Goal: Task Accomplishment & Management: Manage account settings

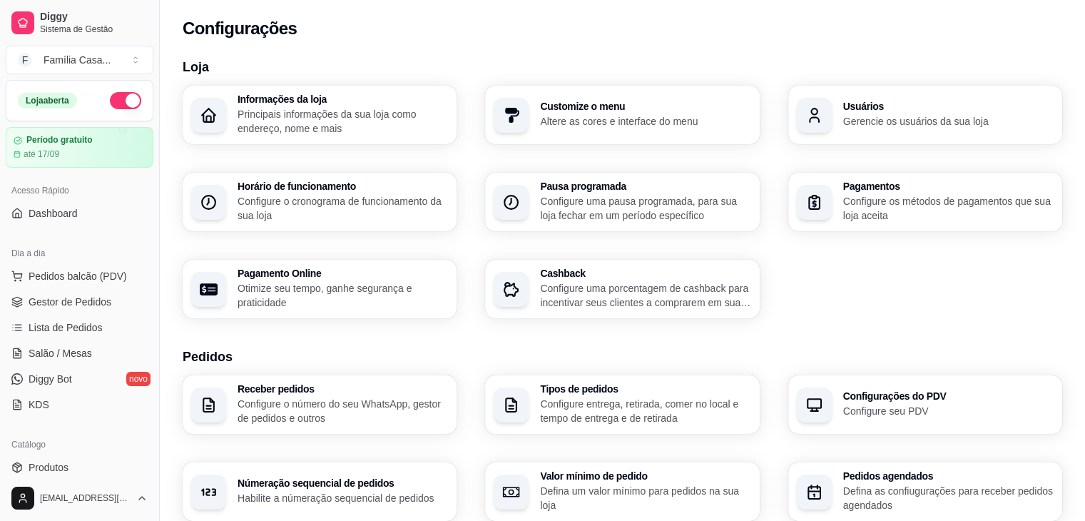
scroll to position [505, 0]
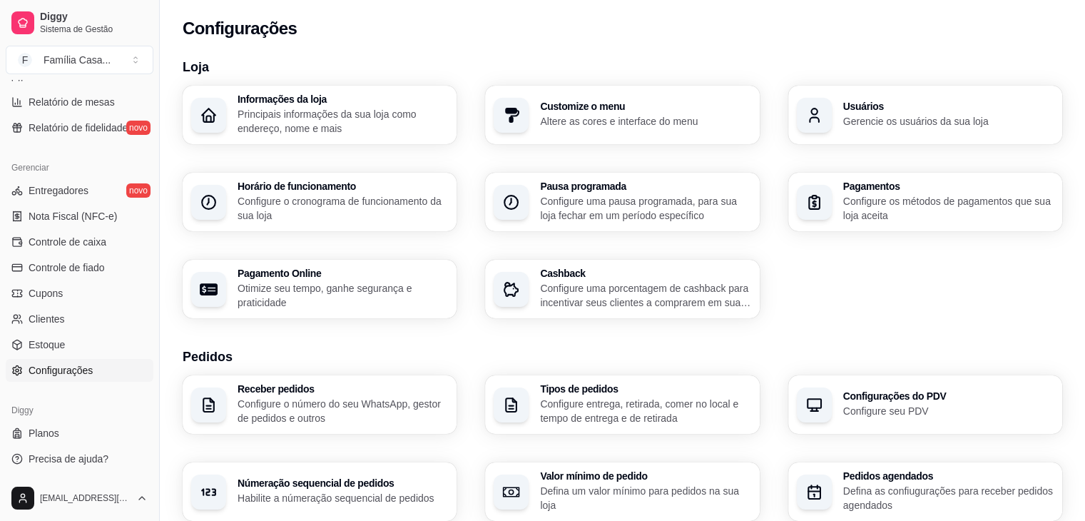
click at [143, 475] on div "Diggy Planos Precisa de ajuda?" at bounding box center [79, 434] width 159 height 83
click at [119, 370] on link "Configurações" at bounding box center [80, 370] width 148 height 23
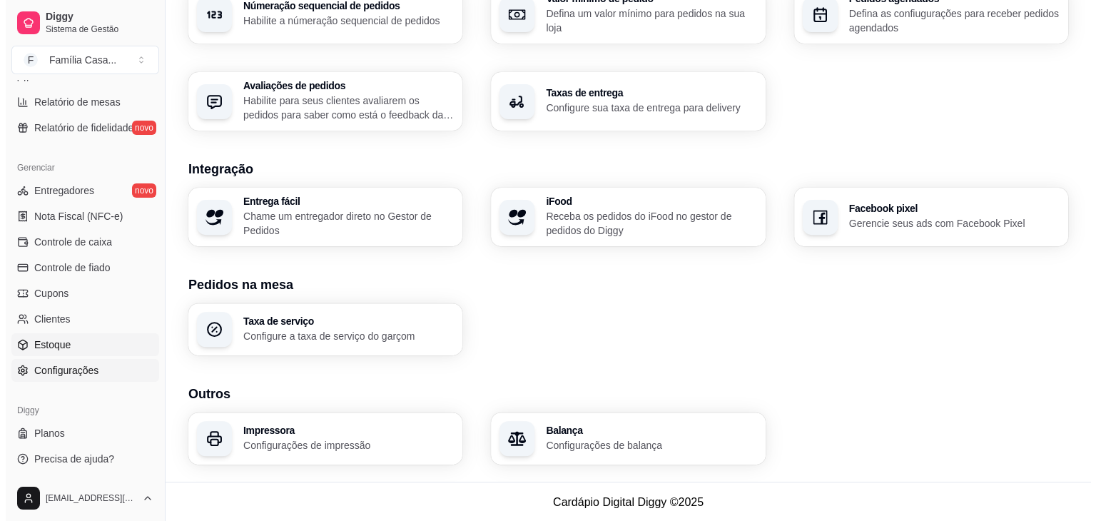
scroll to position [479, 0]
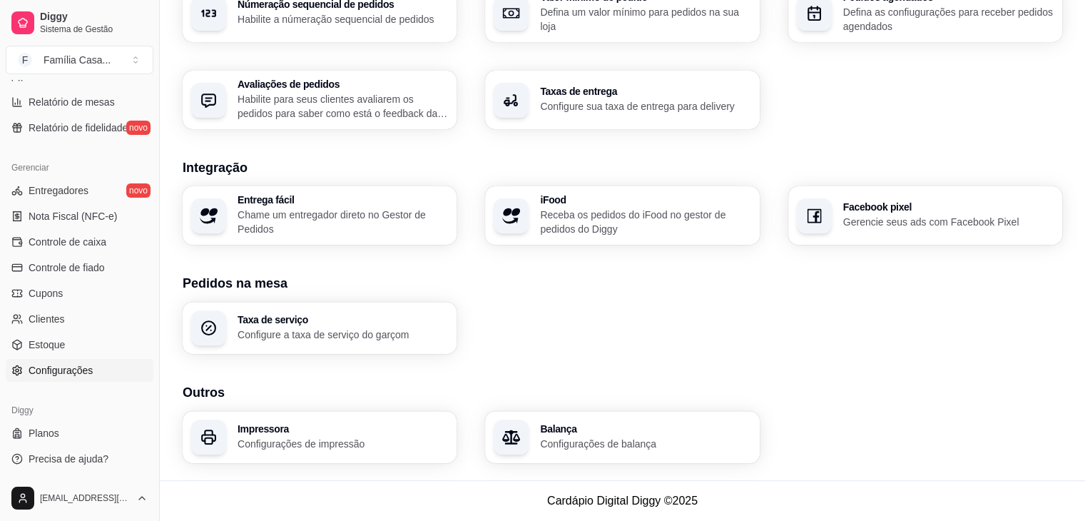
click at [274, 434] on h3 "Impressora" at bounding box center [343, 429] width 210 height 10
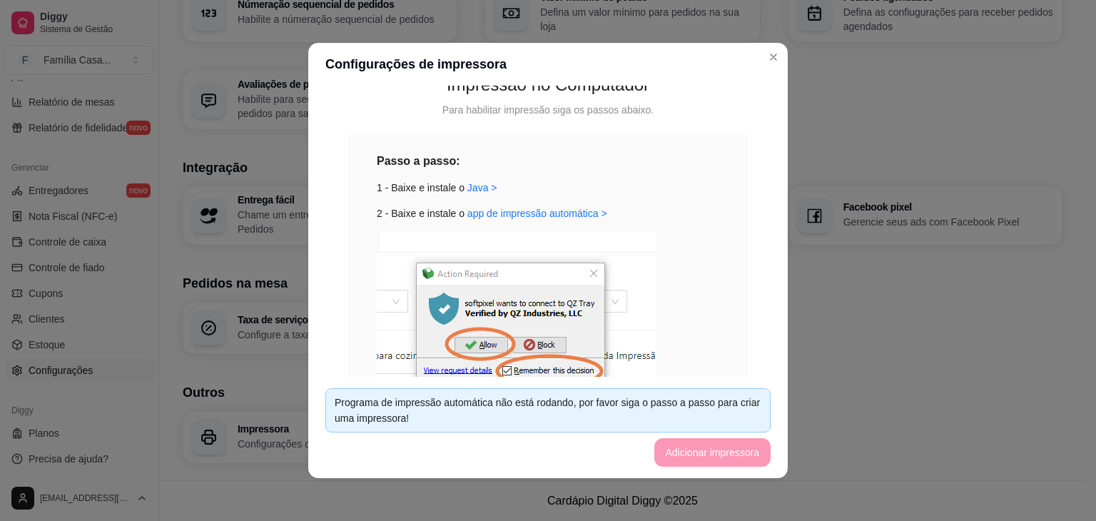
scroll to position [143, 0]
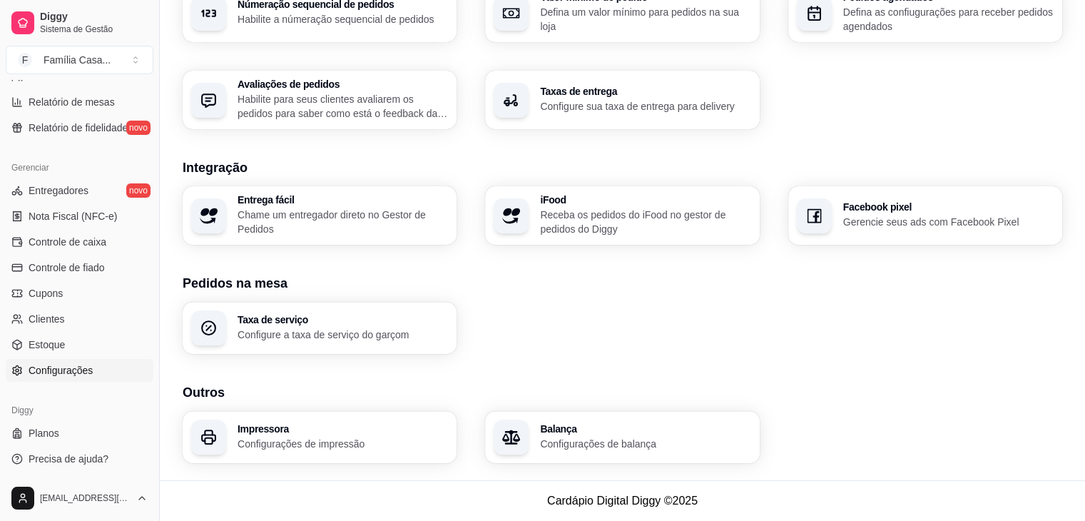
click at [330, 425] on h3 "Impressora" at bounding box center [343, 429] width 210 height 10
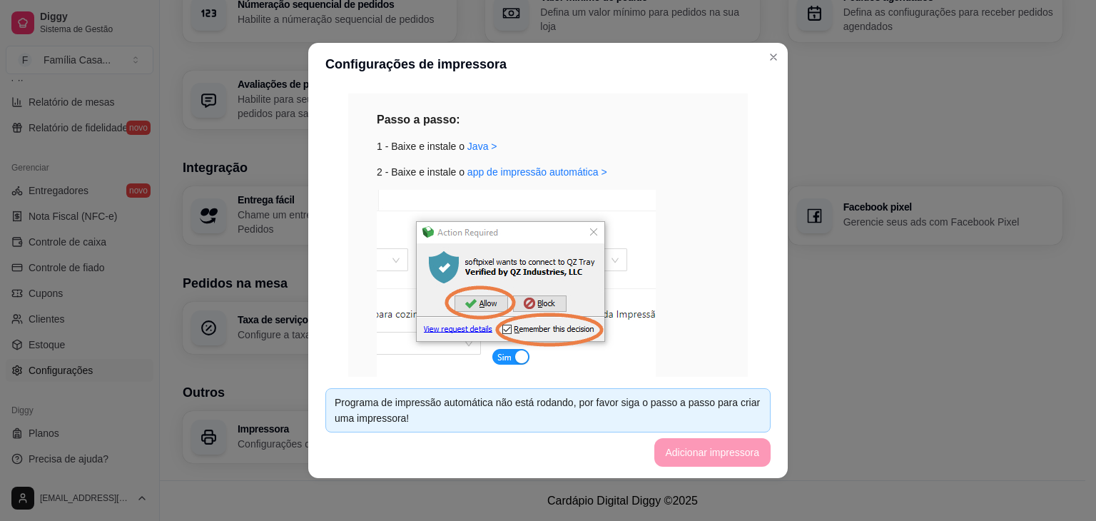
scroll to position [163, 0]
click at [467, 150] on link "Java >" at bounding box center [482, 145] width 30 height 11
click at [497, 172] on link "app de impressão automática >" at bounding box center [537, 171] width 140 height 11
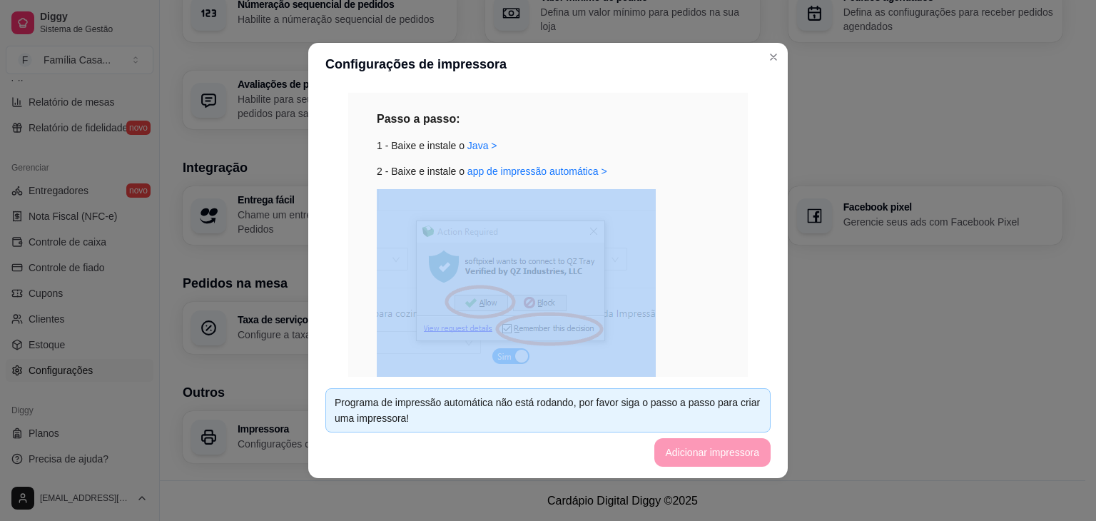
drag, startPoint x: 654, startPoint y: 180, endPoint x: 522, endPoint y: 215, distance: 136.6
click at [522, 215] on div "Passo a passo: 1 - Baixe e instale o Java > 2 - Baixe e instale o app de impres…" at bounding box center [548, 272] width 343 height 324
click at [687, 201] on div "3 - Pressione allow e remember this decision" at bounding box center [548, 298] width 343 height 219
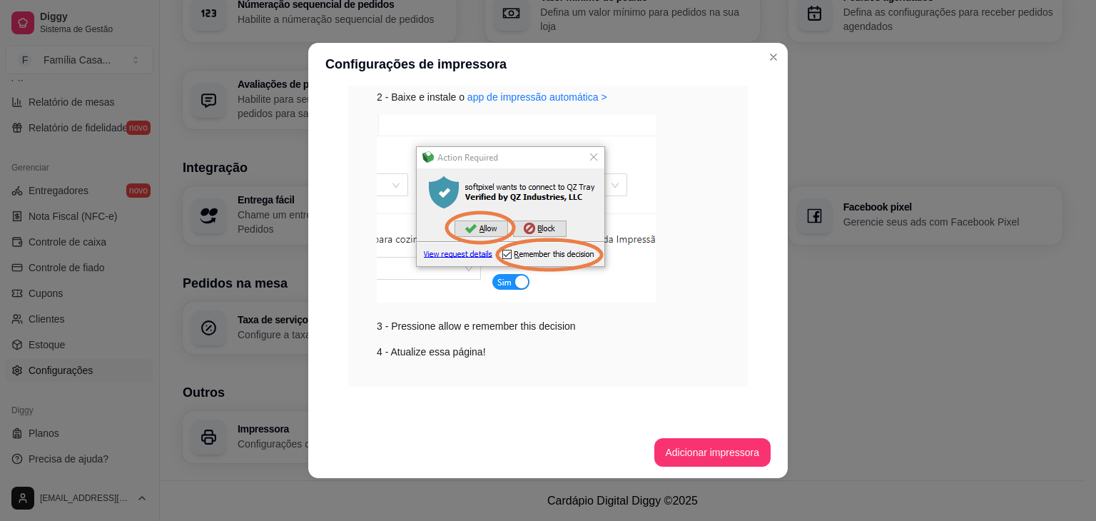
scroll to position [237, 0]
click at [670, 446] on button "Adicionar impressora" at bounding box center [712, 452] width 117 height 29
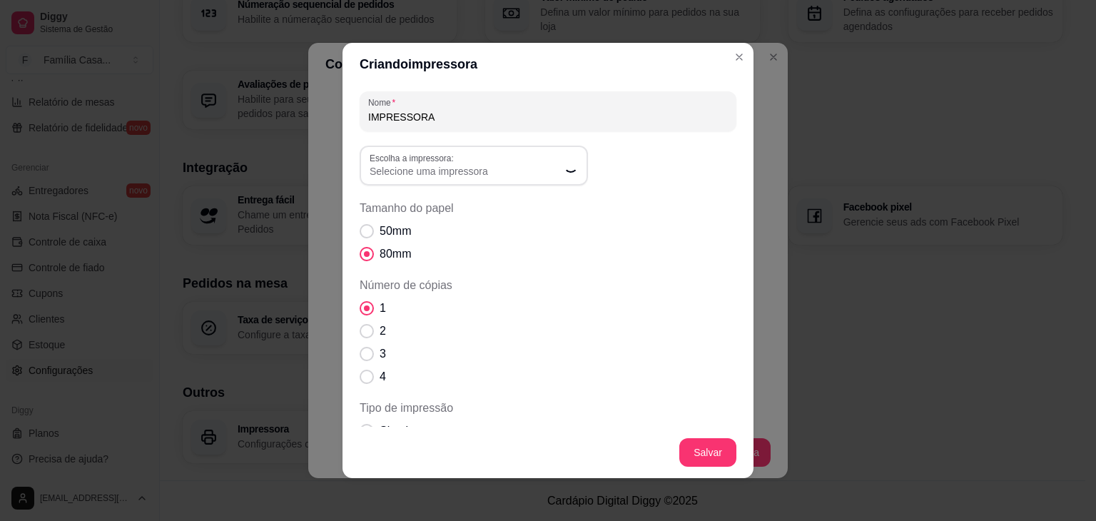
click at [423, 115] on input "IMPRESSORA" at bounding box center [548, 117] width 360 height 14
click at [435, 164] on span "Selecione uma impressora" at bounding box center [465, 171] width 191 height 14
click at [487, 270] on li "\\DESKTOP-M5UOVCL\EPSON TM-T20X Receipt" at bounding box center [468, 276] width 208 height 22
type input "\\DESKTOP-M5UOVCL\EPSON TM-T20X Receipt"
select select "\\DESKTOP-M5UOVCL\EPSON TM-T20X Receipt"
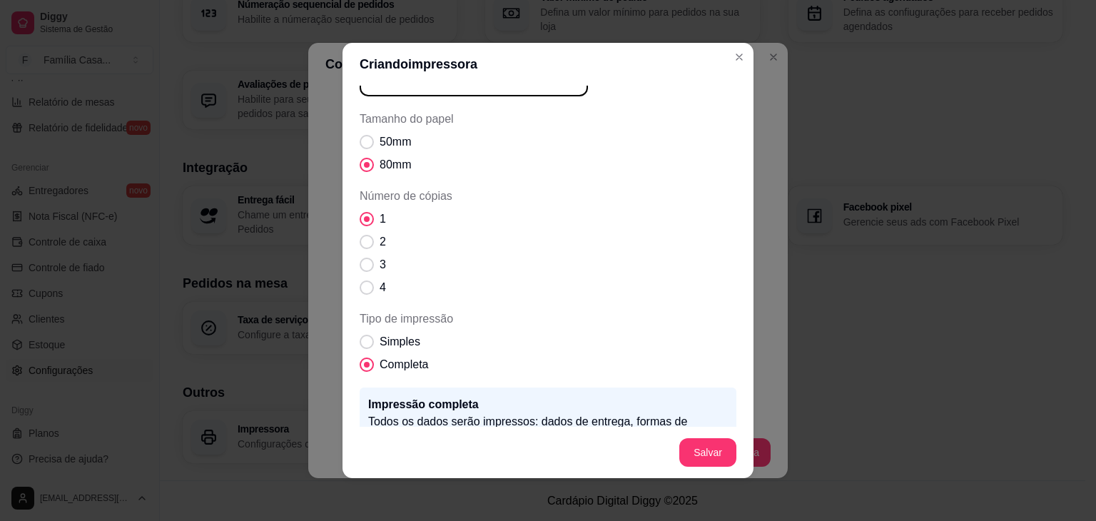
scroll to position [0, 0]
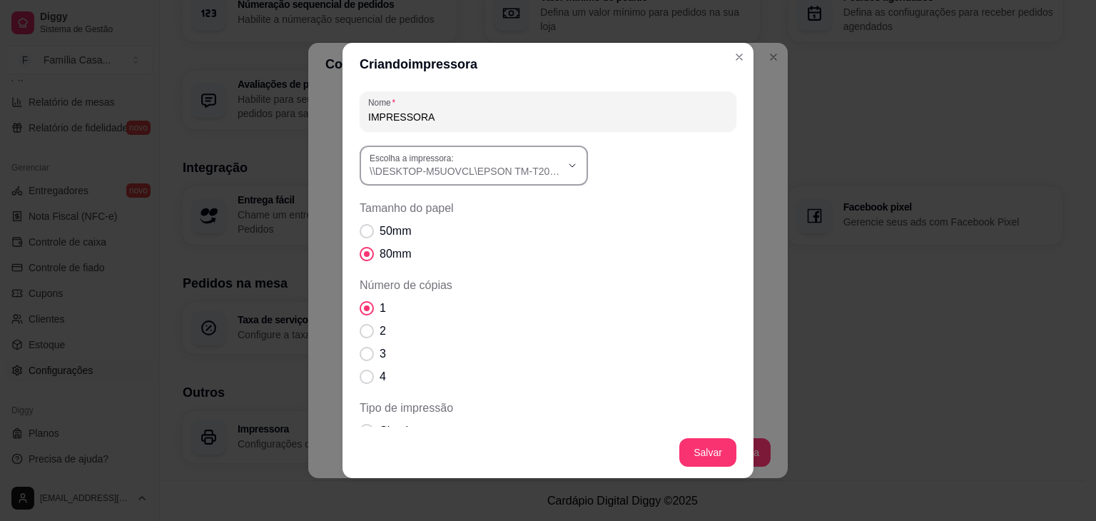
click at [431, 178] on span "\\DESKTOP-M5UOVCL\EPSON TM-T20X Receipt" at bounding box center [465, 171] width 191 height 14
click at [691, 225] on div "50mm 80mm" at bounding box center [548, 243] width 377 height 40
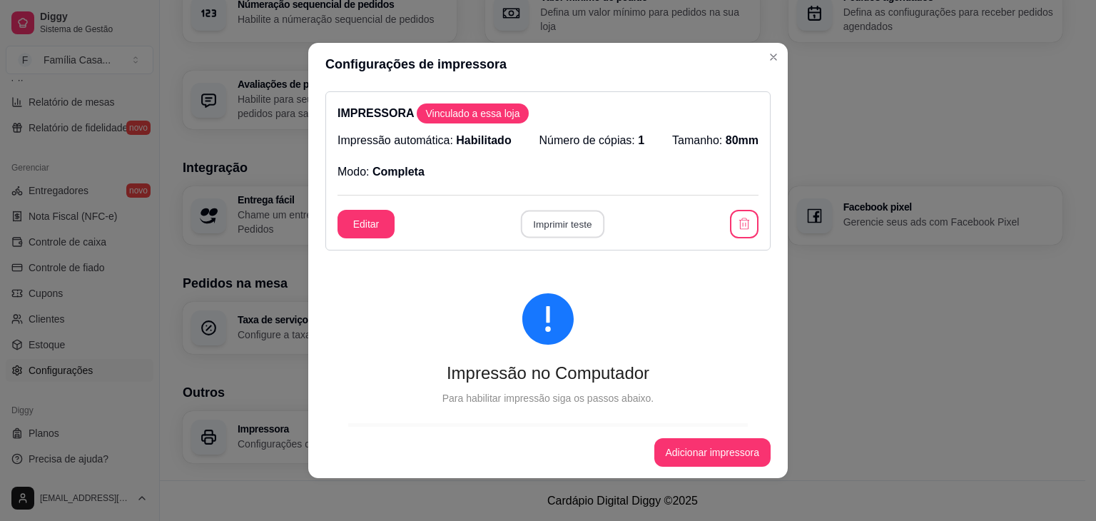
click at [560, 227] on button "Imprimir teste" at bounding box center [561, 224] width 83 height 28
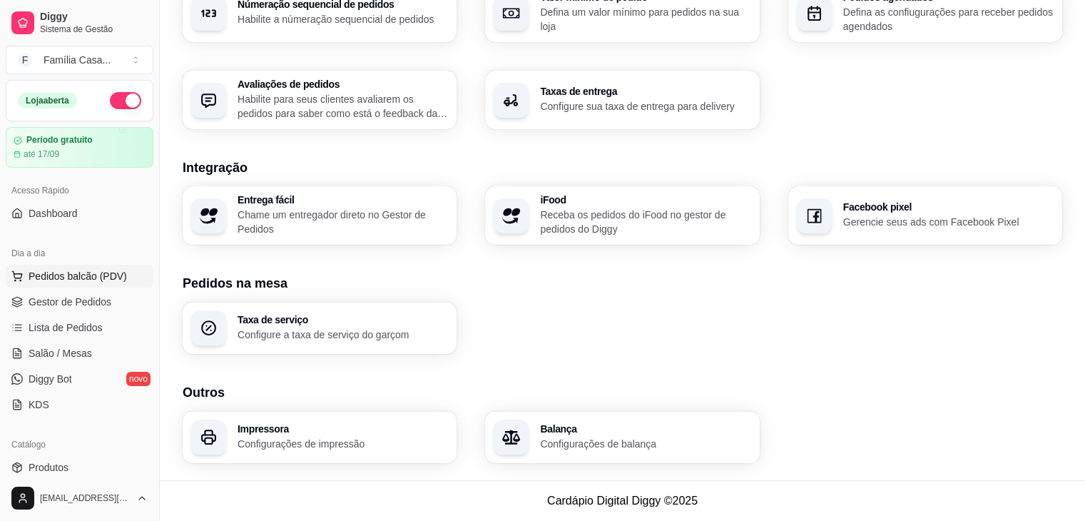
click at [54, 269] on span "Pedidos balcão (PDV)" at bounding box center [78, 276] width 98 height 14
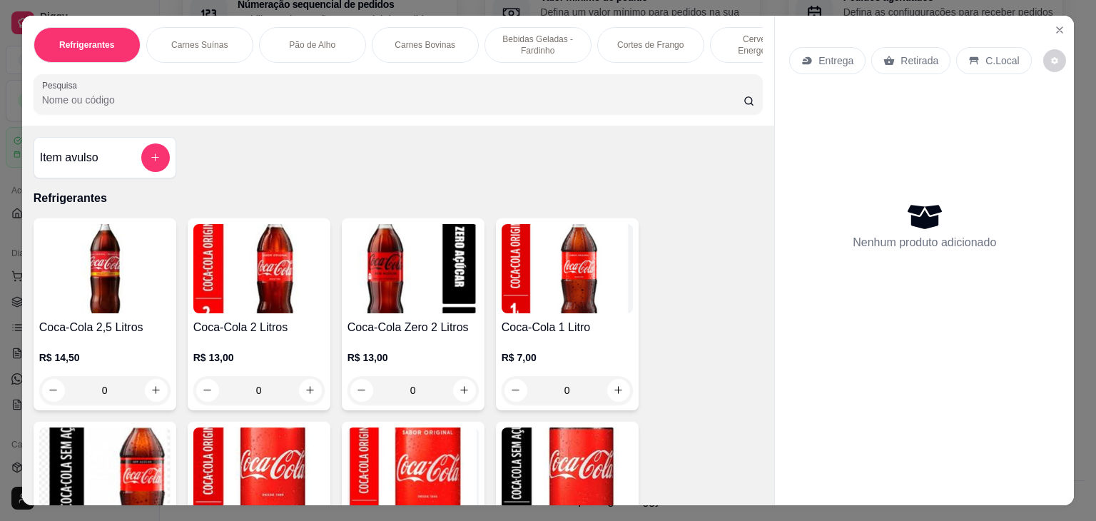
click at [407, 39] on p "Carnes Bovinas" at bounding box center [425, 44] width 61 height 11
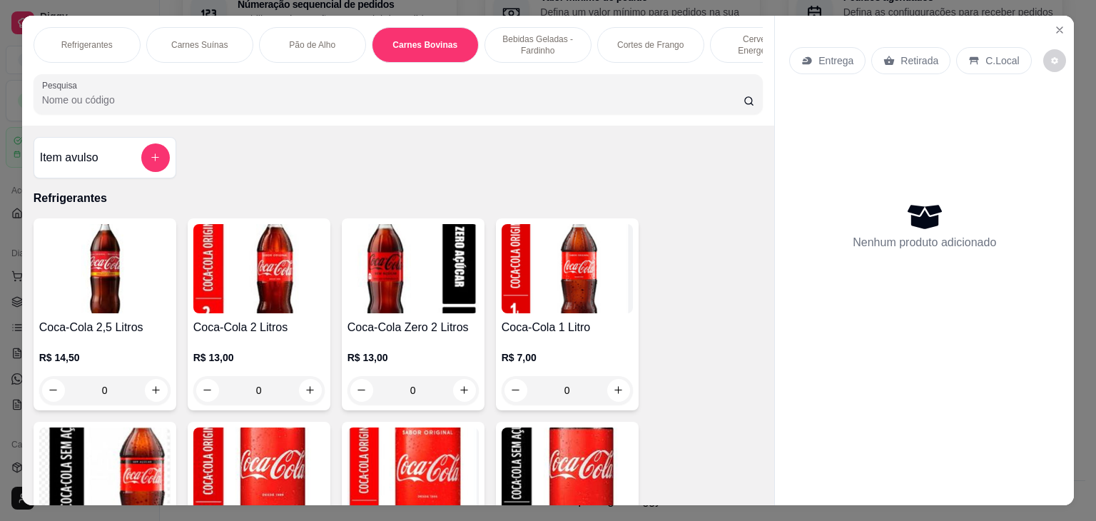
scroll to position [35, 0]
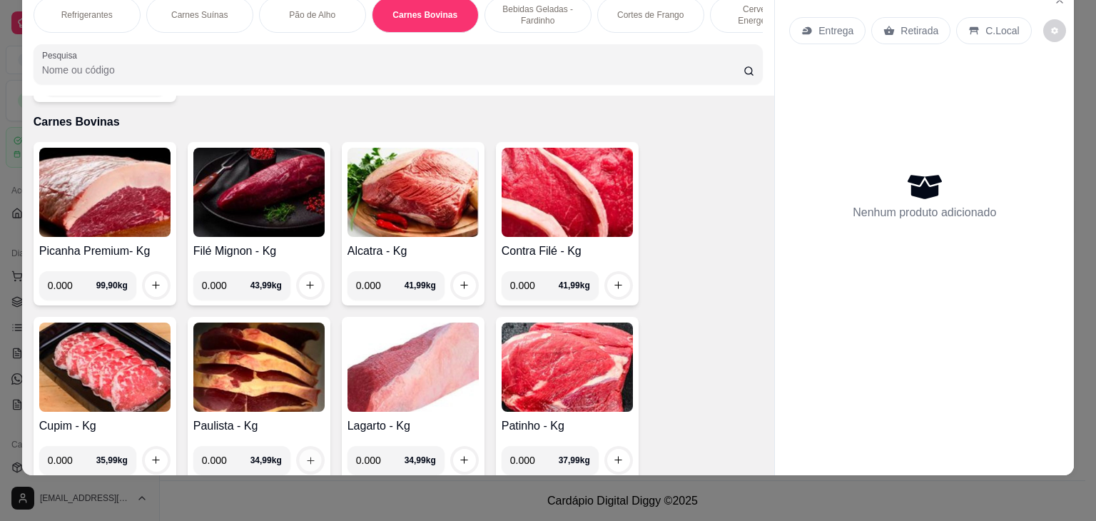
click at [305, 455] on icon "increase-product-quantity" at bounding box center [310, 460] width 11 height 11
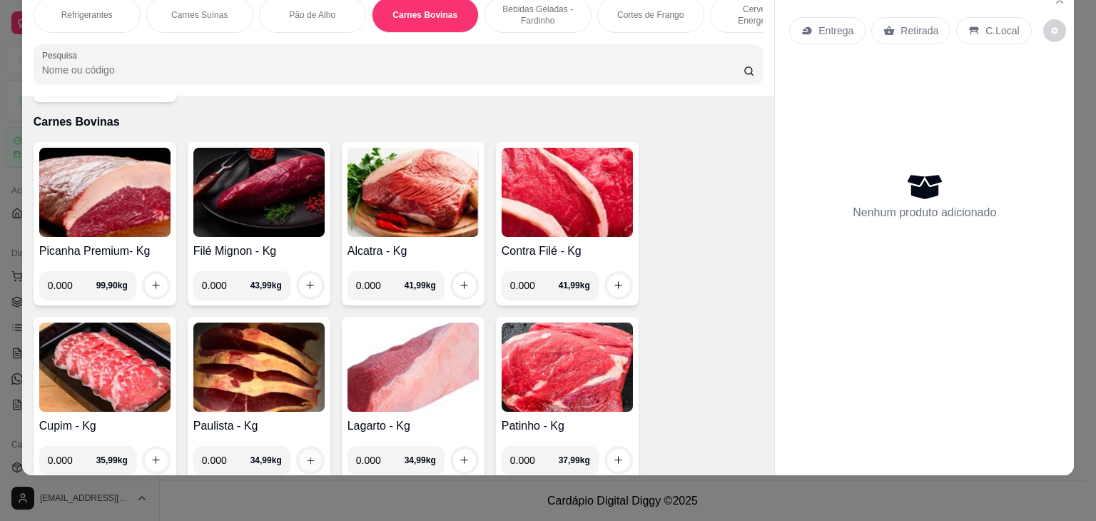
click at [305, 455] on icon "increase-product-quantity" at bounding box center [310, 460] width 11 height 11
click at [236, 446] on input "0.001" at bounding box center [226, 460] width 49 height 29
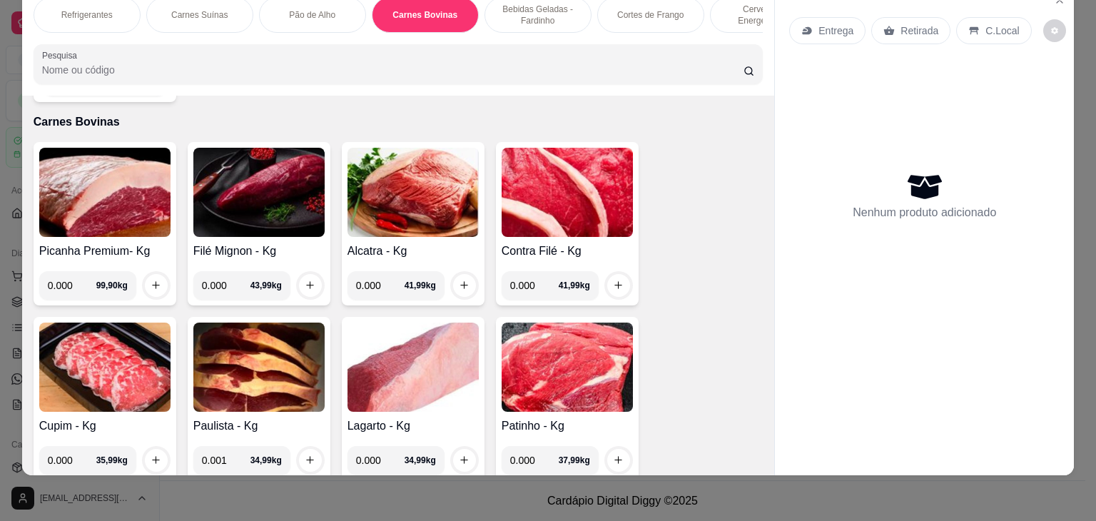
click at [236, 446] on input "0.001" at bounding box center [226, 460] width 49 height 29
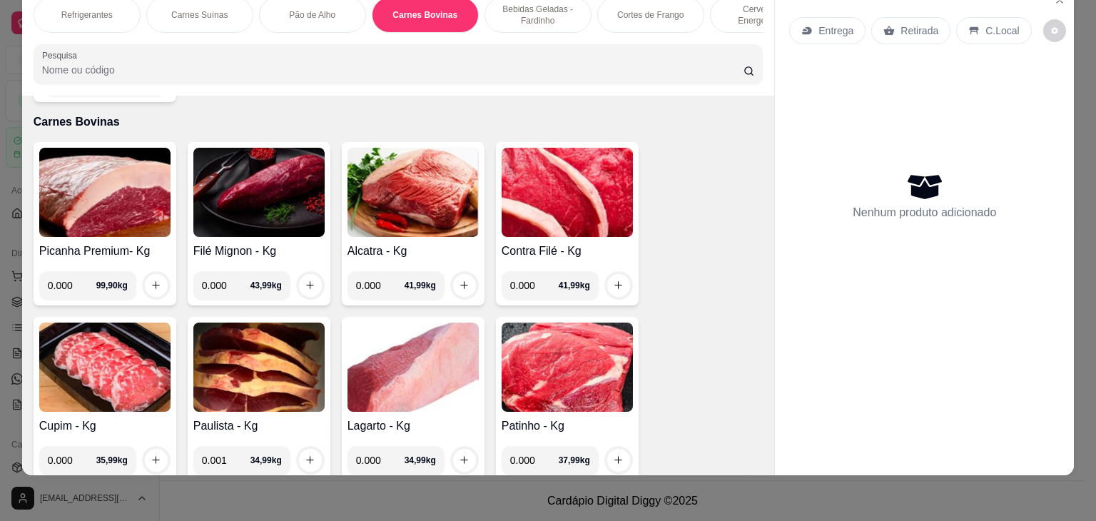
click at [236, 446] on input "0.001" at bounding box center [226, 460] width 49 height 29
type input "1.428"
click at [299, 449] on button "increase-product-quantity" at bounding box center [310, 460] width 22 height 22
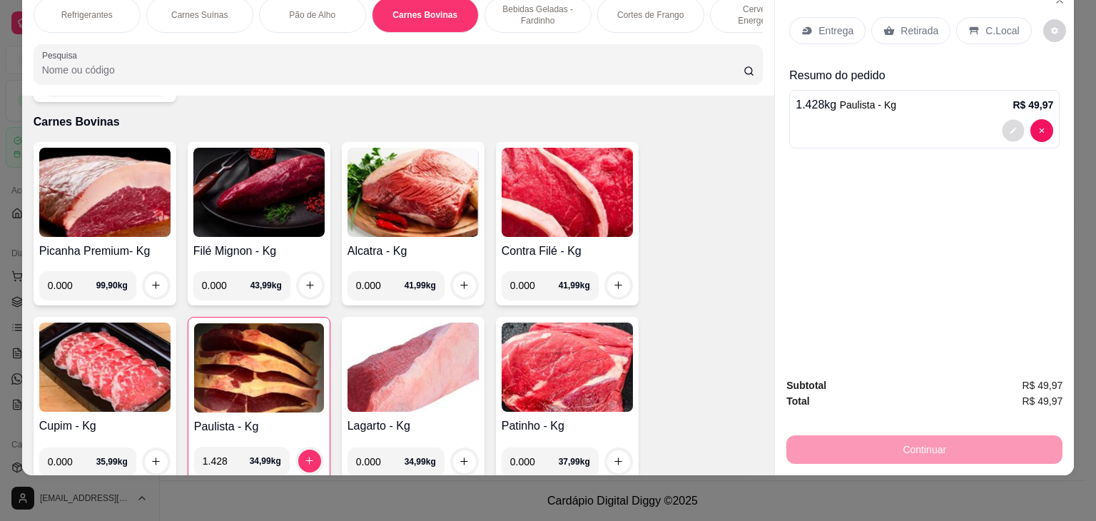
click at [1009, 126] on icon "decrease-product-quantity" at bounding box center [1013, 130] width 9 height 9
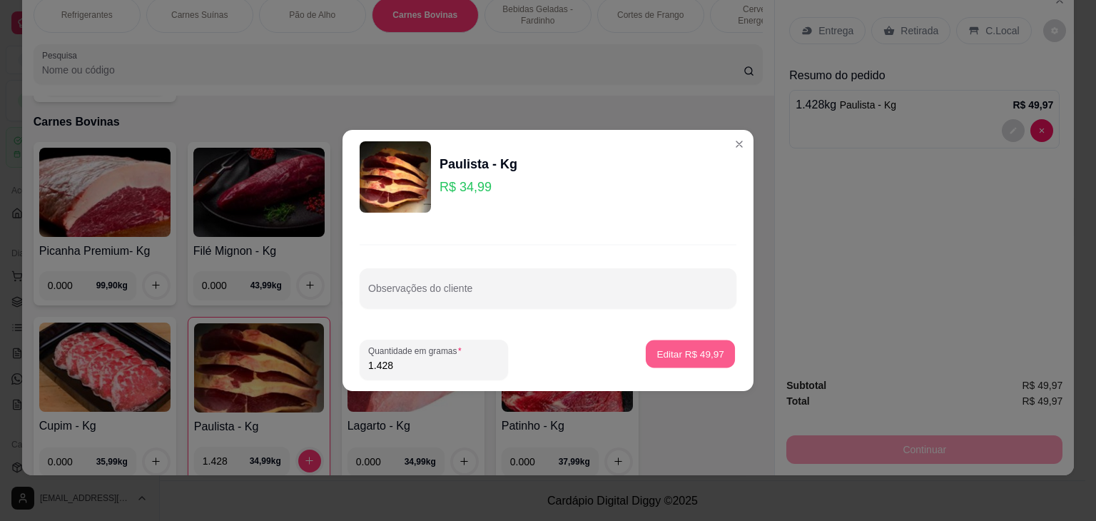
click at [683, 345] on button "Editar R$ 49,97" at bounding box center [690, 354] width 89 height 28
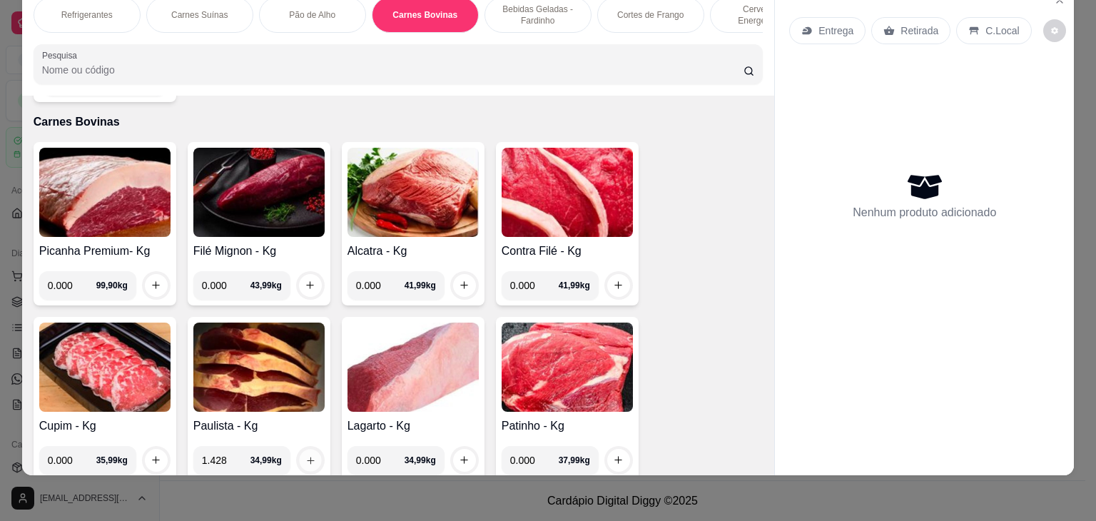
click at [308, 455] on icon "increase-product-quantity" at bounding box center [310, 460] width 11 height 11
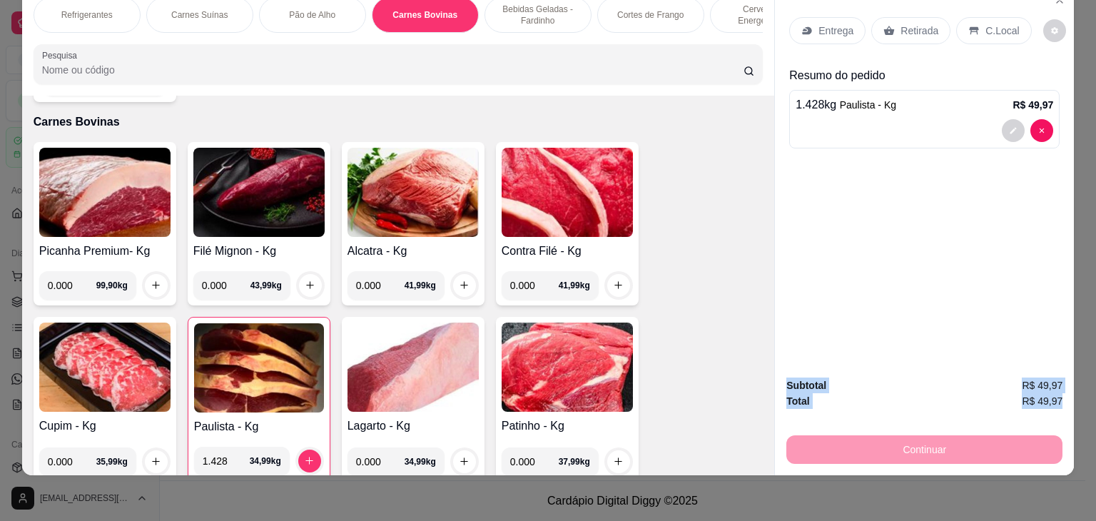
drag, startPoint x: 1076, startPoint y: 235, endPoint x: 1065, endPoint y: 400, distance: 165.9
click at [1065, 400] on div "Refrigerantes Carnes Suínas Pão de Alho Carnes Bovinas Bebidas Geladas - Fardin…" at bounding box center [548, 260] width 1096 height 521
click at [1000, 432] on div "Continuar" at bounding box center [924, 448] width 276 height 32
click at [920, 436] on div "Continuar" at bounding box center [924, 448] width 276 height 32
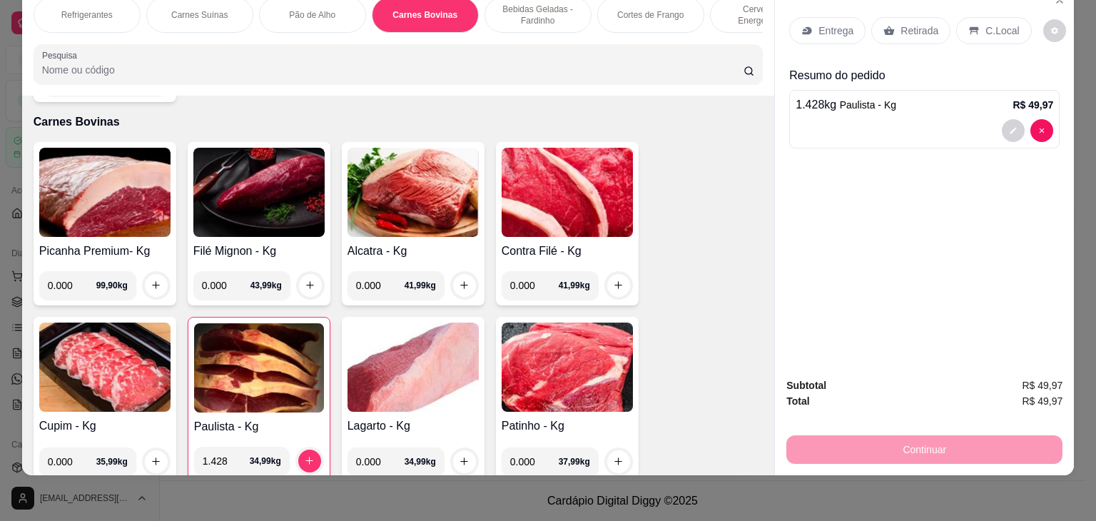
click at [920, 436] on div "Continuar" at bounding box center [924, 448] width 276 height 32
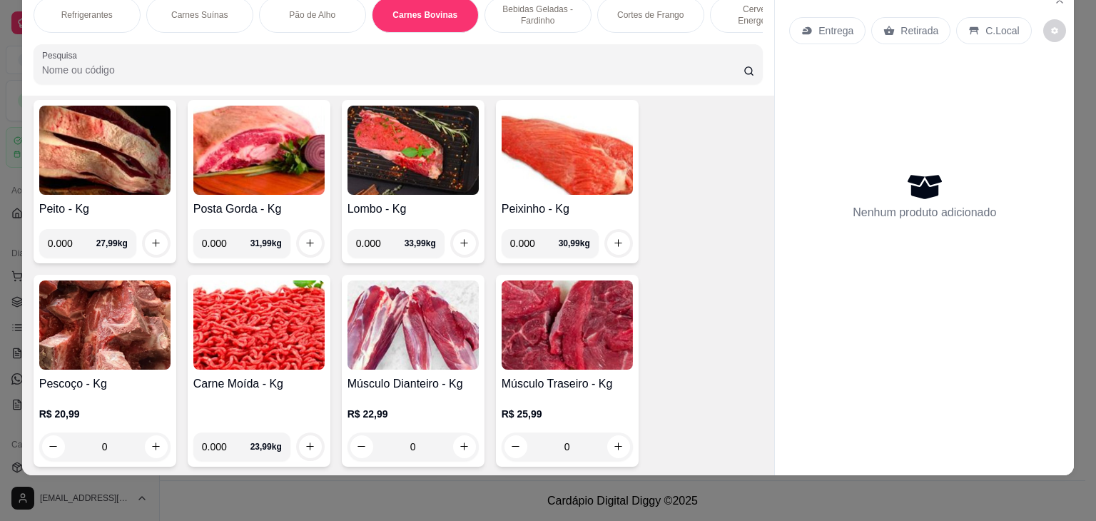
scroll to position [2801, 0]
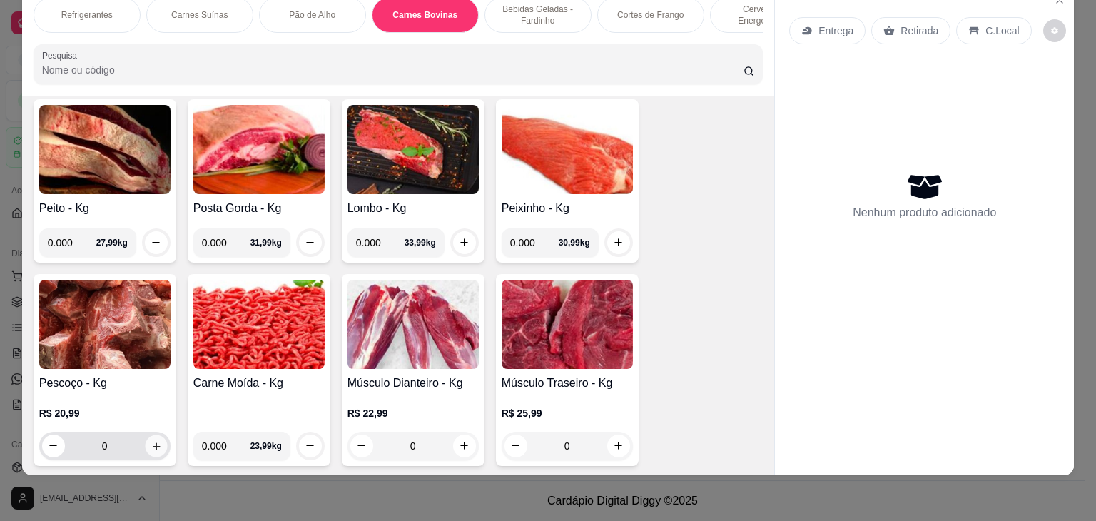
click at [151, 441] on icon "increase-product-quantity" at bounding box center [156, 446] width 11 height 11
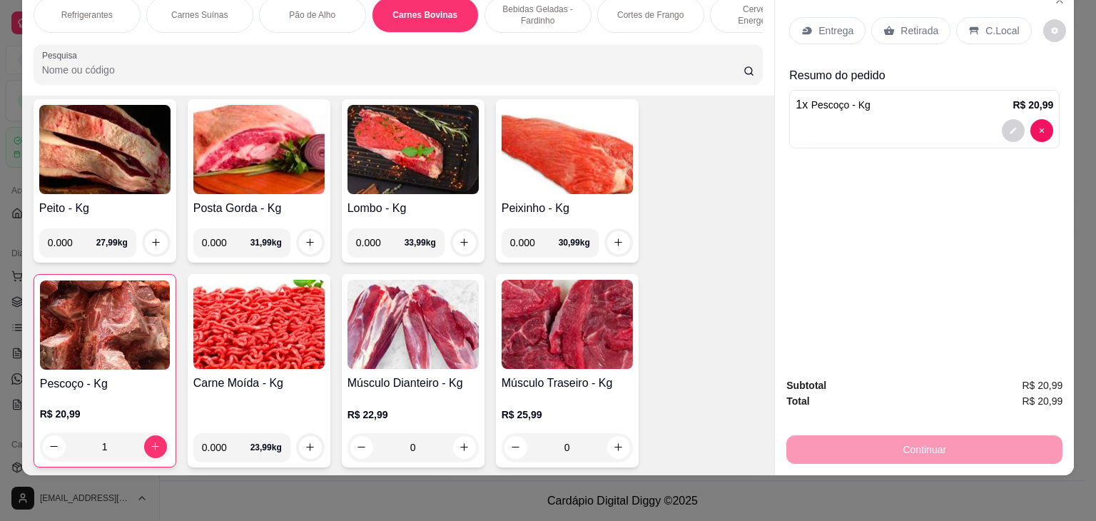
click at [917, 445] on div "Continuar" at bounding box center [924, 448] width 276 height 32
type input "0"
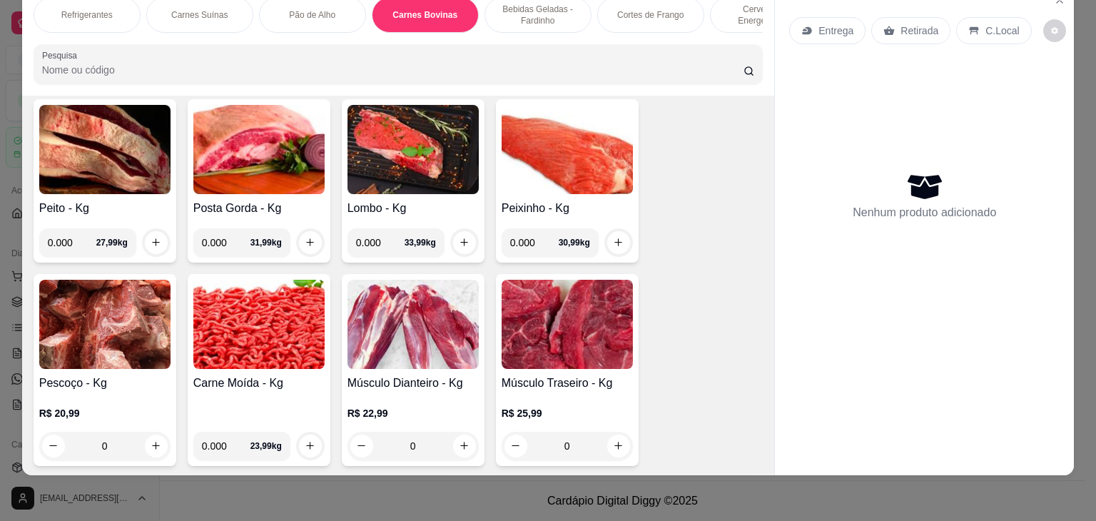
scroll to position [35, 0]
drag, startPoint x: 1082, startPoint y: 96, endPoint x: 1076, endPoint y: 15, distance: 81.5
click at [1076, 15] on div "Refrigerantes Carnes Suínas Pão de Alho Carnes Bovinas Bebidas Geladas - Fardin…" at bounding box center [548, 260] width 1096 height 521
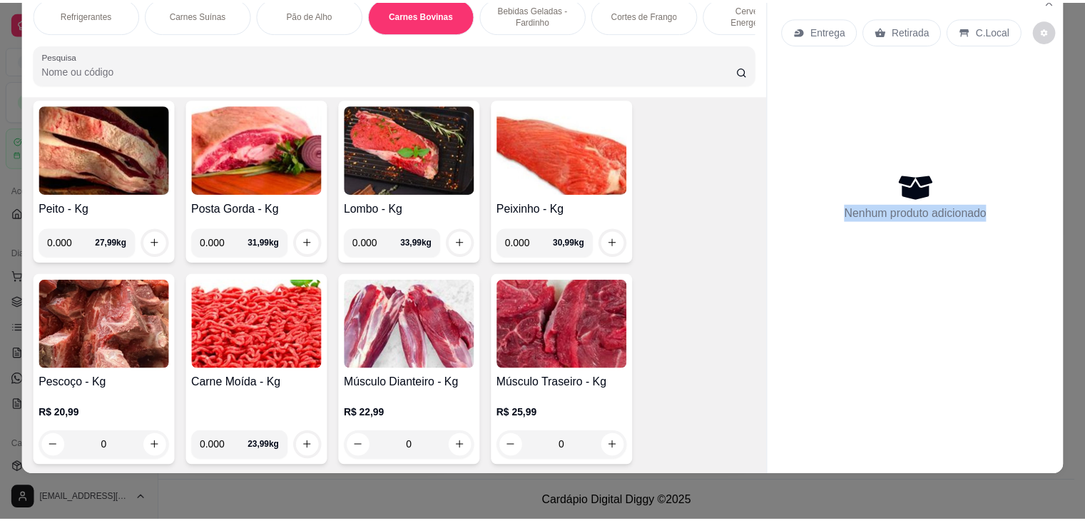
scroll to position [0, 0]
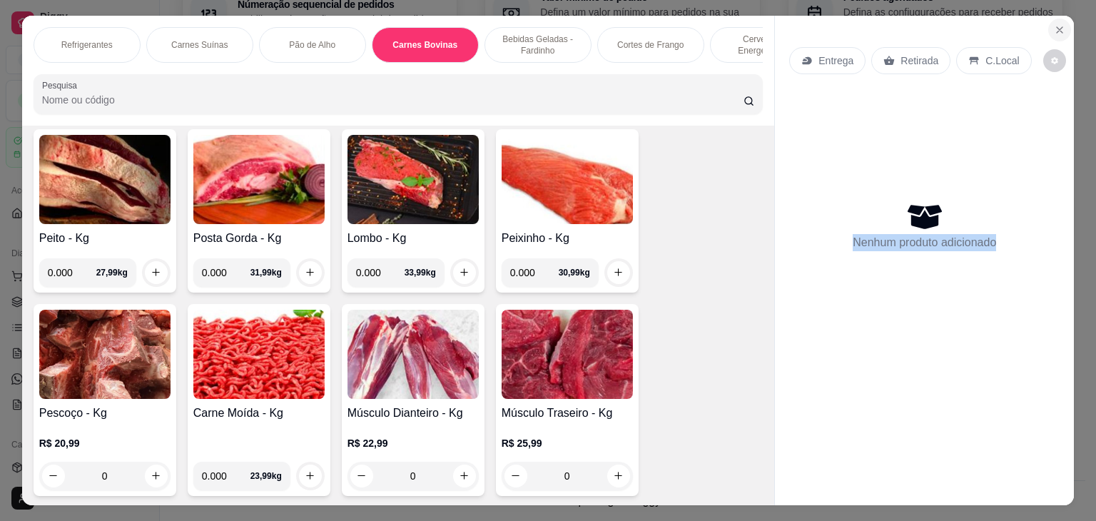
click at [1054, 24] on icon "Close" at bounding box center [1059, 29] width 11 height 11
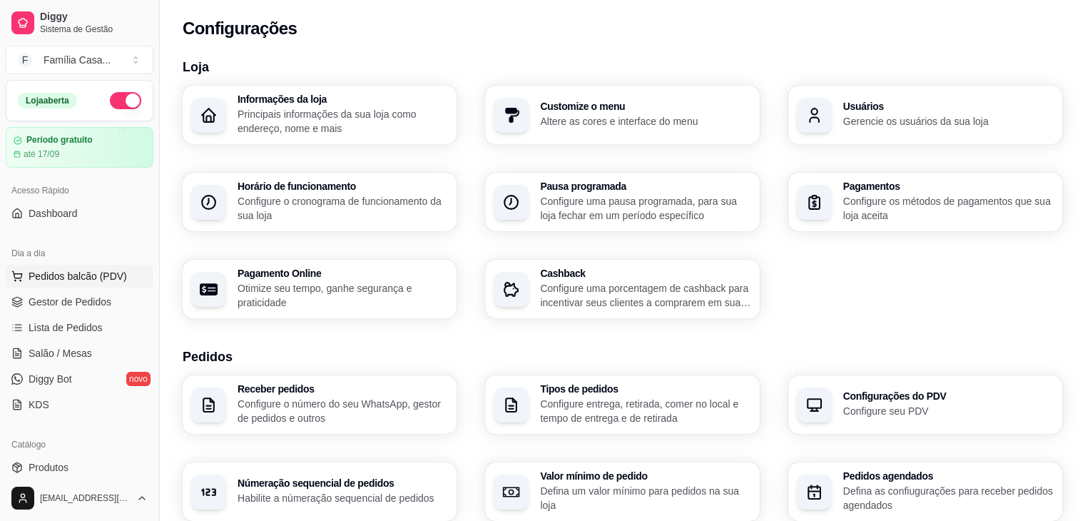
click at [64, 273] on span "Pedidos balcão (PDV)" at bounding box center [78, 276] width 98 height 14
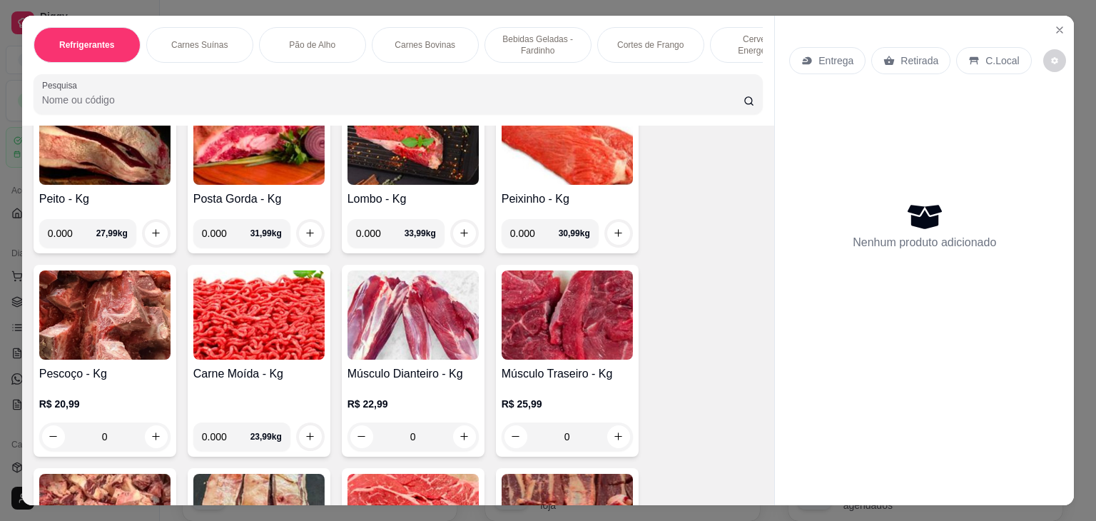
scroll to position [2663, 0]
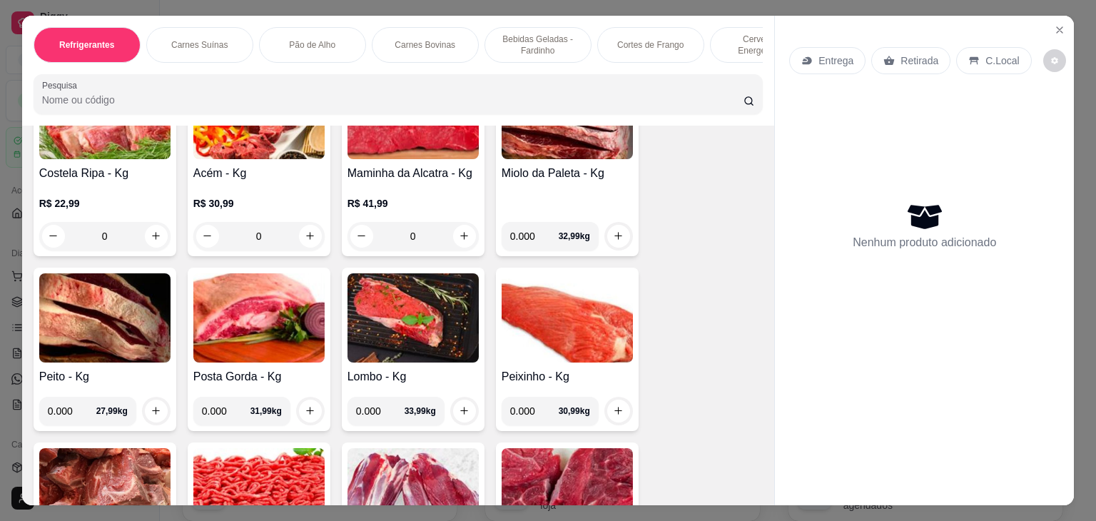
click at [278, 472] on img at bounding box center [258, 492] width 131 height 89
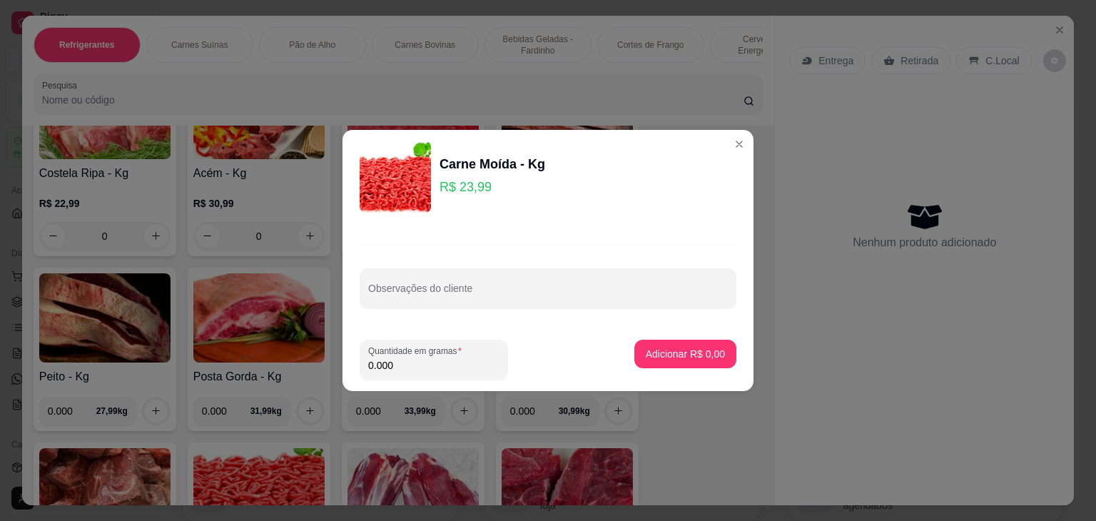
click at [392, 369] on input "0.000" at bounding box center [433, 365] width 131 height 14
type input "1.000"
click at [662, 355] on p "Adicionar R$ 23,99" at bounding box center [682, 354] width 83 height 14
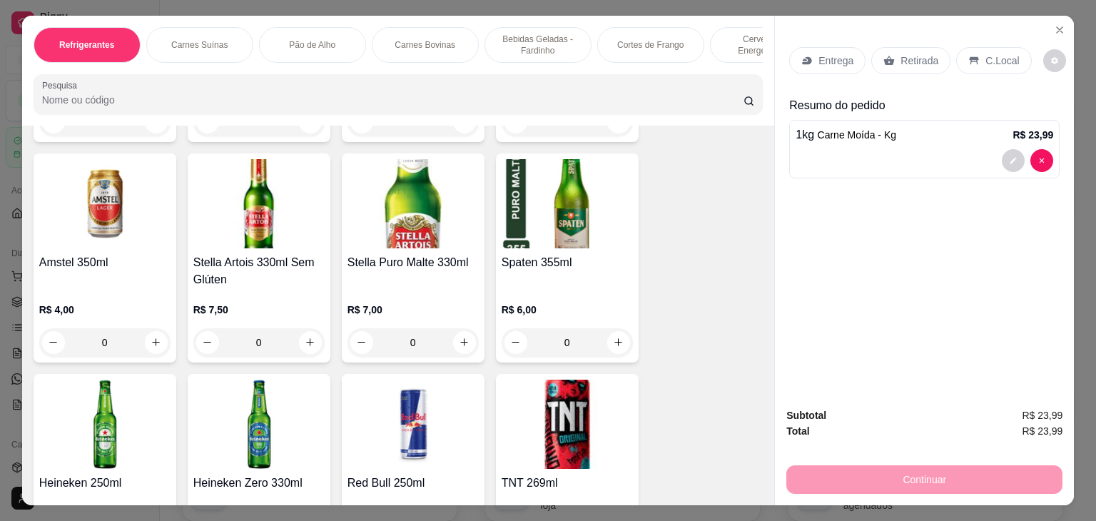
scroll to position [35, 0]
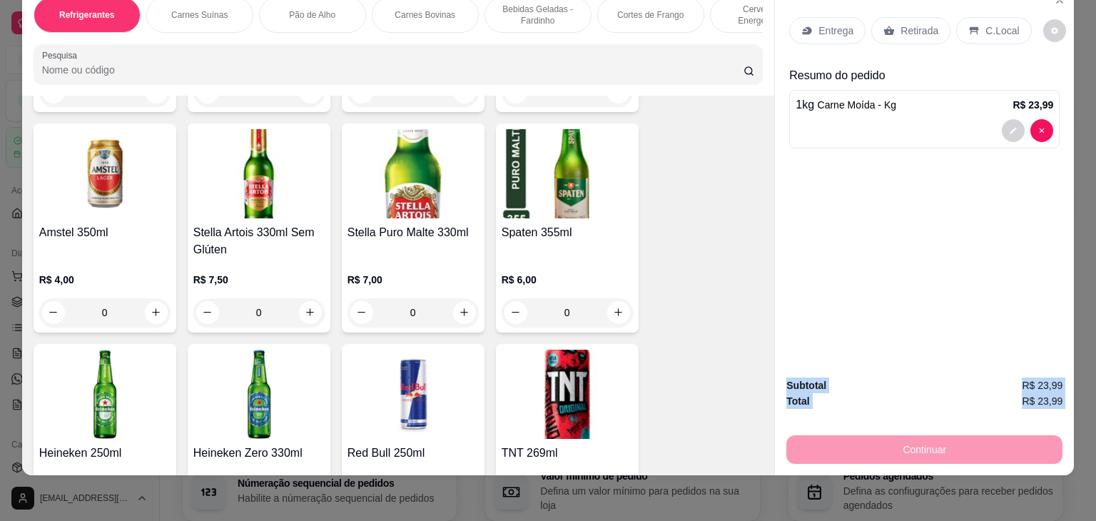
drag, startPoint x: 1061, startPoint y: 344, endPoint x: 1047, endPoint y: 201, distance: 144.1
click at [1047, 201] on div "Refrigerantes Carnes Suínas Pão de Alho Carnes Bovinas Bebidas Geladas - Fardin…" at bounding box center [548, 260] width 1096 height 521
click at [992, 337] on div "Entrega Retirada C.Local Resumo do pedido 1 kg Carne Moída - Kg R$ 23,99" at bounding box center [924, 176] width 299 height 380
click at [1010, 128] on icon "decrease-product-quantity" at bounding box center [1013, 131] width 6 height 6
click at [818, 24] on p "Entrega" at bounding box center [835, 31] width 35 height 14
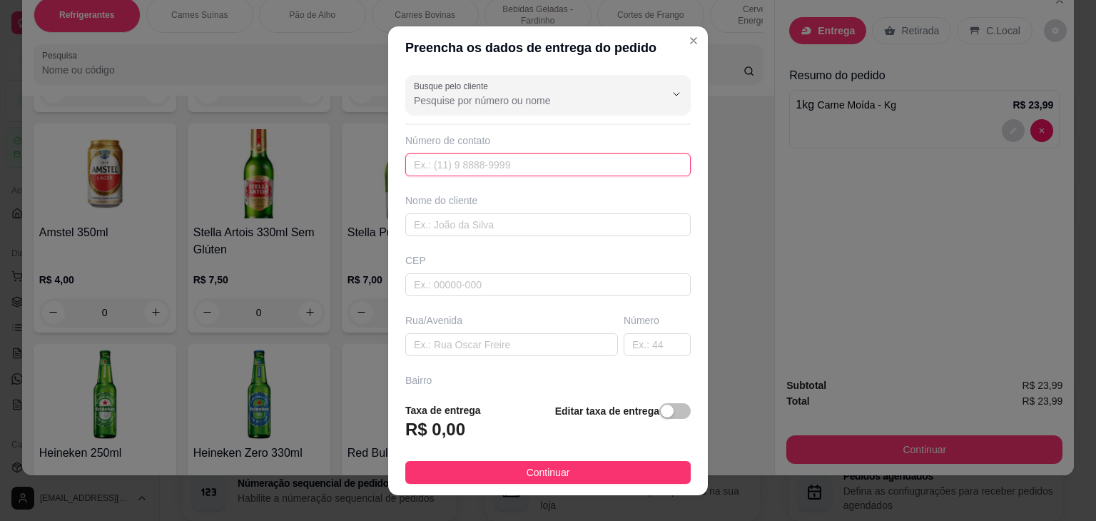
click at [480, 173] on input "text" at bounding box center [547, 164] width 285 height 23
type input "(74) 98812-1098"
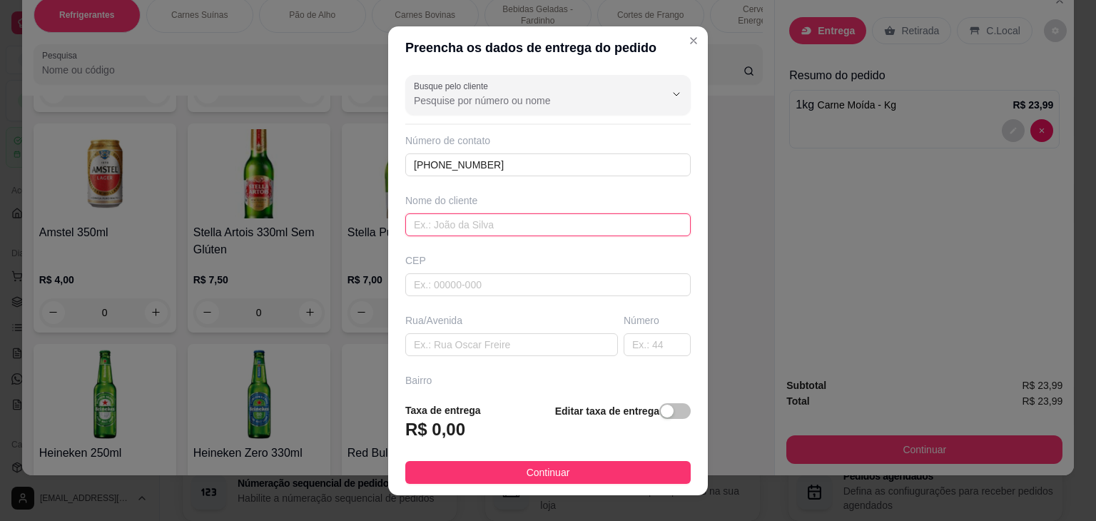
click at [465, 219] on input "text" at bounding box center [547, 224] width 285 height 23
type input "jocye"
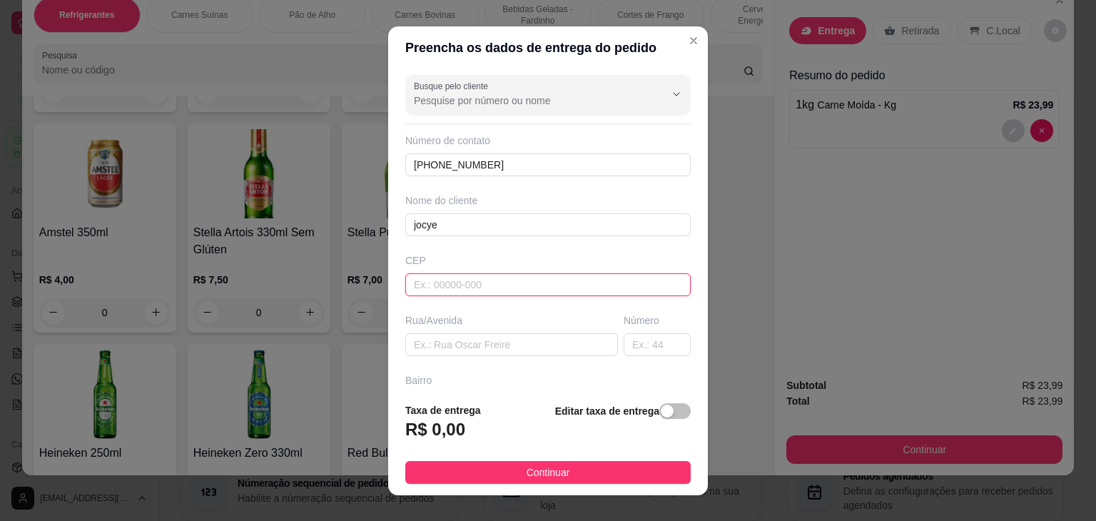
click at [436, 286] on input "text" at bounding box center [547, 284] width 285 height 23
type input "44930000"
type input "Presidente [PERSON_NAME]"
type input "44930000"
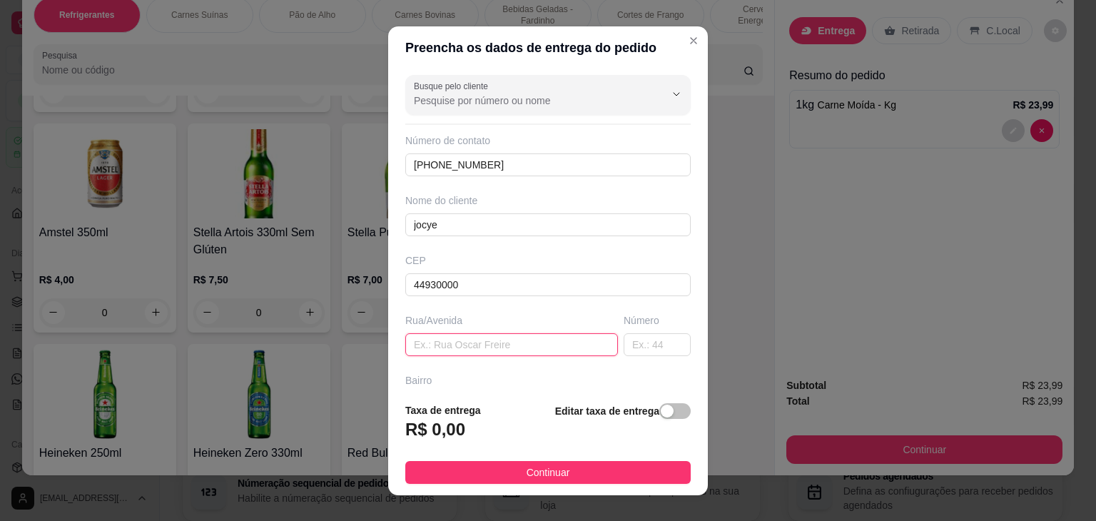
click at [437, 349] on input "text" at bounding box center [511, 344] width 213 height 23
type input "travessa anfilofio"
click at [624, 338] on input "text" at bounding box center [657, 344] width 67 height 23
type input "225"
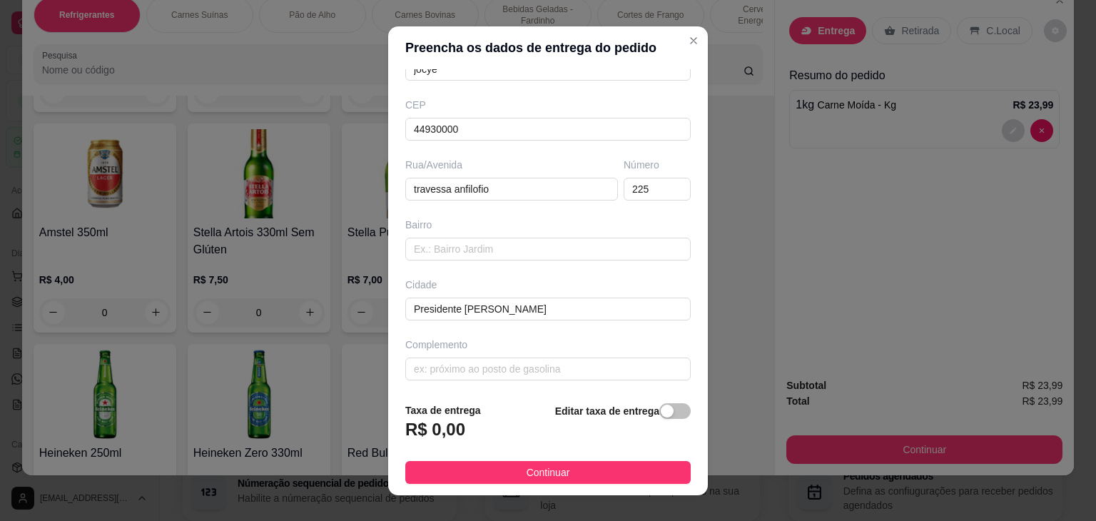
scroll to position [157, 0]
click at [454, 369] on input "text" at bounding box center [547, 367] width 285 height 23
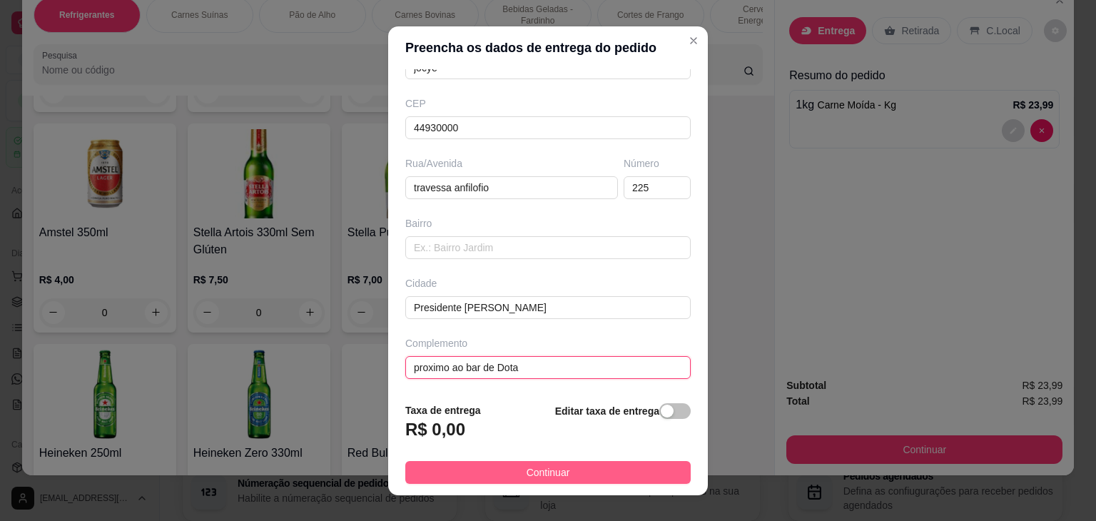
type input "proximo ao bar de Dota"
click at [471, 463] on button "Continuar" at bounding box center [547, 472] width 285 height 23
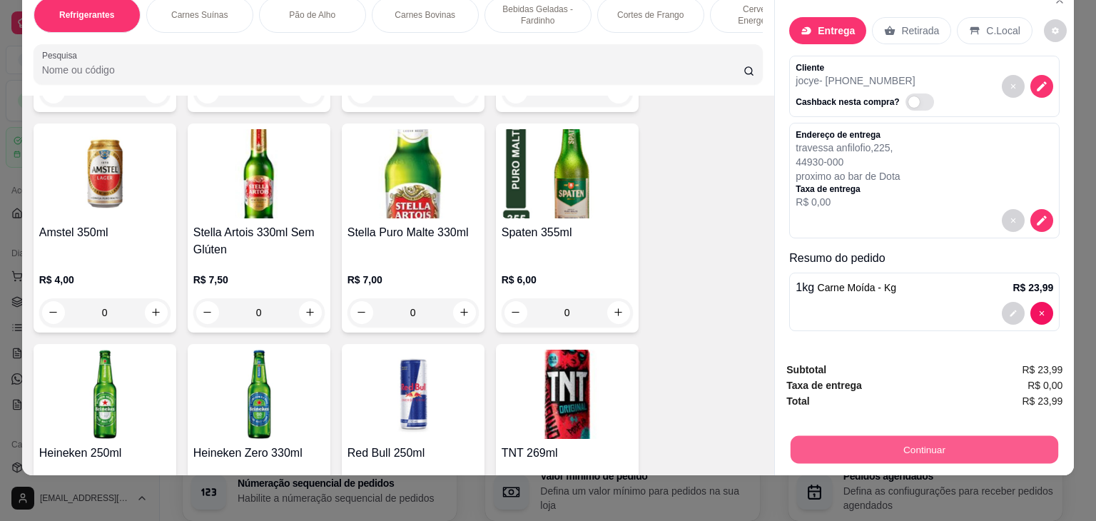
click at [842, 436] on button "Continuar" at bounding box center [925, 450] width 268 height 28
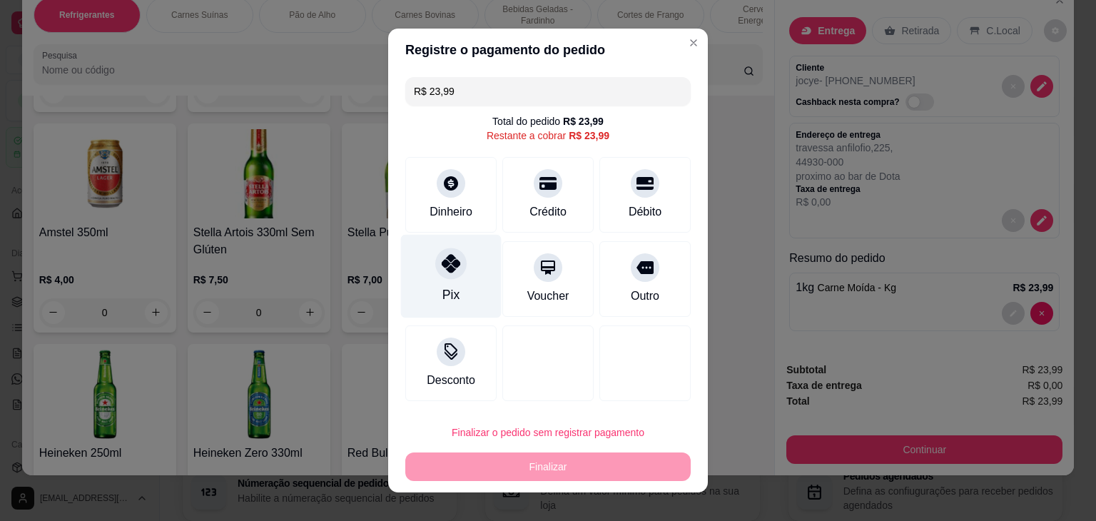
click at [441, 282] on div "Pix" at bounding box center [451, 276] width 101 height 83
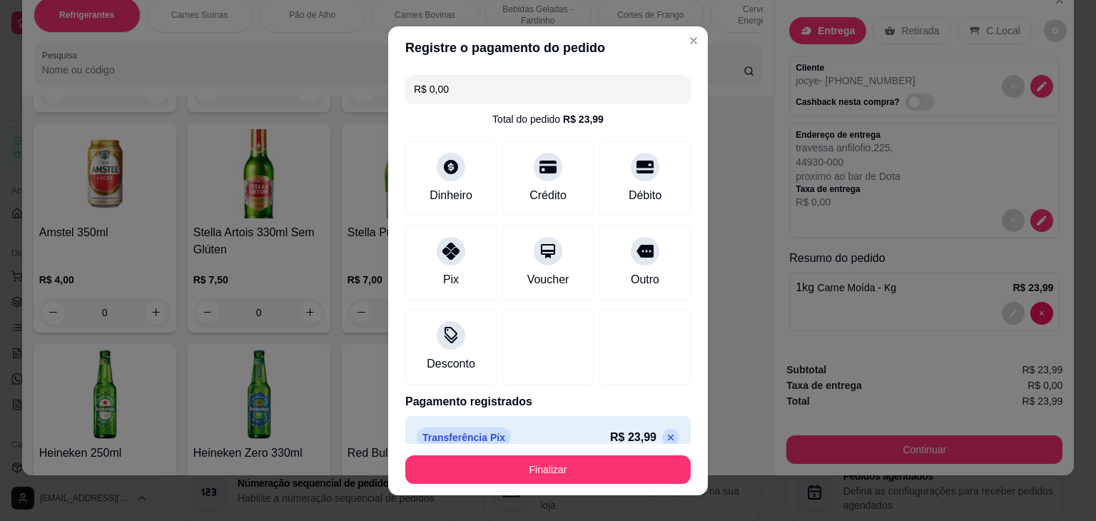
scroll to position [20, 0]
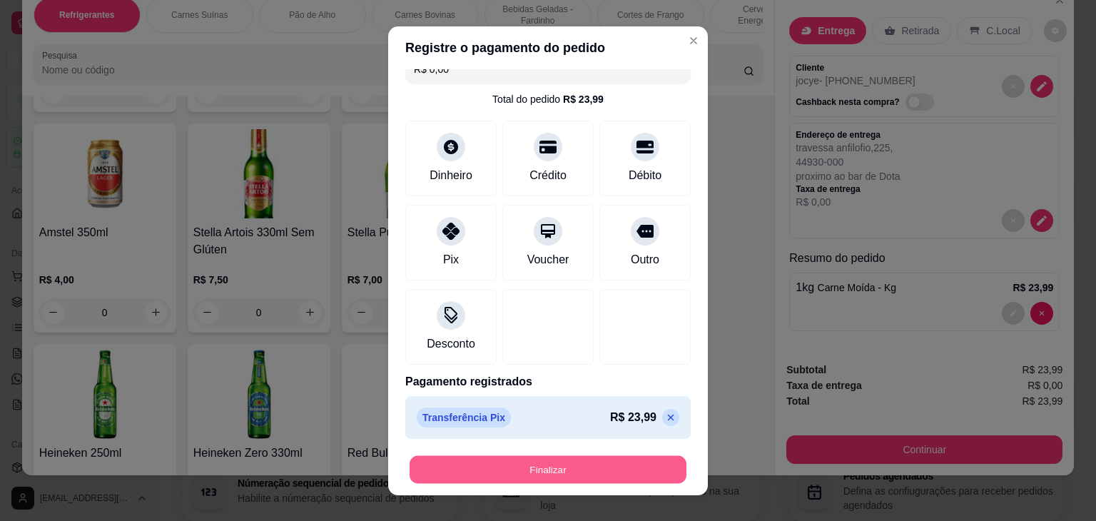
click at [574, 472] on button "Finalizar" at bounding box center [548, 469] width 277 height 28
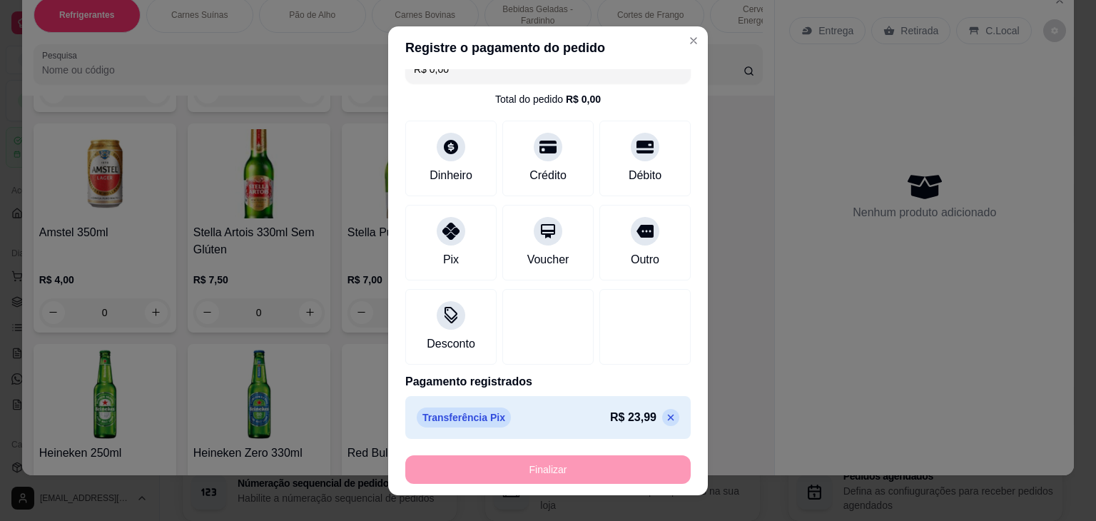
type input "-R$ 23,99"
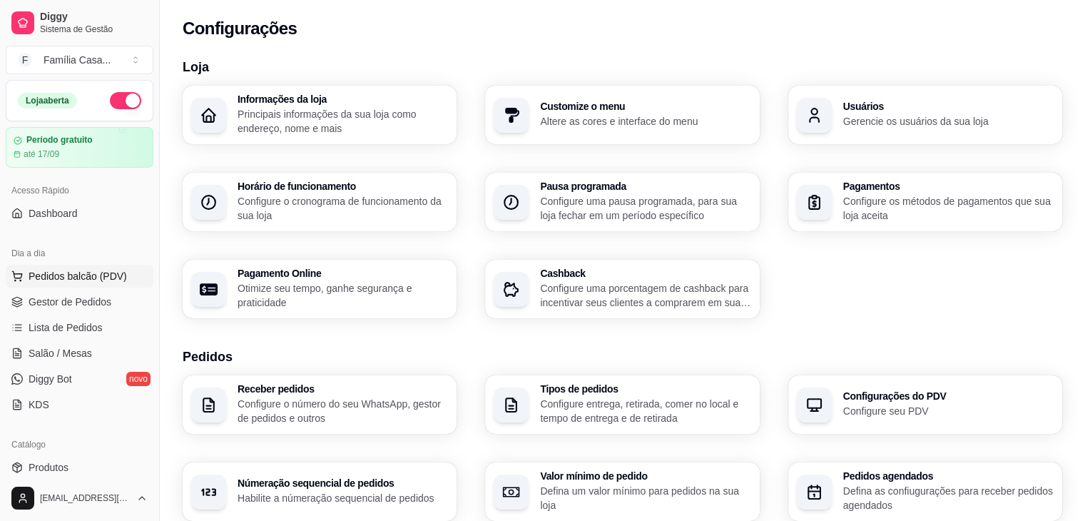
click at [83, 275] on span "Pedidos balcão (PDV)" at bounding box center [78, 276] width 98 height 14
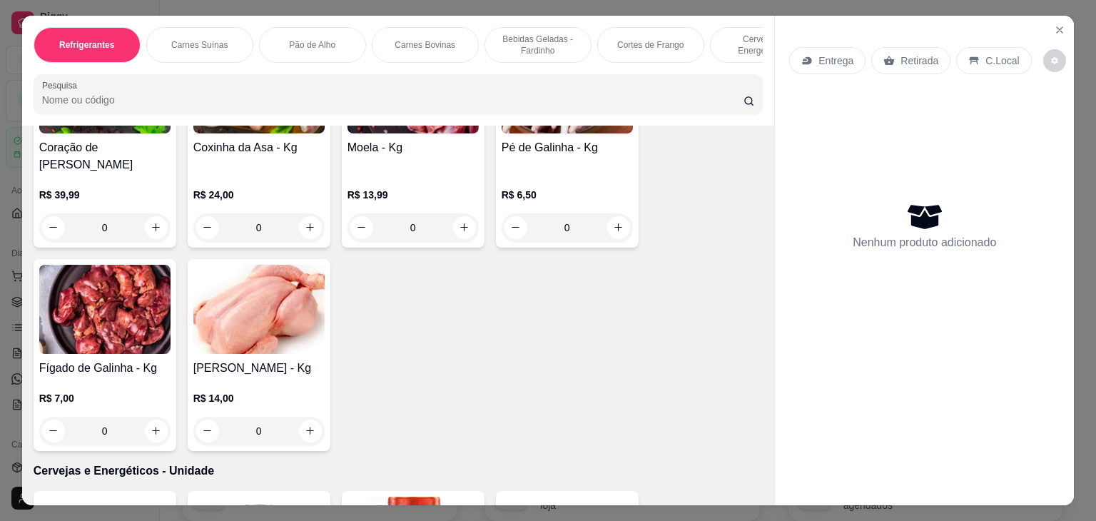
scroll to position [4714, 0]
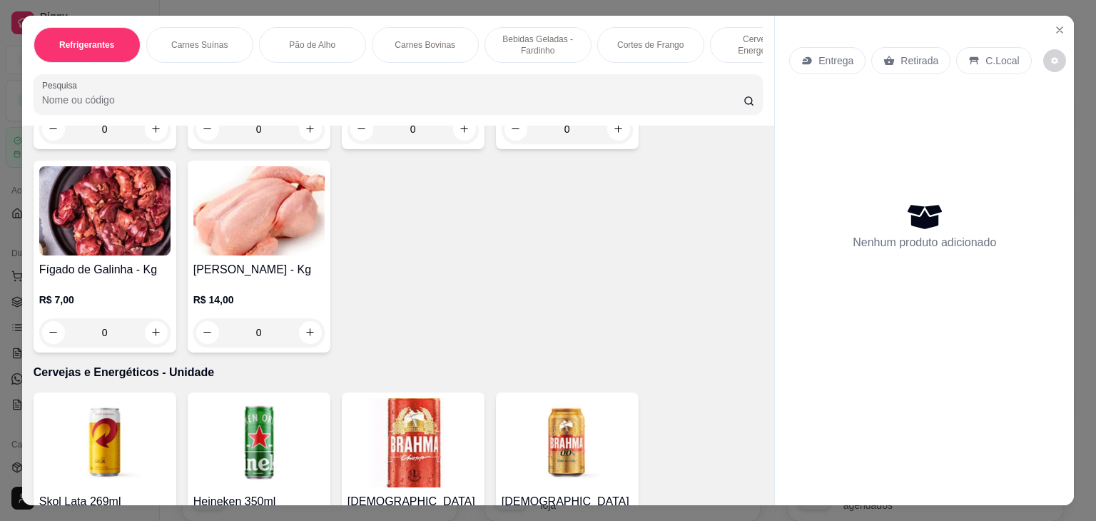
click at [418, 39] on p "Carnes Bovinas" at bounding box center [425, 44] width 61 height 11
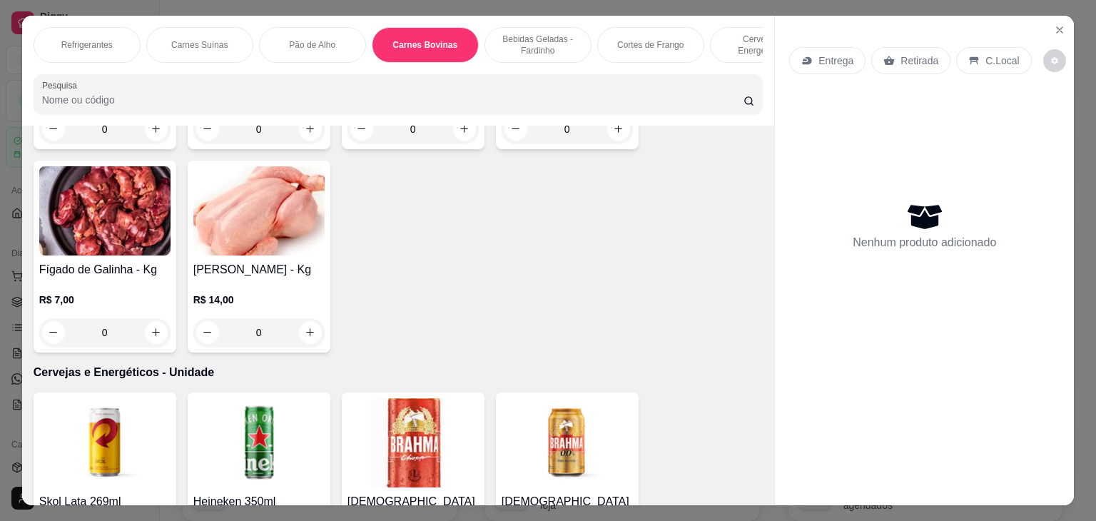
scroll to position [35, 0]
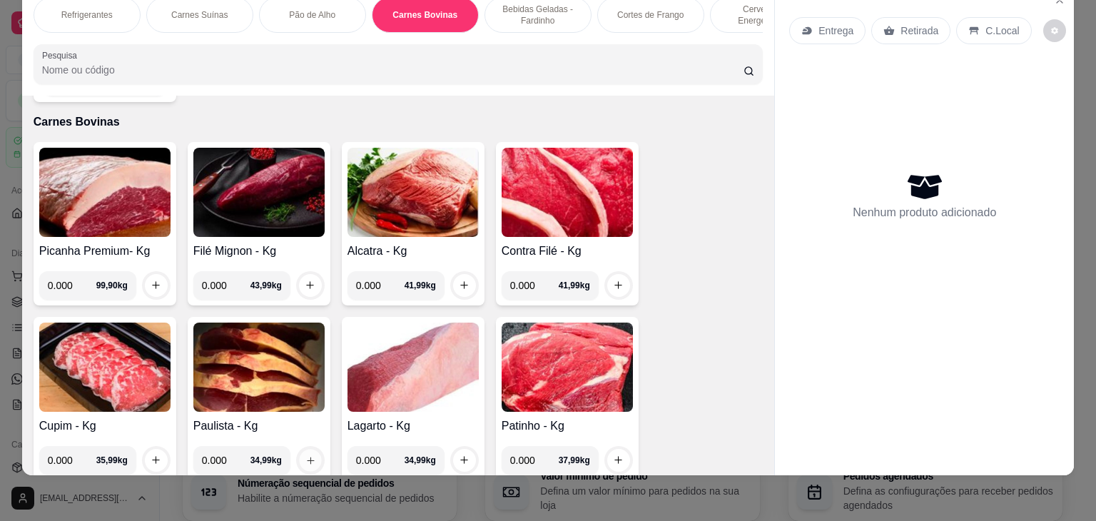
click at [305, 455] on icon "increase-product-quantity" at bounding box center [310, 460] width 11 height 11
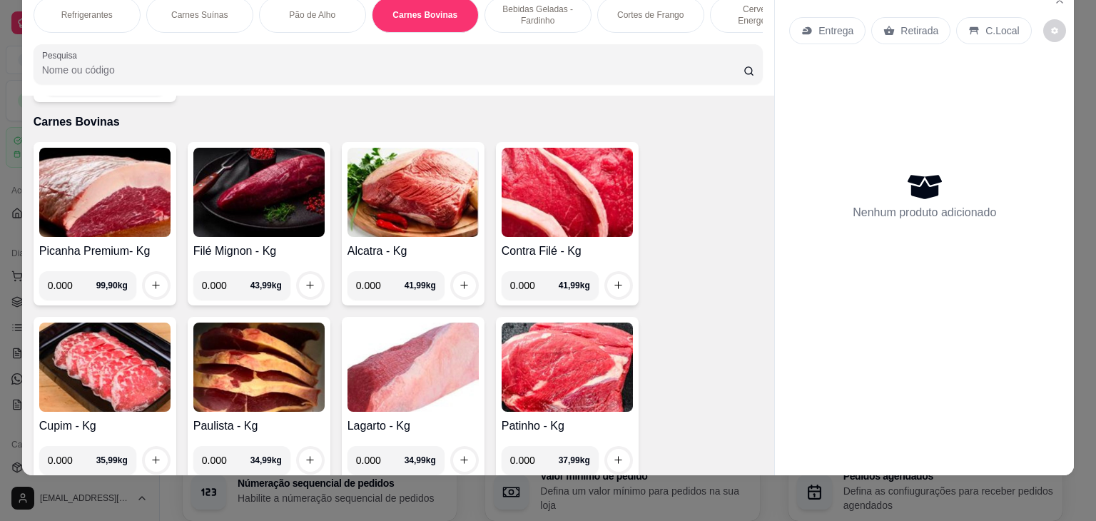
click at [247, 357] on img at bounding box center [258, 367] width 131 height 89
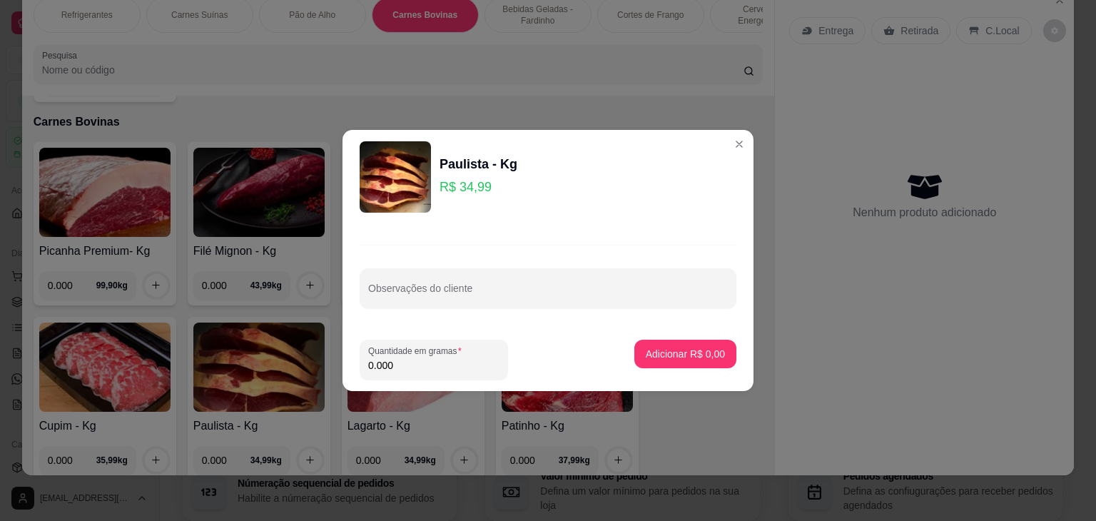
click at [406, 366] on input "0.000" at bounding box center [433, 365] width 131 height 14
type input "1.000"
click at [651, 349] on p "Adicionar R$ 34,99" at bounding box center [682, 354] width 83 height 14
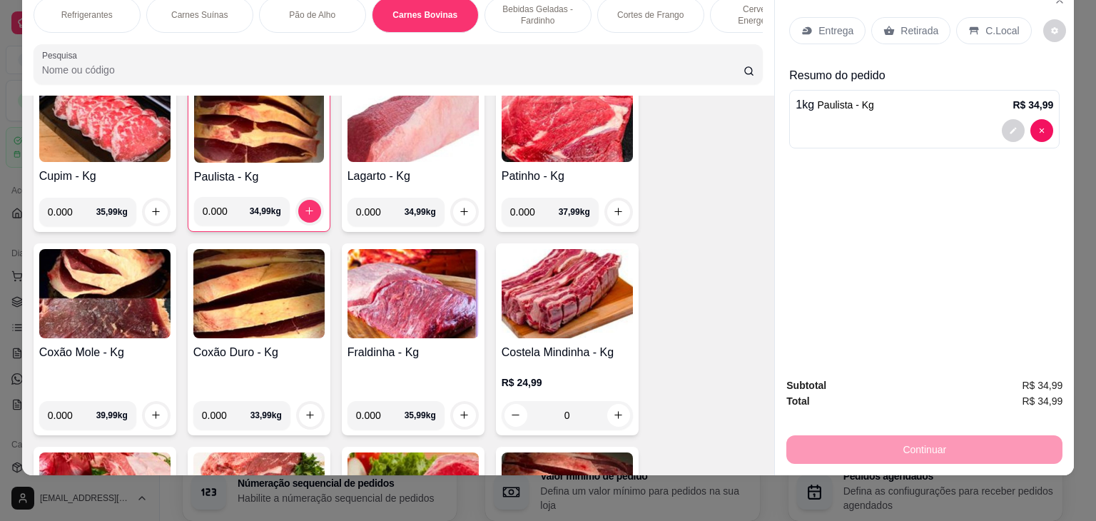
scroll to position [2259, 0]
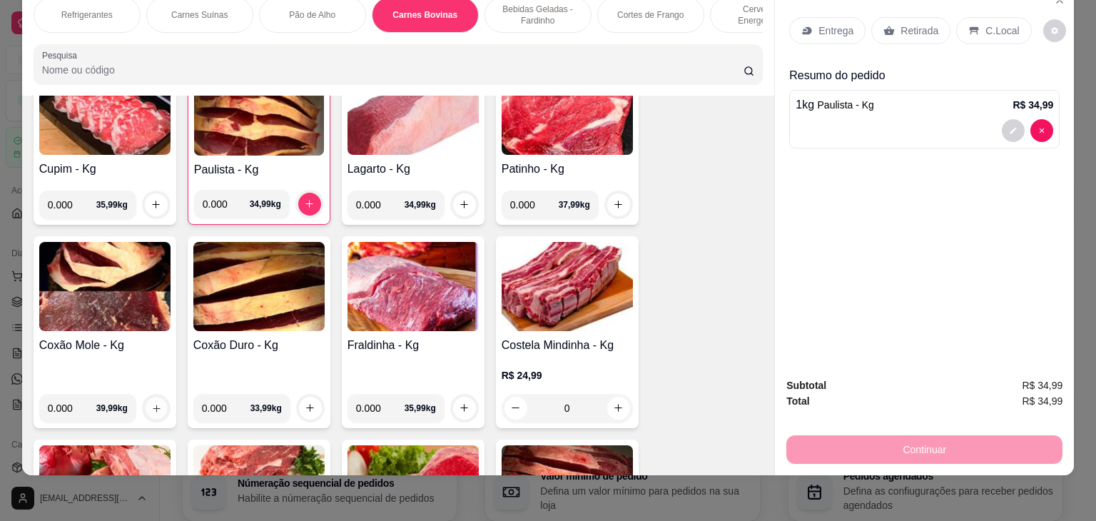
click at [151, 403] on icon "increase-product-quantity" at bounding box center [156, 408] width 11 height 11
click at [79, 394] on div "0.000 39,99 kg" at bounding box center [104, 408] width 131 height 29
click at [79, 394] on input "0.001" at bounding box center [72, 408] width 49 height 29
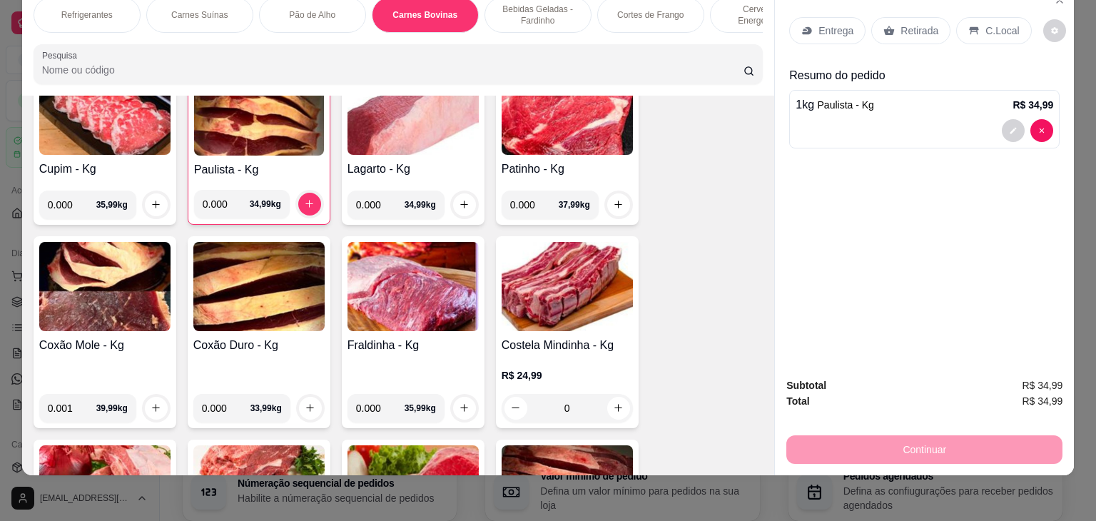
click at [79, 394] on input "0.001" at bounding box center [72, 408] width 49 height 29
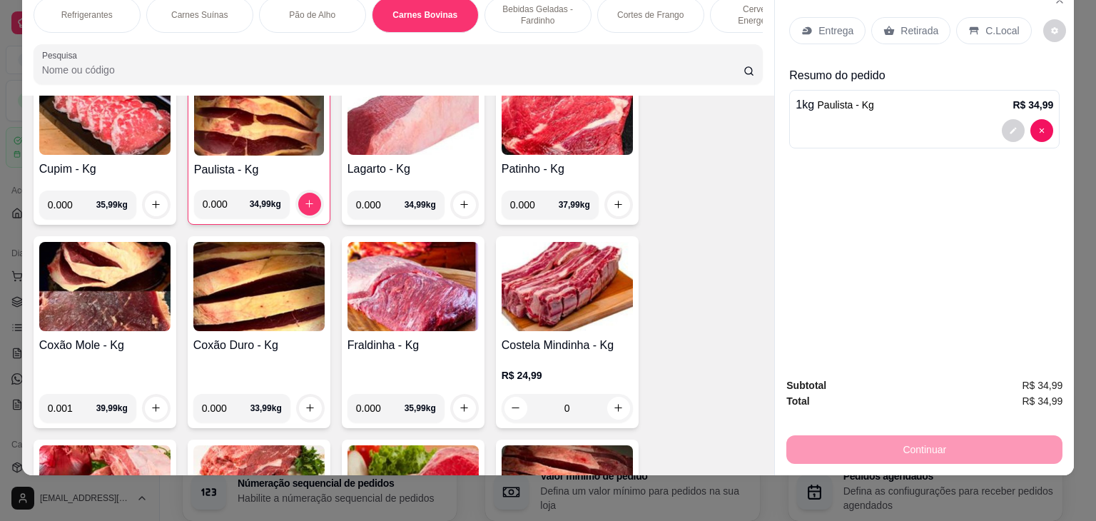
click at [79, 394] on input "0.001" at bounding box center [72, 408] width 49 height 29
type input "0.500"
click at [151, 397] on button "increase-product-quantity" at bounding box center [156, 408] width 22 height 22
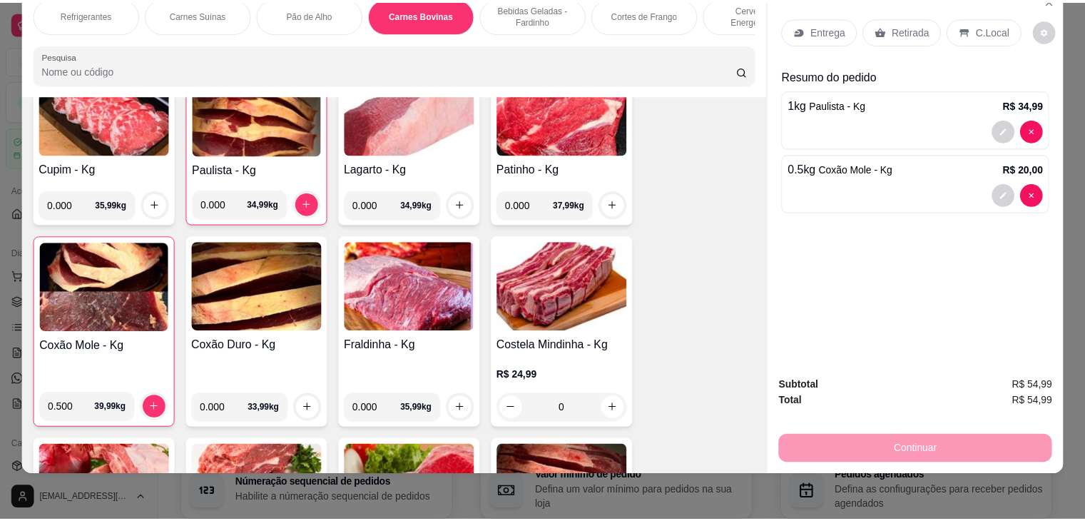
scroll to position [0, 0]
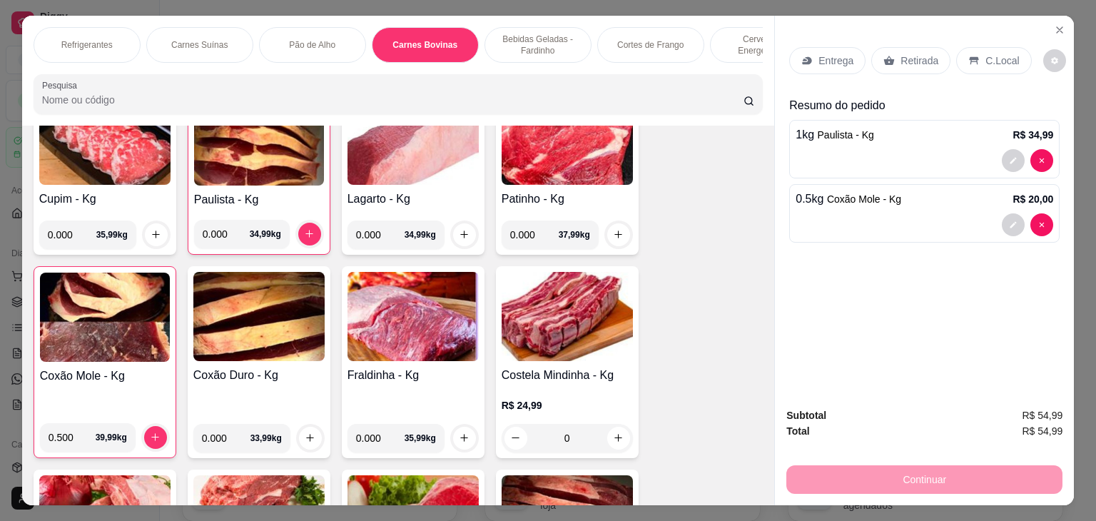
click at [818, 61] on p "Entrega" at bounding box center [835, 61] width 35 height 14
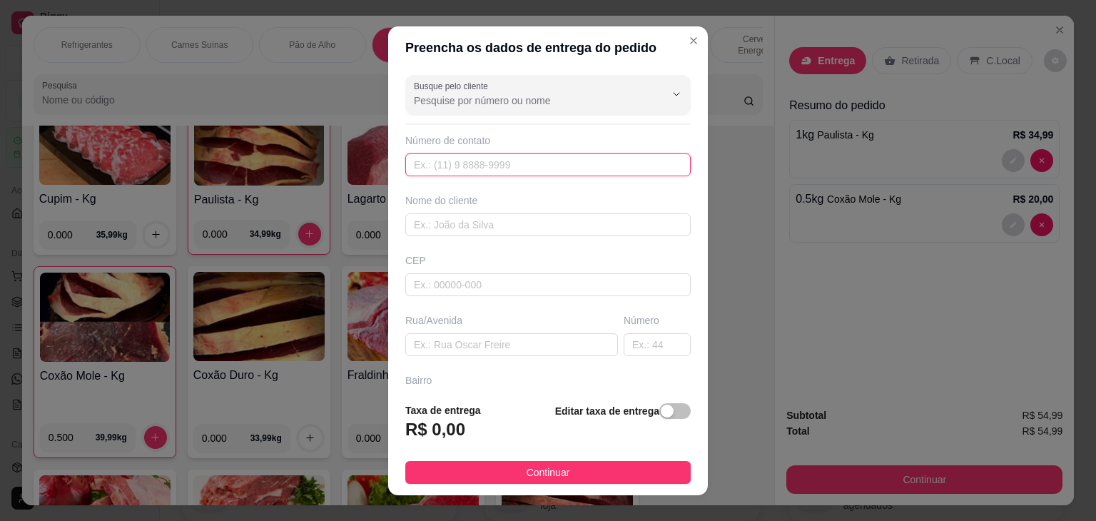
click at [498, 160] on input "text" at bounding box center [547, 164] width 285 height 23
type input "(74) 98818-4833"
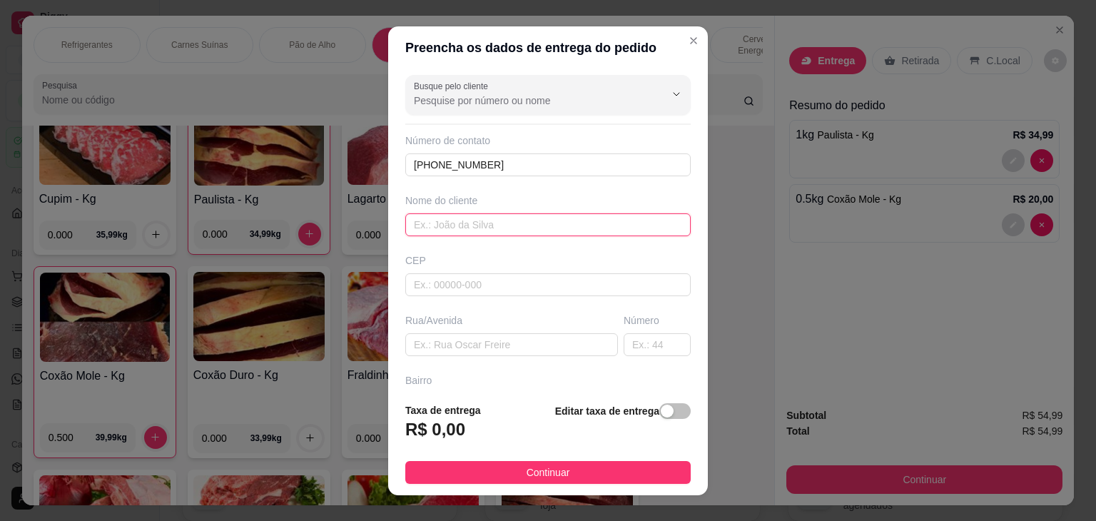
click at [454, 215] on input "text" at bounding box center [547, 224] width 285 height 23
type input "ceiça"
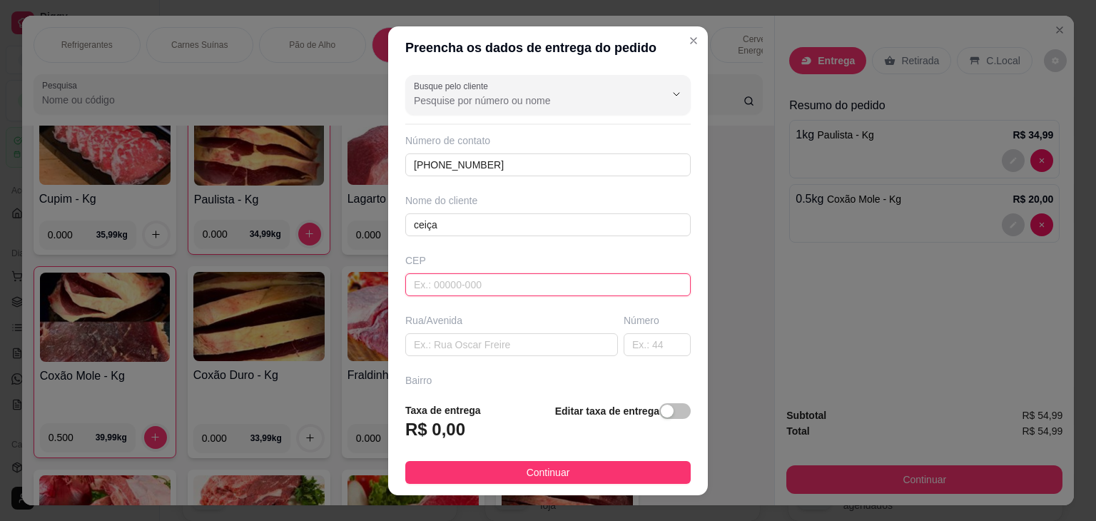
click at [432, 281] on input "text" at bounding box center [547, 284] width 285 height 23
type input "4493000"
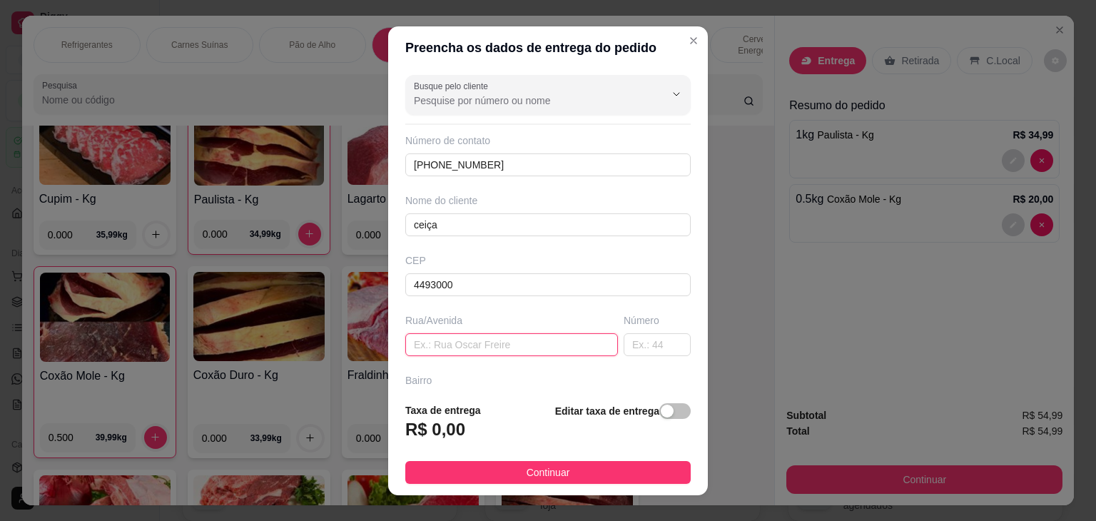
click at [442, 344] on input "text" at bounding box center [511, 344] width 213 height 23
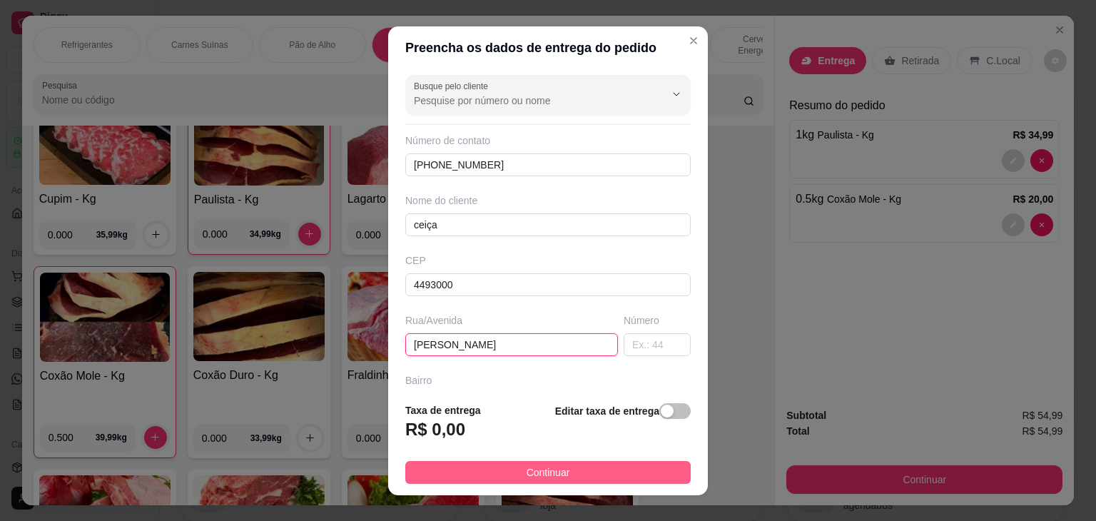
type input "felix mendonça"
click at [561, 471] on button "Continuar" at bounding box center [547, 472] width 285 height 23
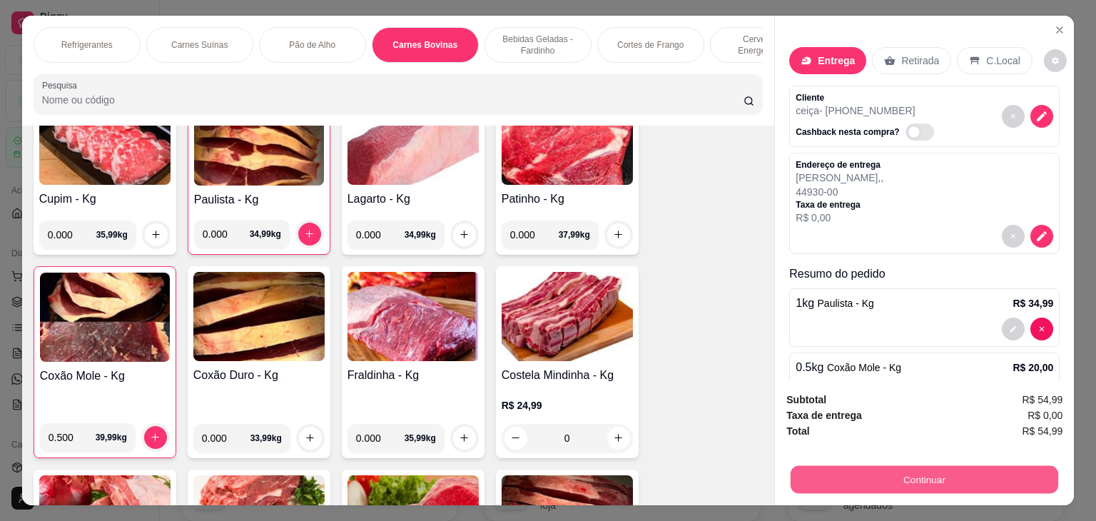
click at [959, 466] on button "Continuar" at bounding box center [925, 480] width 268 height 28
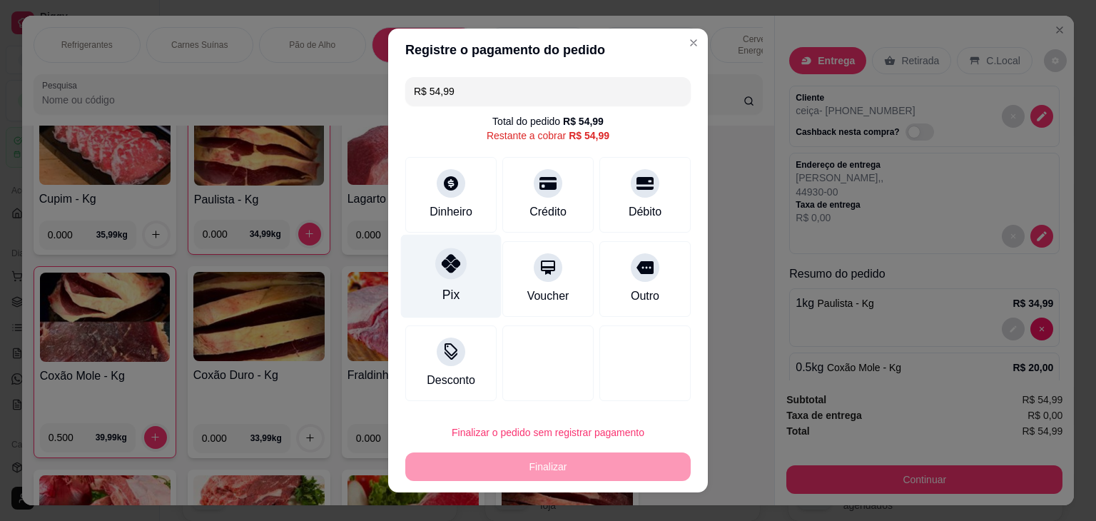
click at [452, 263] on icon at bounding box center [451, 263] width 19 height 19
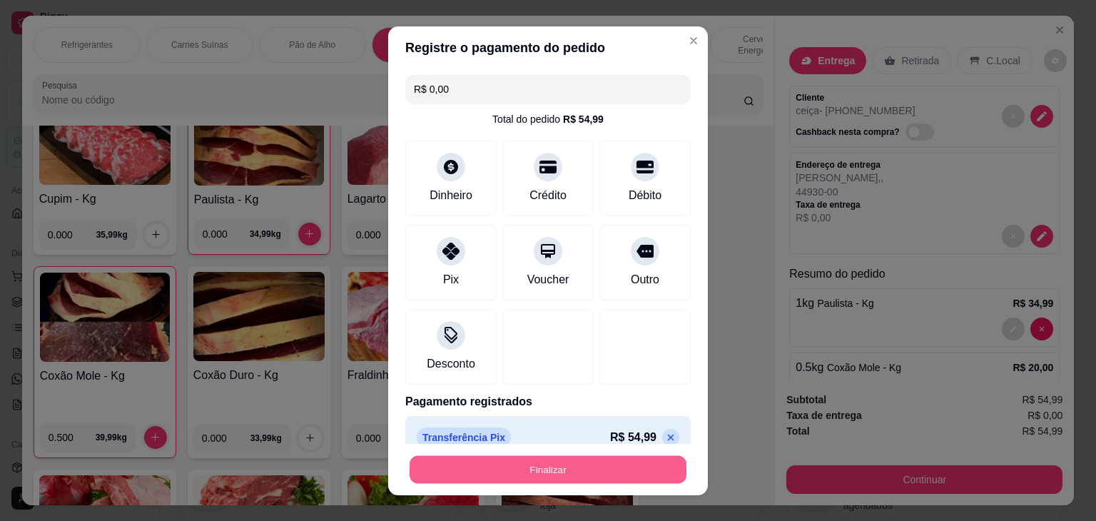
click at [504, 464] on button "Finalizar" at bounding box center [548, 469] width 277 height 28
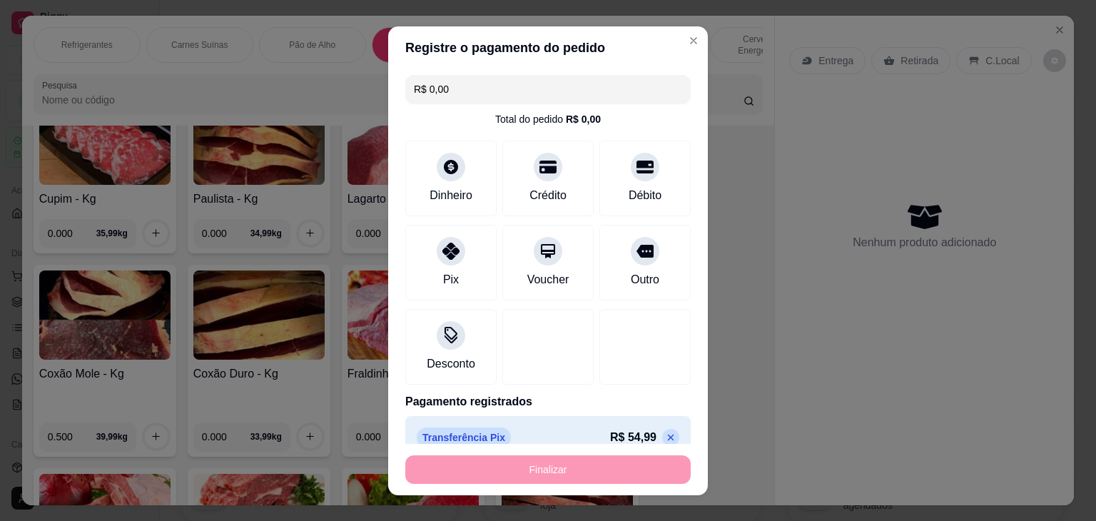
type input "-R$ 54,99"
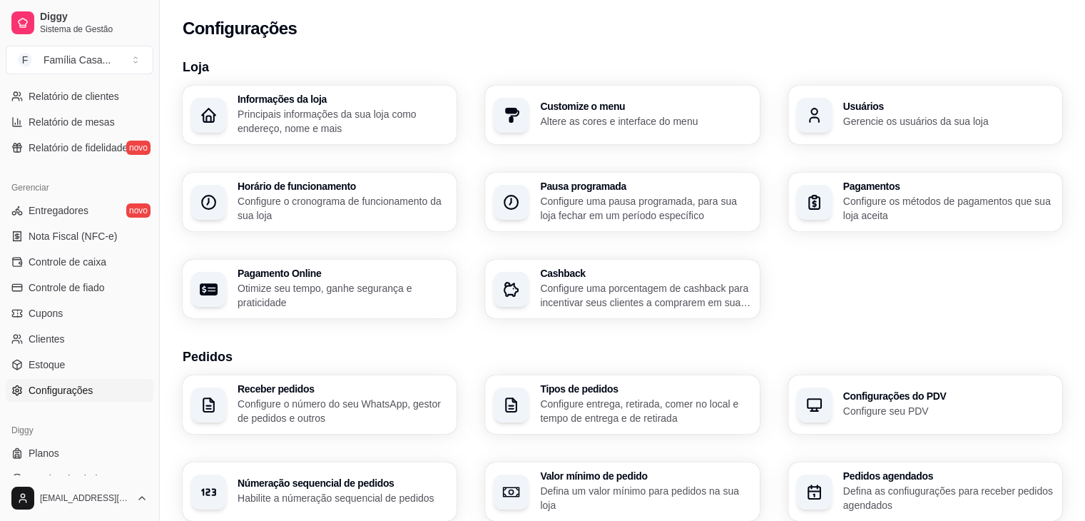
scroll to position [505, 0]
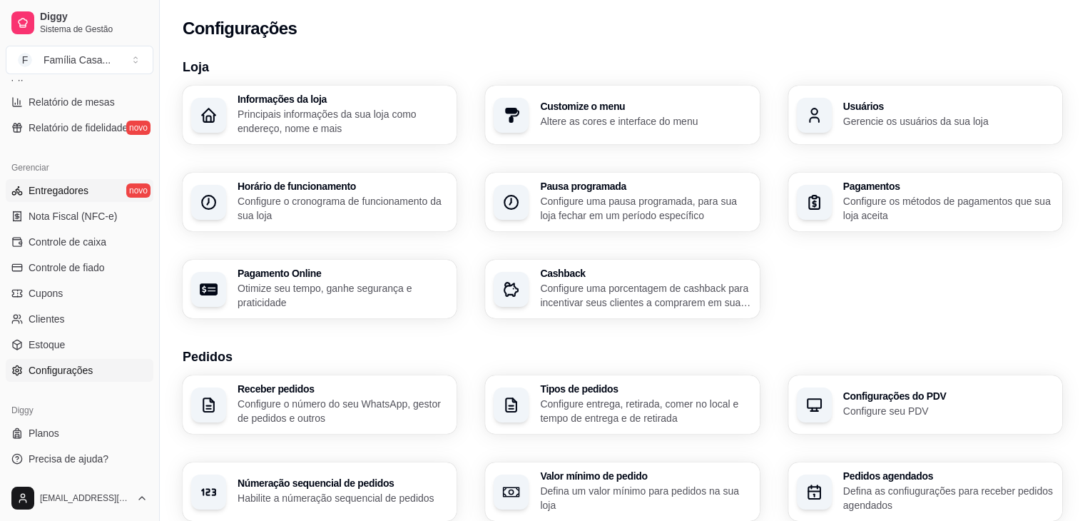
click at [75, 183] on span "Entregadores" at bounding box center [59, 190] width 60 height 14
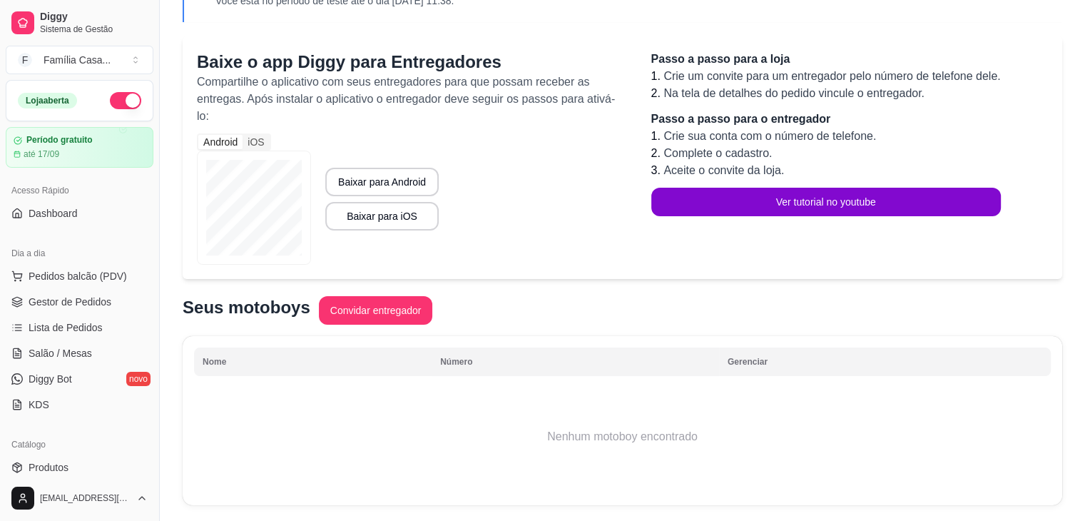
scroll to position [137, 0]
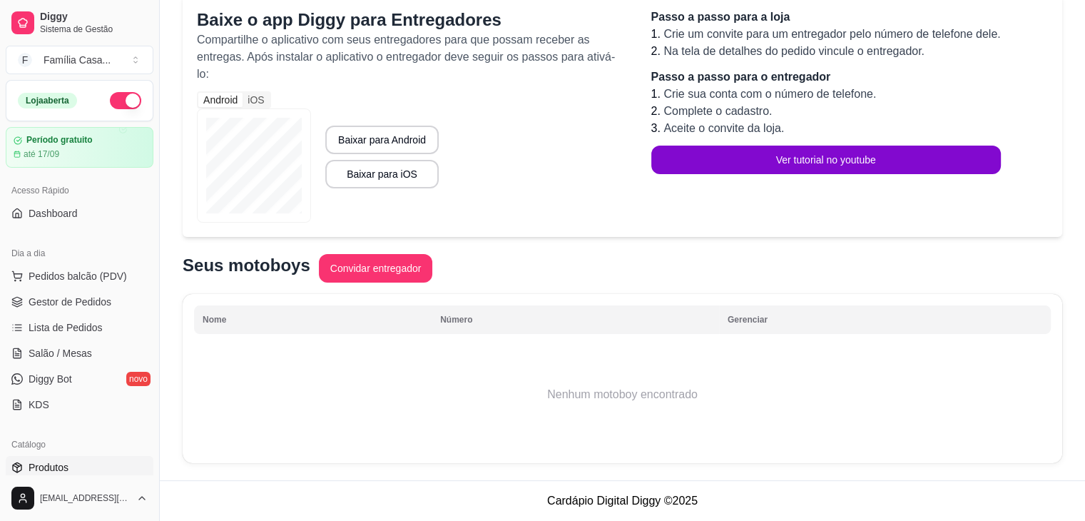
click at [43, 463] on span "Produtos" at bounding box center [49, 467] width 40 height 14
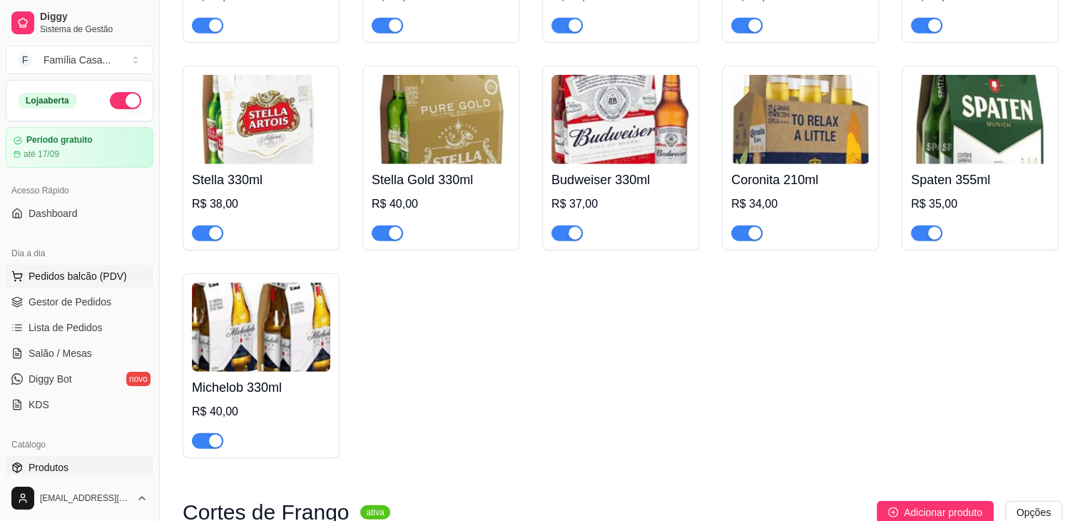
click at [59, 275] on span "Pedidos balcão (PDV)" at bounding box center [78, 276] width 98 height 14
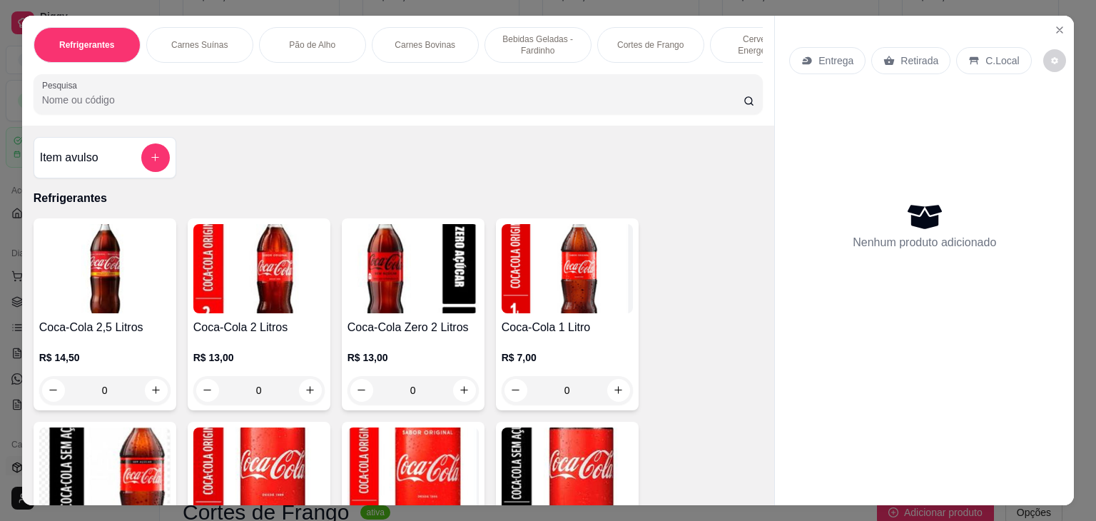
click at [201, 44] on p "Carnes Suínas" at bounding box center [199, 44] width 56 height 11
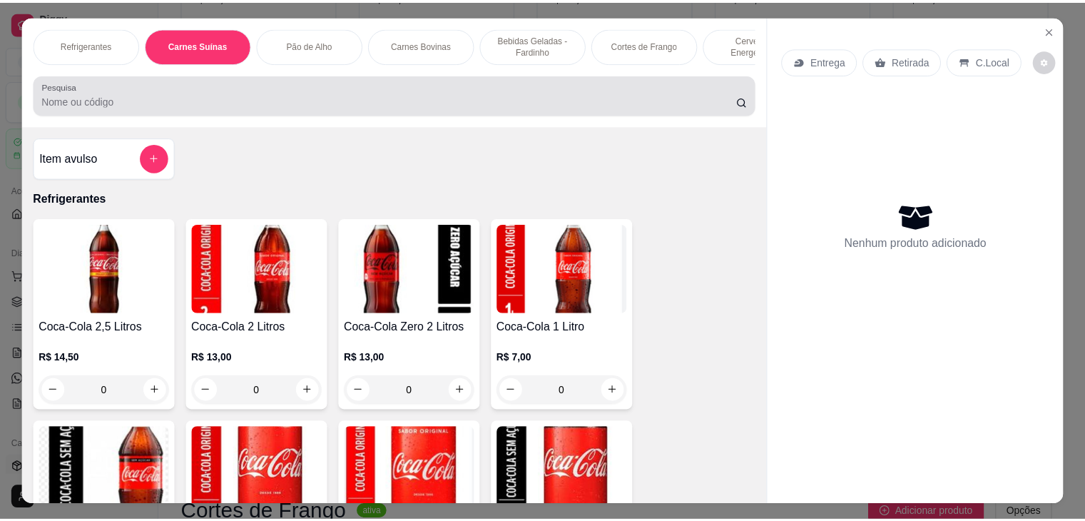
scroll to position [35, 0]
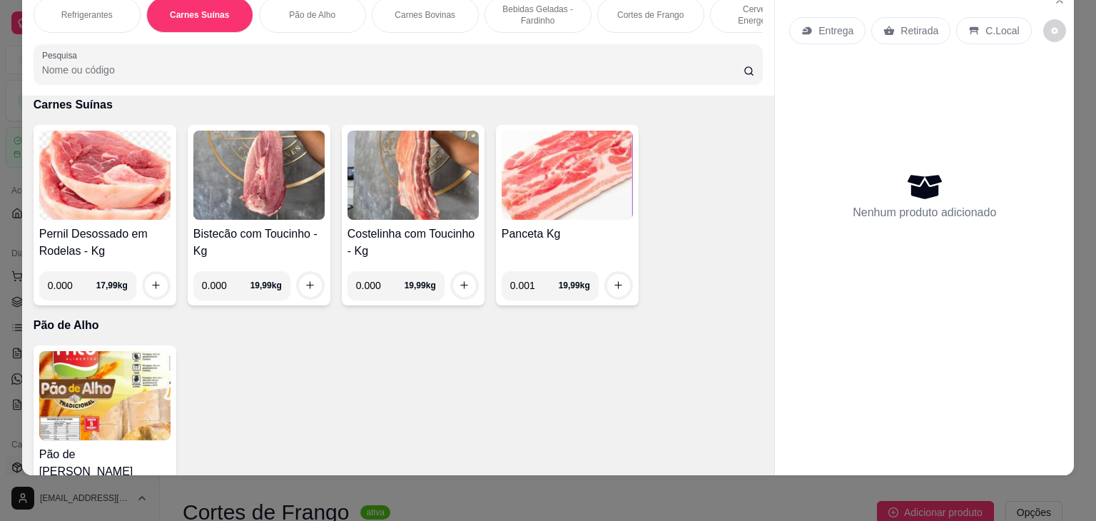
click at [547, 280] on input "0.001" at bounding box center [534, 285] width 49 height 29
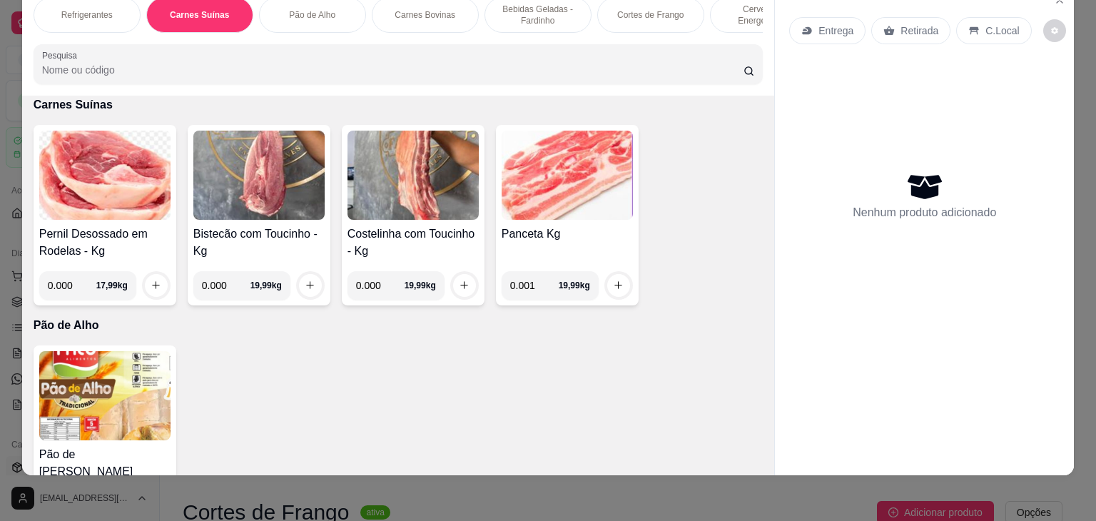
click at [547, 280] on input "0.001" at bounding box center [534, 285] width 49 height 29
click at [616, 285] on icon "increase-product-quantity" at bounding box center [618, 285] width 11 height 11
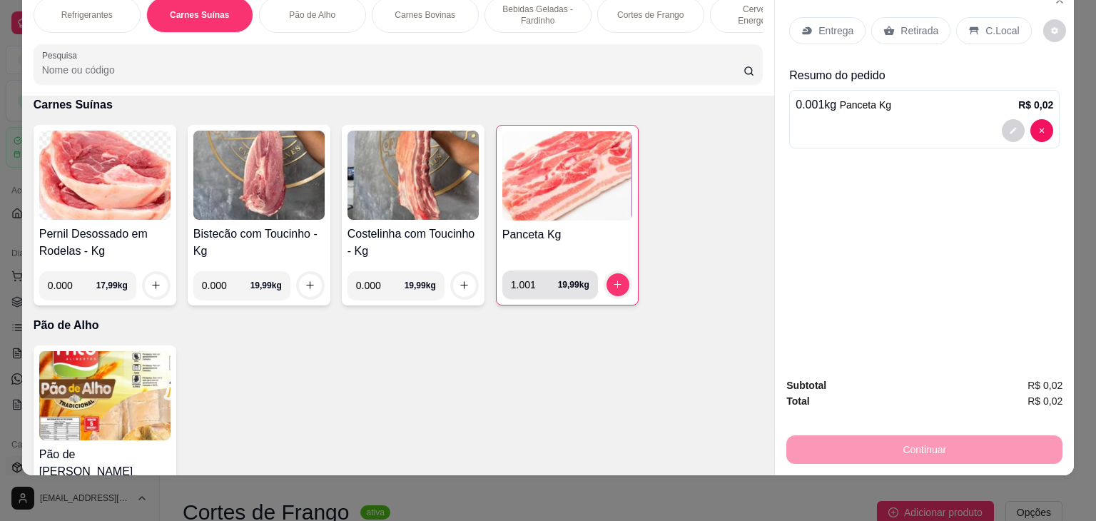
click at [541, 278] on input "1.001" at bounding box center [534, 284] width 47 height 29
click at [541, 278] on input "2.001" at bounding box center [534, 284] width 47 height 29
click at [541, 278] on input "3.001" at bounding box center [534, 284] width 47 height 29
click at [541, 278] on input "4.001" at bounding box center [534, 284] width 47 height 29
click at [541, 278] on input "5.001" at bounding box center [534, 284] width 47 height 29
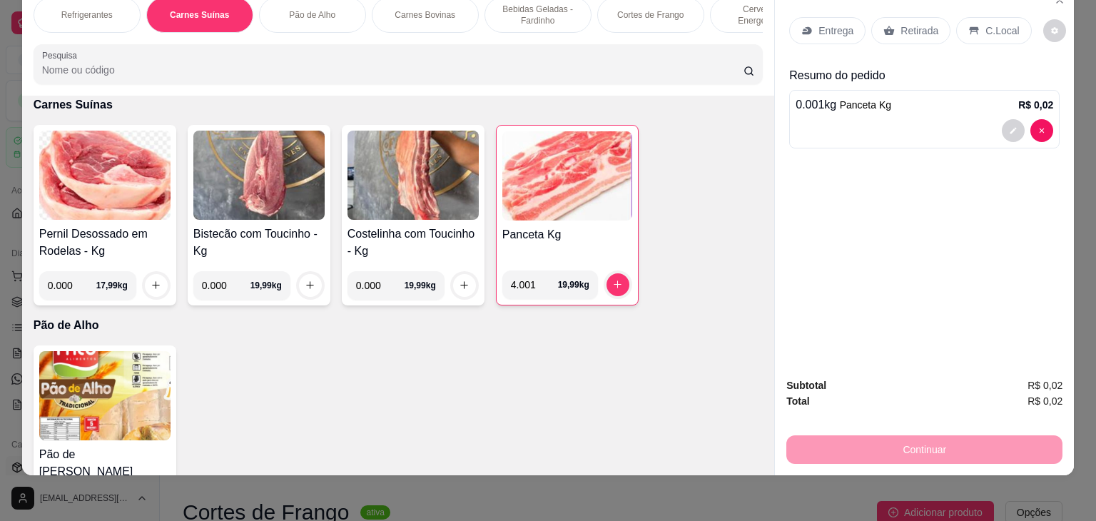
click at [546, 289] on input "4.001" at bounding box center [534, 284] width 47 height 29
click at [546, 289] on input "3.001" at bounding box center [534, 284] width 47 height 29
click at [546, 289] on input "2.001" at bounding box center [534, 284] width 47 height 29
click at [546, 289] on input "1.001" at bounding box center [534, 284] width 47 height 29
click at [546, 289] on input "0.001" at bounding box center [534, 284] width 47 height 29
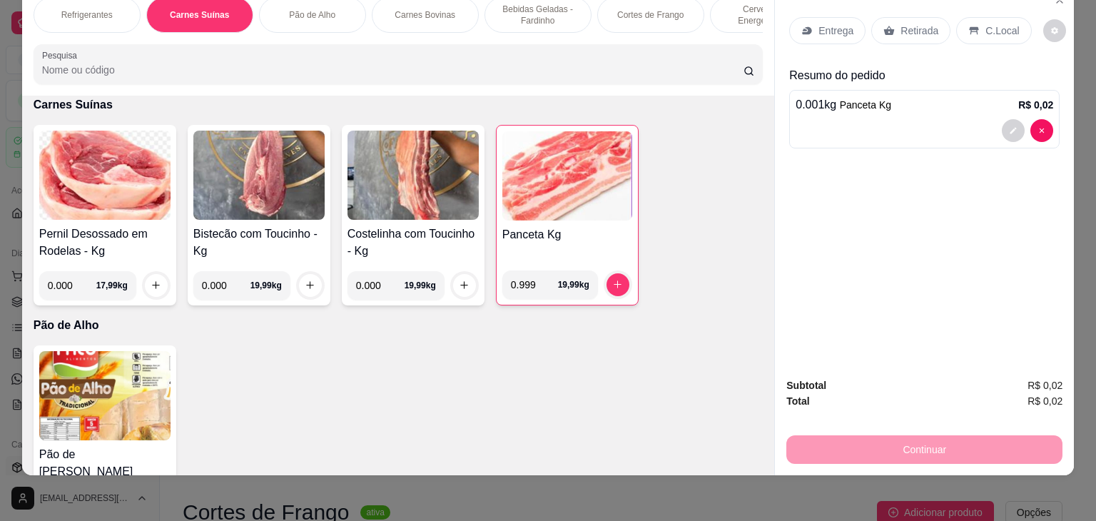
type input "0.999"
click at [546, 289] on input "0.999" at bounding box center [534, 284] width 47 height 29
click at [607, 283] on button "increase-product-quantity" at bounding box center [618, 284] width 22 height 22
click at [818, 24] on p "Entrega" at bounding box center [835, 31] width 35 height 14
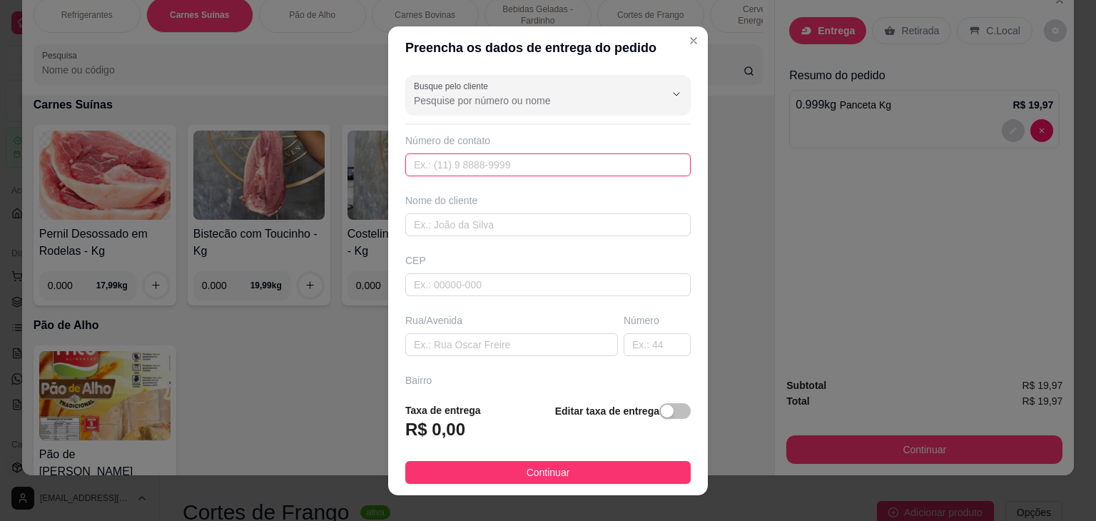
click at [565, 156] on input "text" at bounding box center [547, 164] width 285 height 23
type input "[PHONE_NUMBER]"
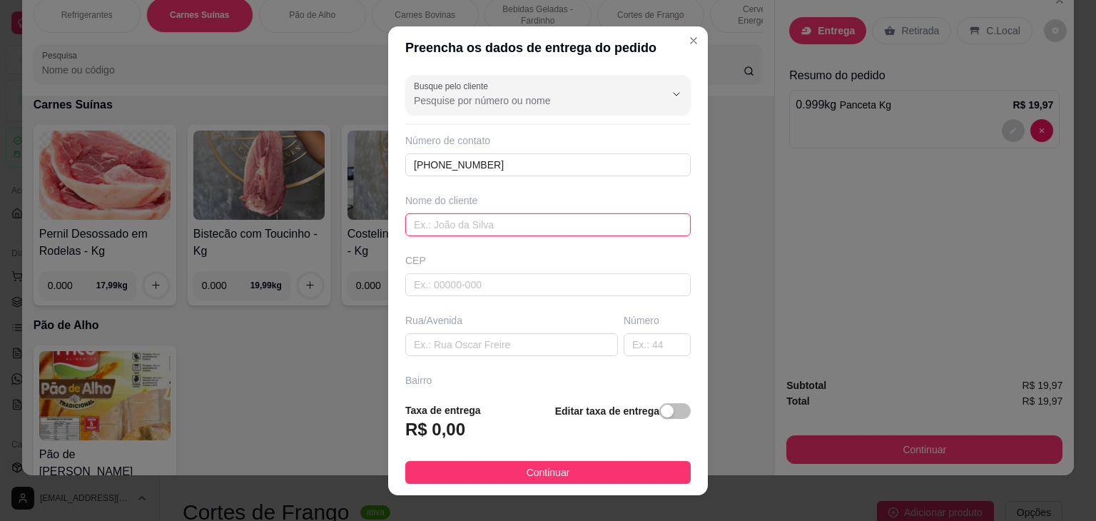
click at [518, 229] on input "text" at bounding box center [547, 224] width 285 height 23
click at [413, 225] on input "[PERSON_NAME]" at bounding box center [547, 224] width 285 height 23
click at [437, 225] on input "[PERSON_NAME]" at bounding box center [547, 224] width 285 height 23
click at [457, 228] on input "[PERSON_NAME]" at bounding box center [547, 224] width 285 height 23
type input "[PERSON_NAME] Conselheira Tutelar"
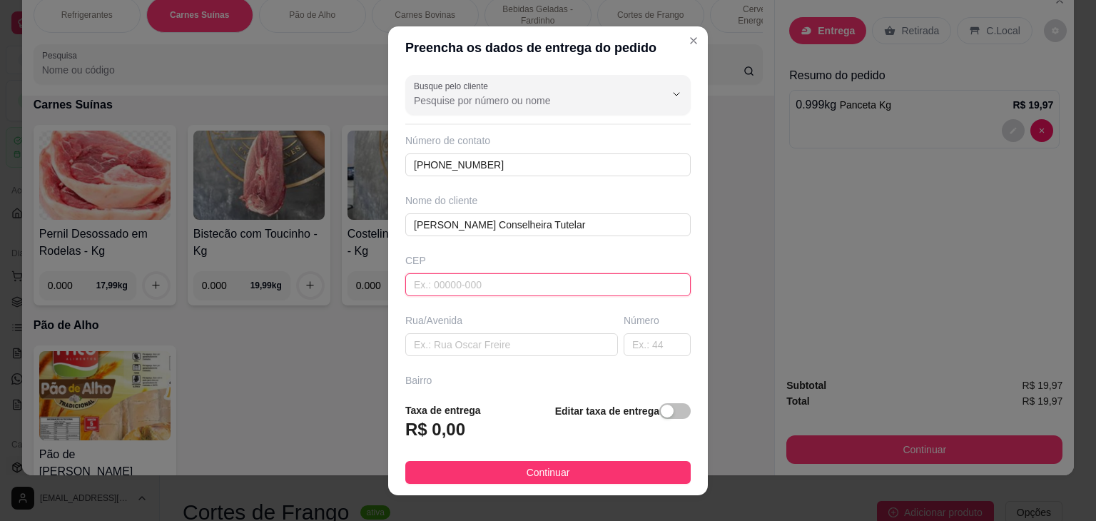
click at [414, 293] on input "text" at bounding box center [547, 284] width 285 height 23
type input "44930000"
type input "Presidente [PERSON_NAME]"
type input "44930000"
click at [636, 351] on input "text" at bounding box center [657, 344] width 67 height 23
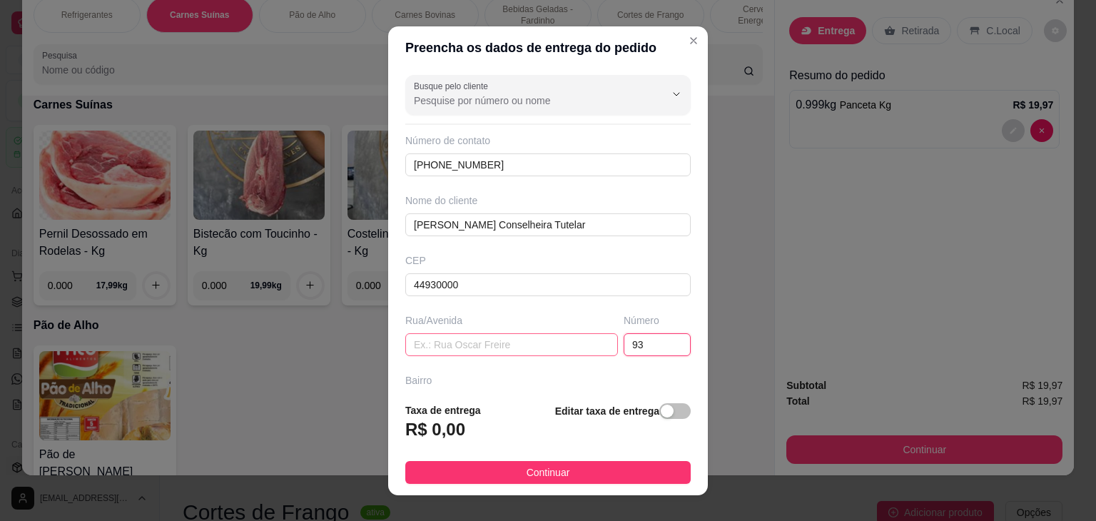
type input "93"
click at [463, 350] on input "text" at bounding box center [511, 344] width 213 height 23
click at [463, 350] on input "3" at bounding box center [511, 344] width 213 height 23
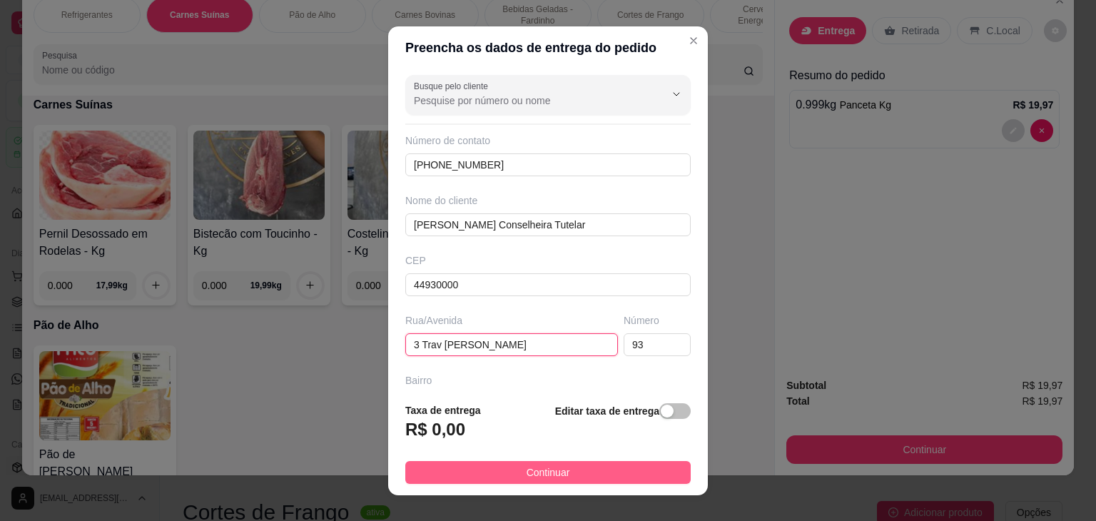
type input "3 Trav [PERSON_NAME]"
click at [531, 470] on span "Continuar" at bounding box center [549, 473] width 44 height 16
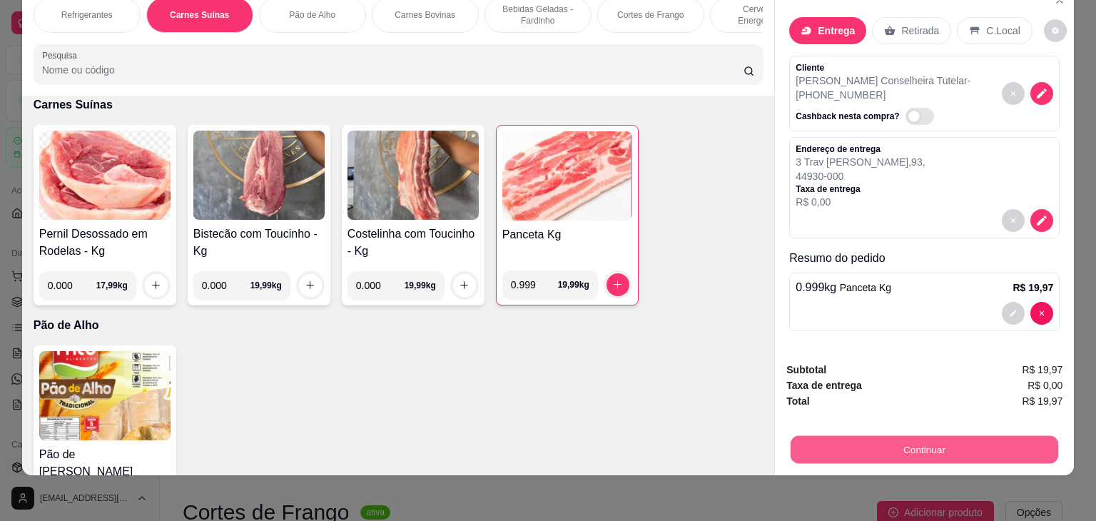
click at [846, 440] on button "Continuar" at bounding box center [925, 450] width 268 height 28
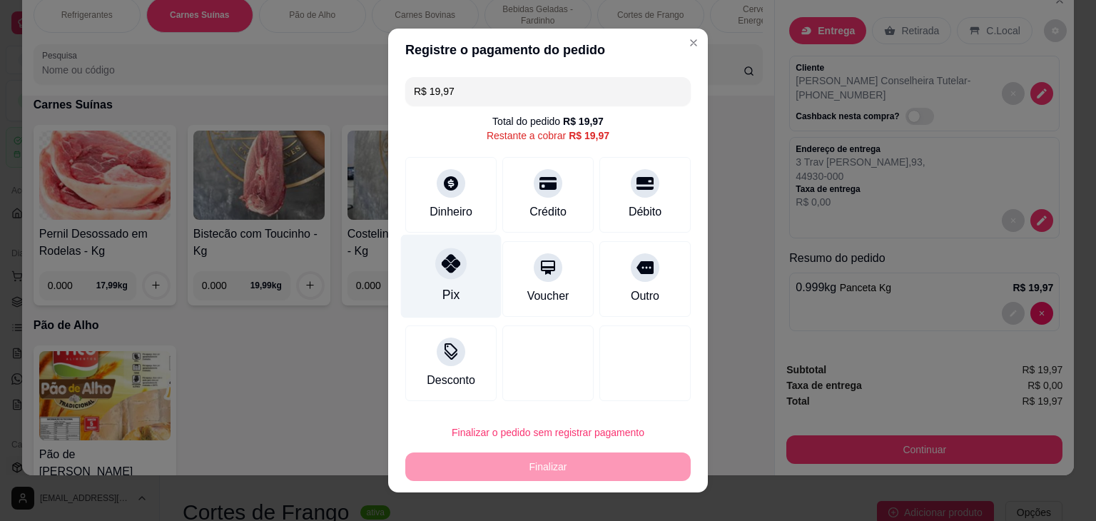
click at [443, 275] on div at bounding box center [450, 263] width 31 height 31
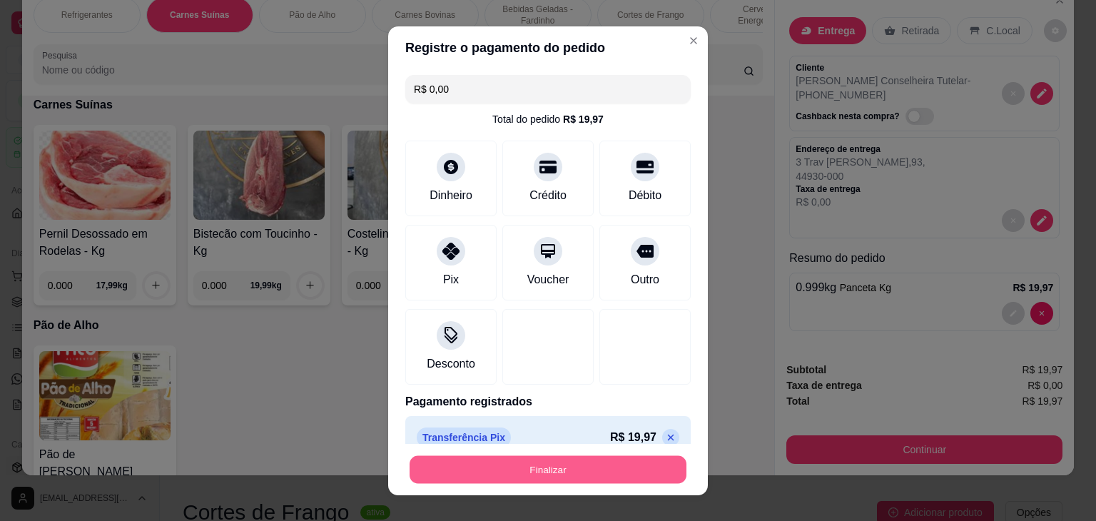
click at [501, 462] on button "Finalizar" at bounding box center [548, 469] width 277 height 28
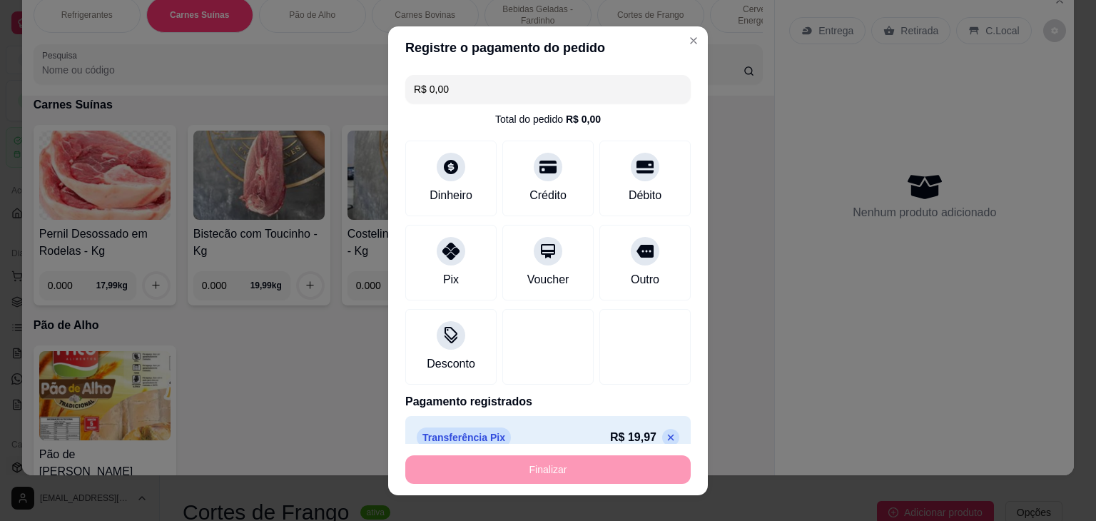
type input "-R$ 19,97"
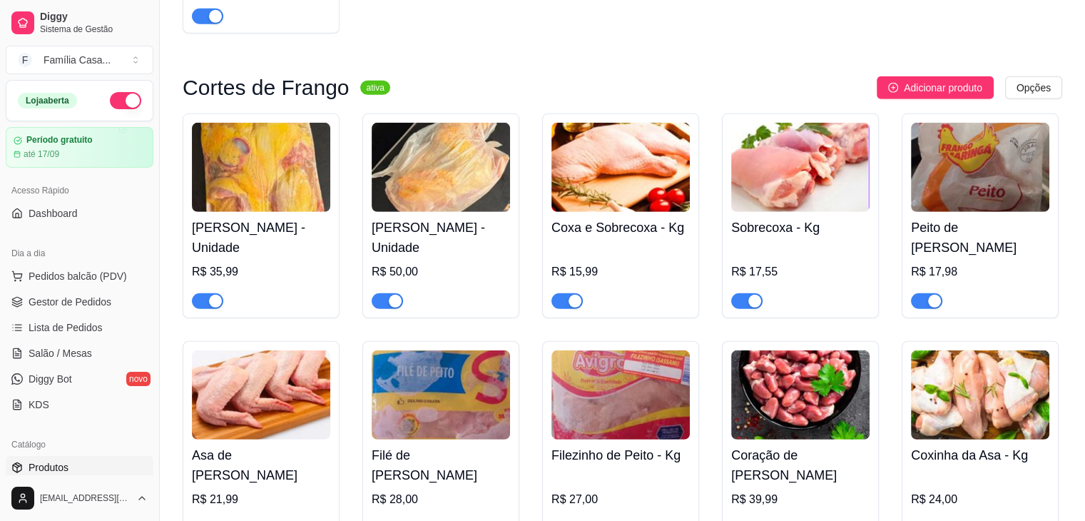
scroll to position [4253, 0]
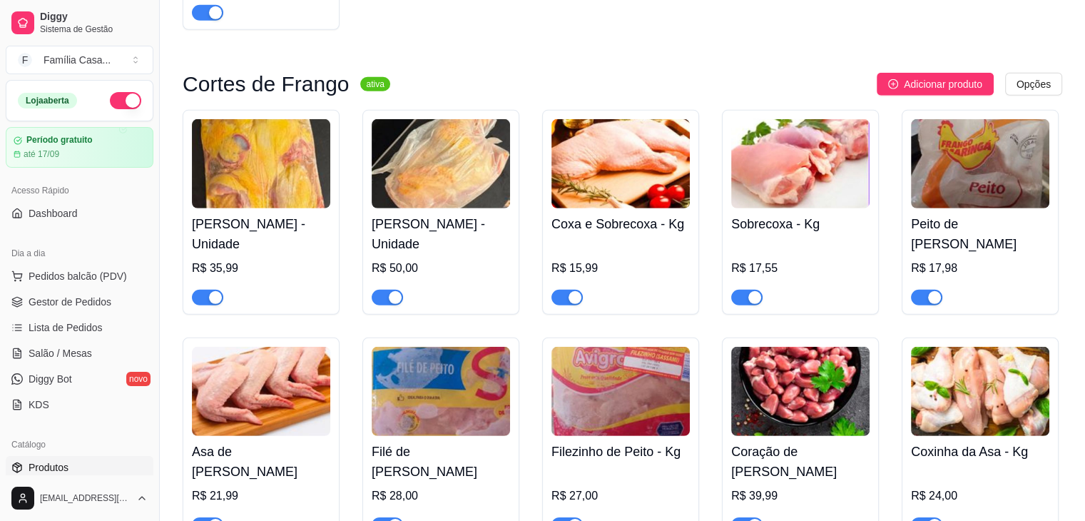
click at [389, 304] on div "button" at bounding box center [395, 297] width 13 height 13
click at [624, 165] on img at bounding box center [621, 163] width 138 height 89
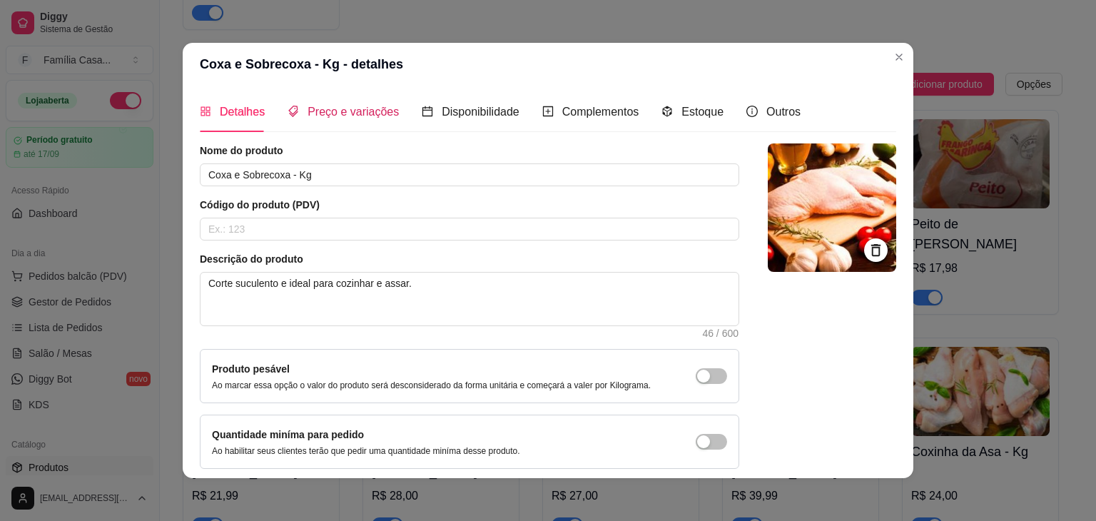
click at [362, 111] on span "Preço e variações" at bounding box center [353, 112] width 91 height 12
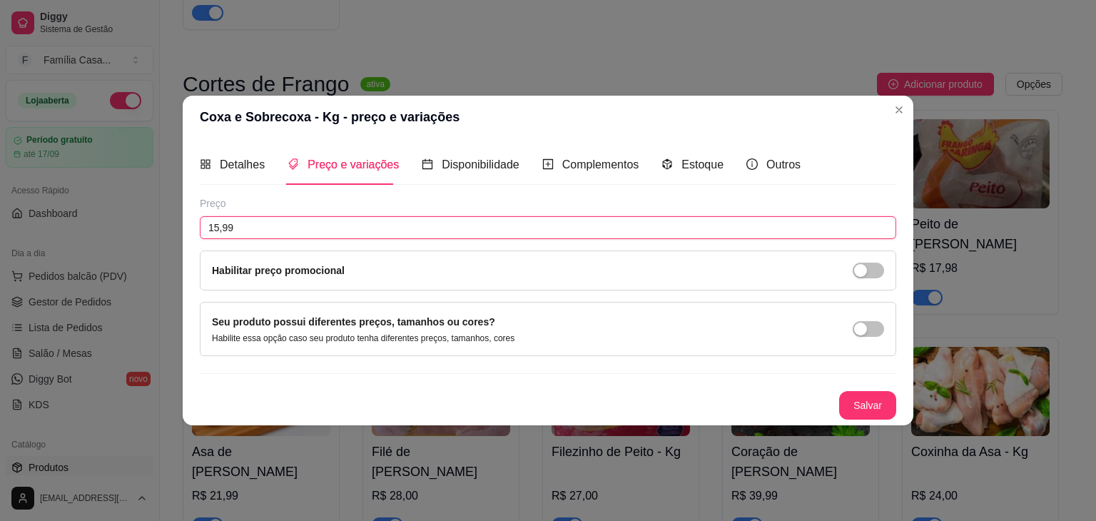
click at [238, 233] on input "15,99" at bounding box center [548, 227] width 696 height 23
type input "14,99"
click at [869, 397] on button "Salvar" at bounding box center [868, 406] width 56 height 28
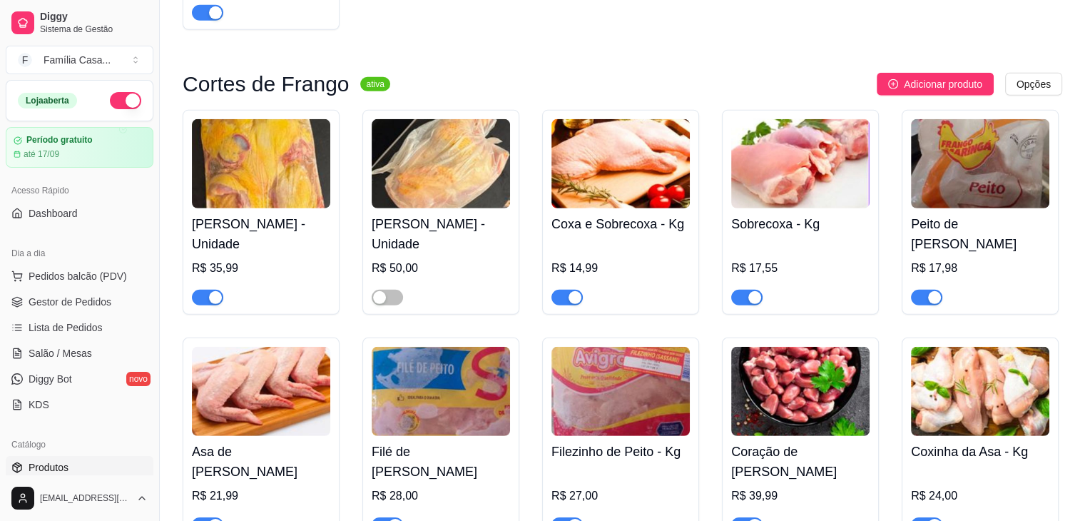
click at [293, 415] on img at bounding box center [261, 391] width 138 height 89
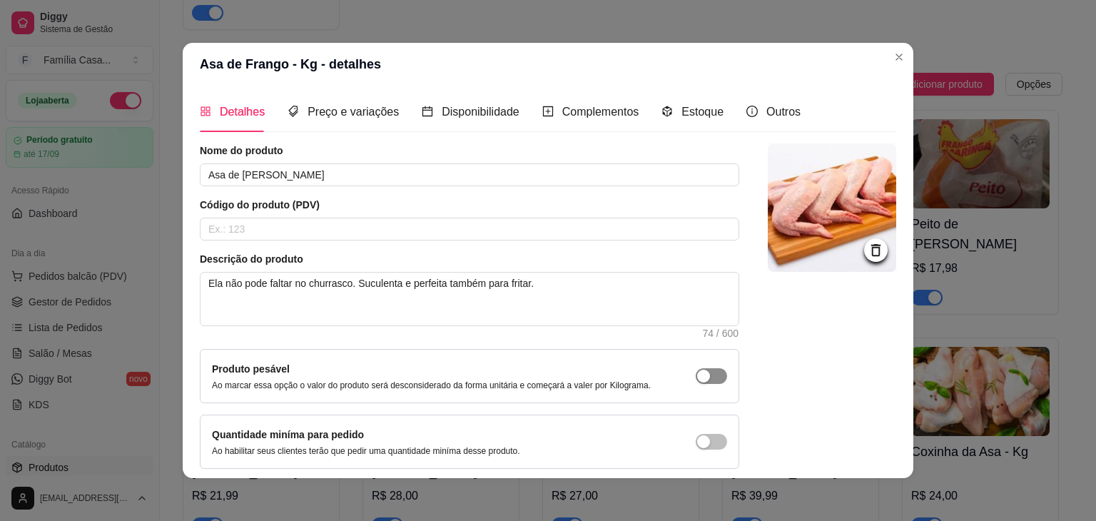
click at [697, 372] on div "button" at bounding box center [703, 376] width 13 height 13
click at [371, 114] on span "Preço e variações" at bounding box center [353, 112] width 91 height 12
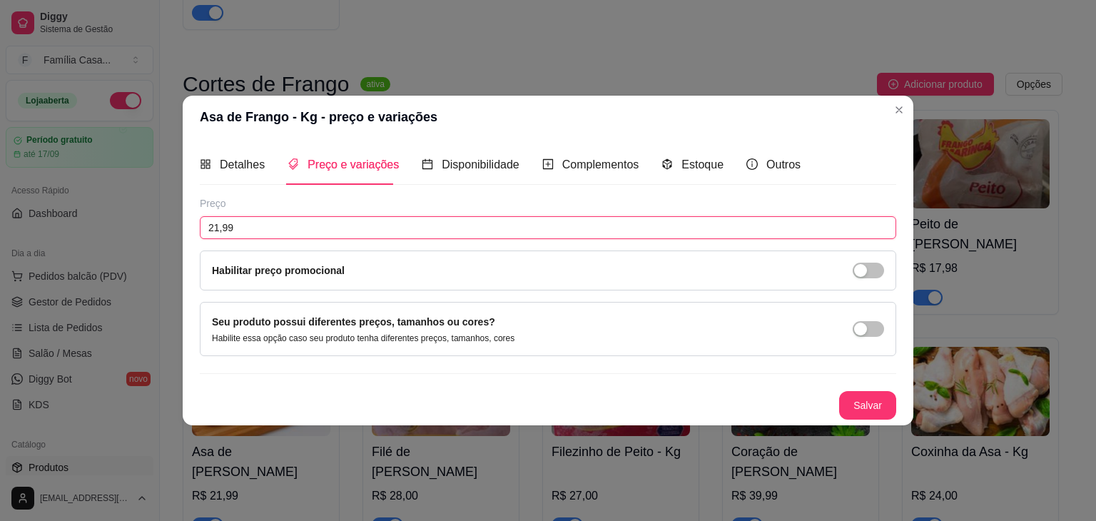
click at [265, 228] on input "21,99" at bounding box center [548, 227] width 696 height 23
type input "20,99"
click at [859, 402] on button "Salvar" at bounding box center [868, 406] width 56 height 28
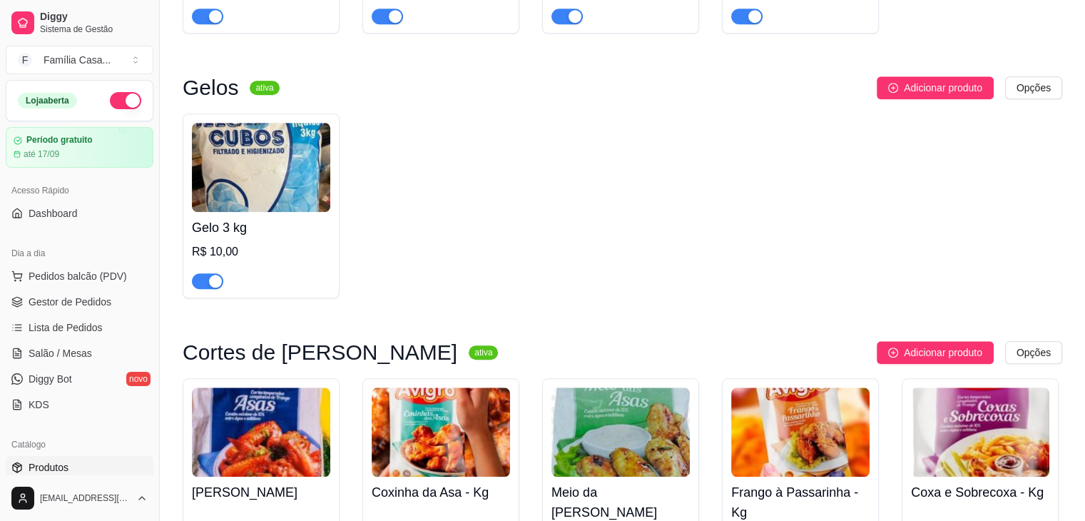
scroll to position [6879, 0]
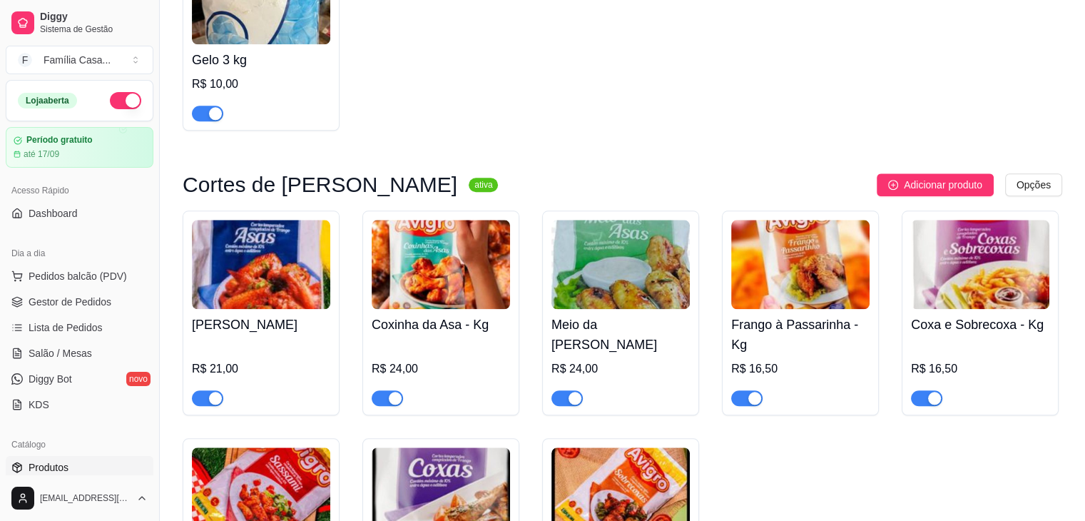
click at [283, 1] on img at bounding box center [261, -1] width 138 height 89
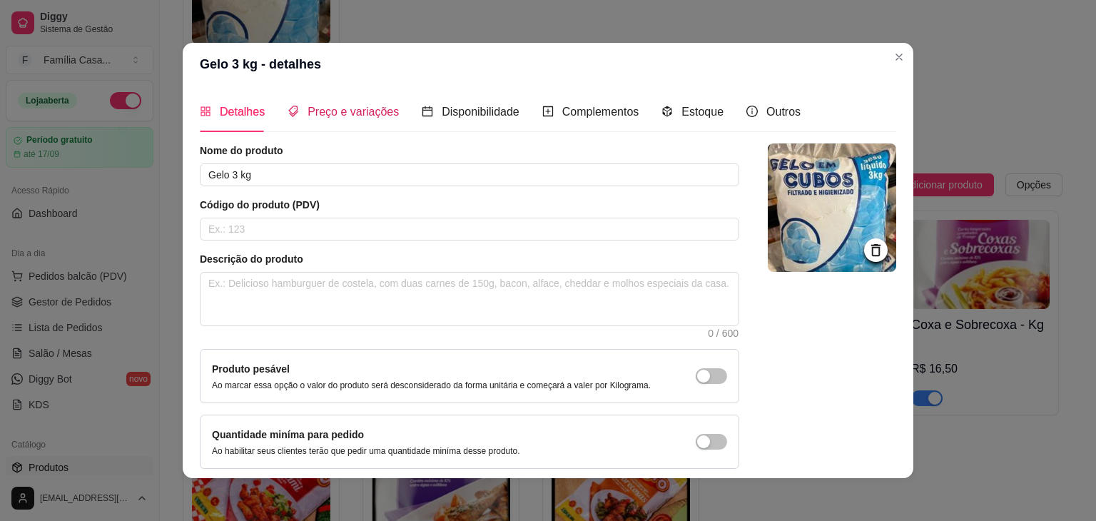
click at [340, 116] on span "Preço e variações" at bounding box center [353, 112] width 91 height 12
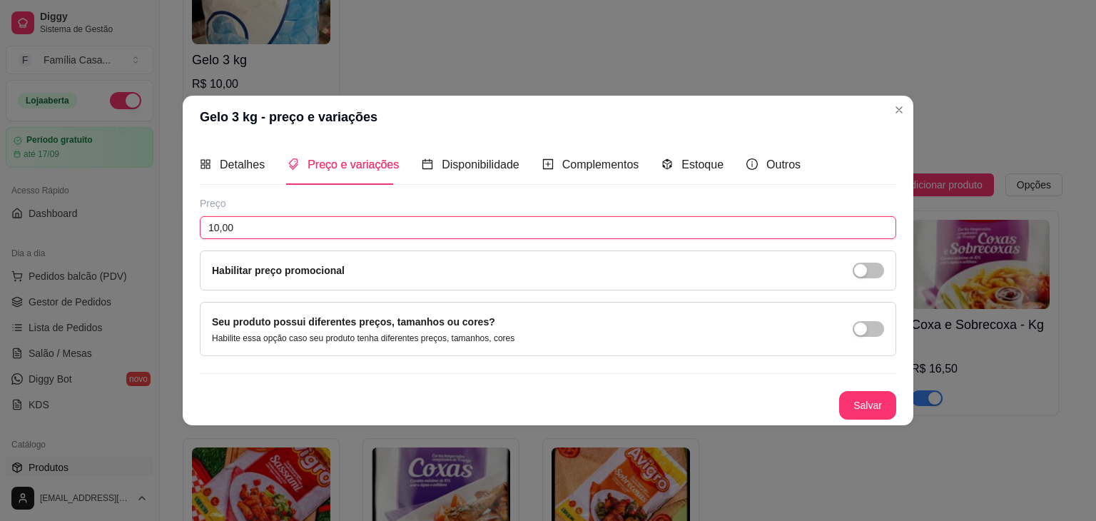
click at [250, 225] on input "10,00" at bounding box center [548, 227] width 696 height 23
type input "9,00"
click at [859, 411] on button "Salvar" at bounding box center [868, 406] width 56 height 28
click at [859, 415] on button "Salvar" at bounding box center [868, 406] width 56 height 28
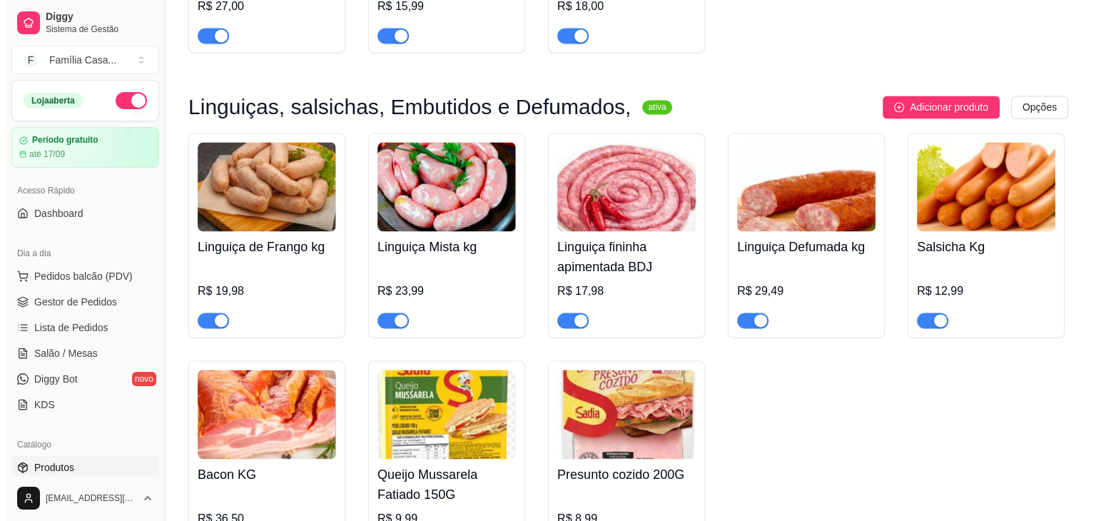
scroll to position [7458, 0]
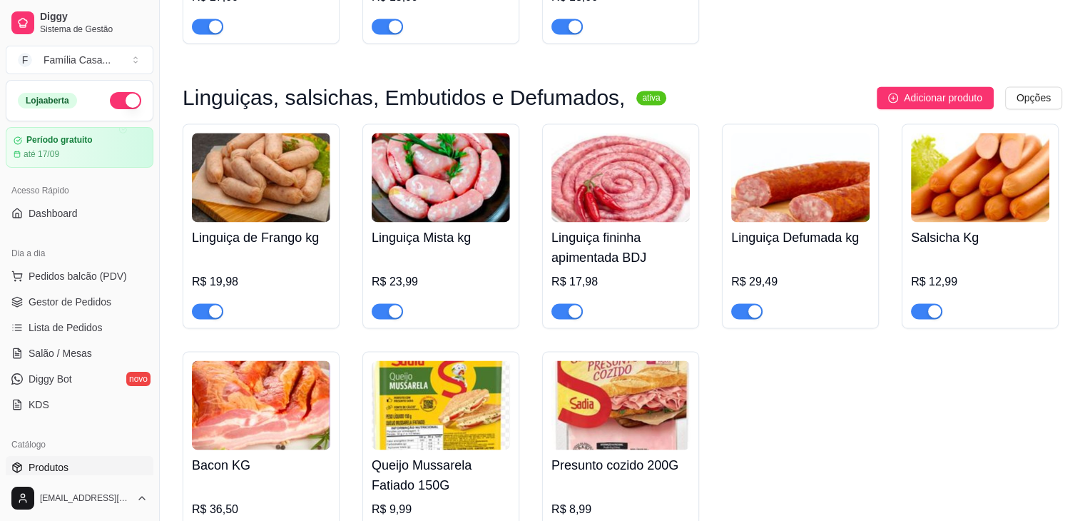
click at [656, 203] on img at bounding box center [621, 177] width 138 height 89
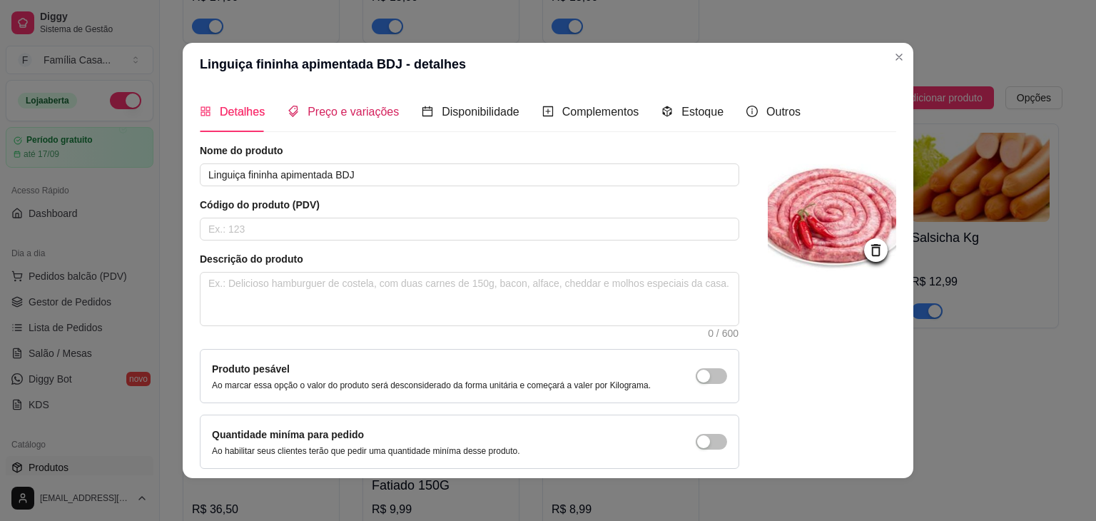
click at [318, 108] on span "Preço e variações" at bounding box center [353, 112] width 91 height 12
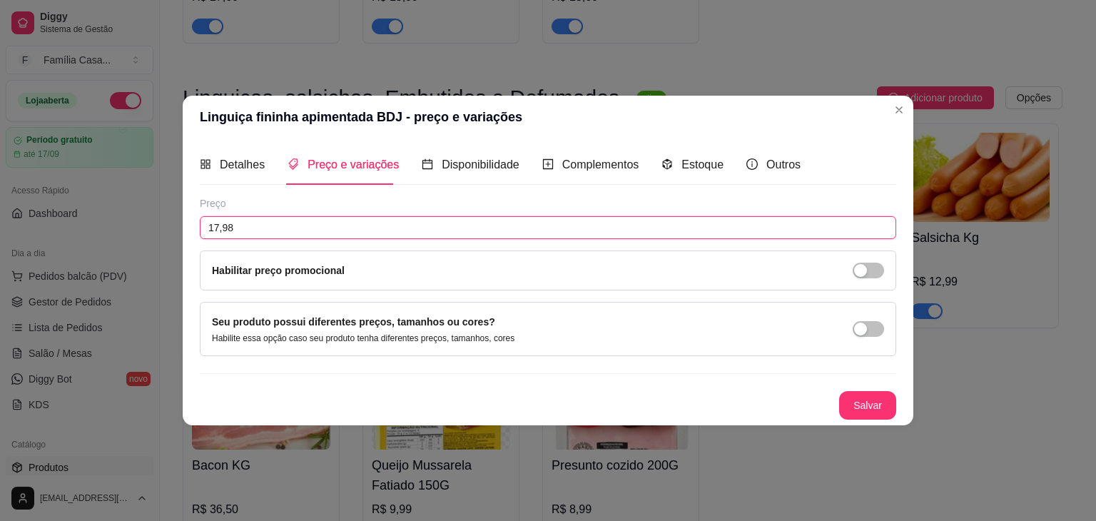
click at [242, 226] on input "17,98" at bounding box center [548, 227] width 696 height 23
type input "18,99"
click at [871, 402] on button "Salvar" at bounding box center [868, 406] width 56 height 28
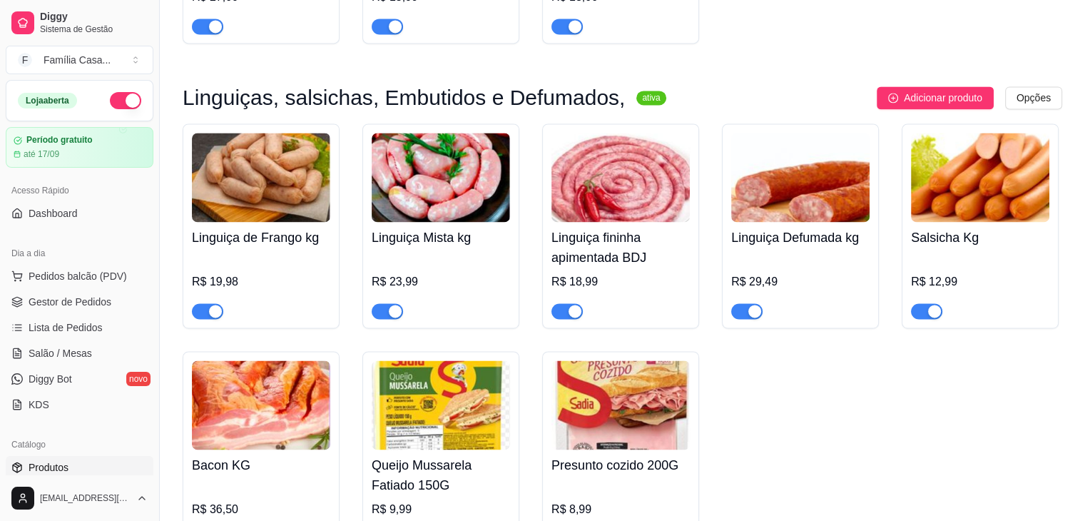
click at [435, 417] on img at bounding box center [441, 404] width 138 height 89
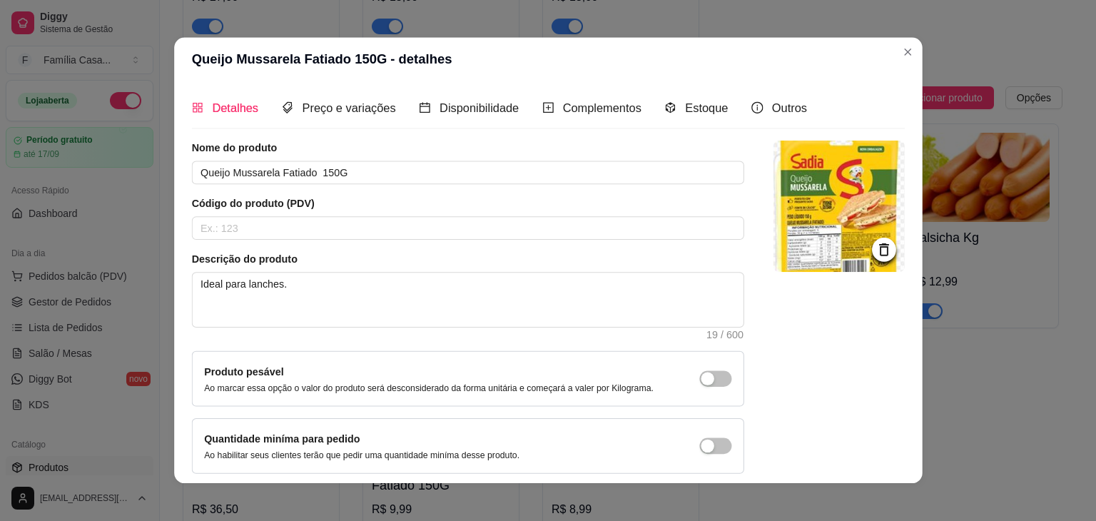
click at [435, 417] on div "Nome do produto Queijo Mussarela Fatiado 150G Código do produto (PDV) Descrição…" at bounding box center [467, 307] width 552 height 333
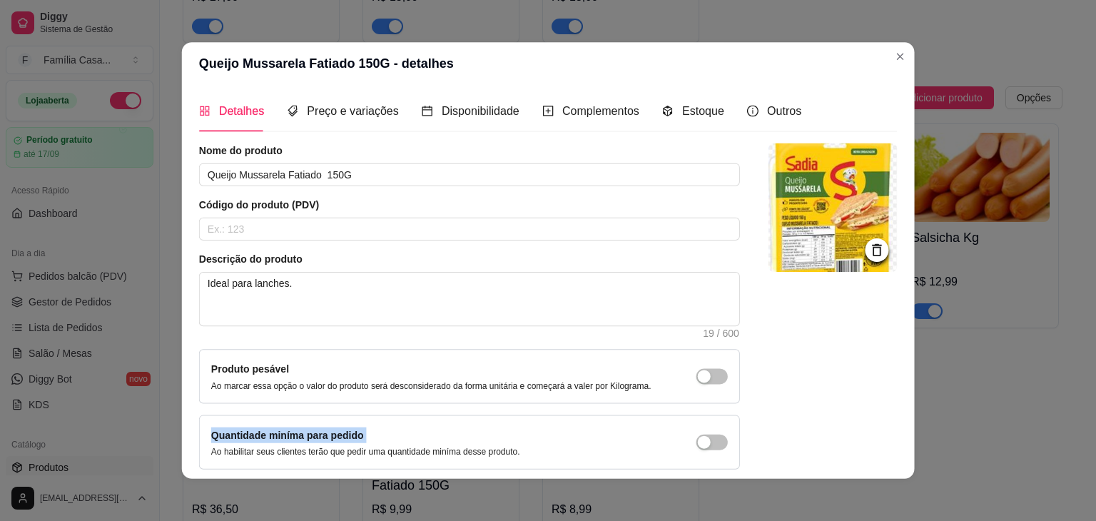
click at [435, 417] on div "Quantidade miníma para pedido Ao habilitar seus clientes terão que pedir uma qu…" at bounding box center [469, 442] width 541 height 54
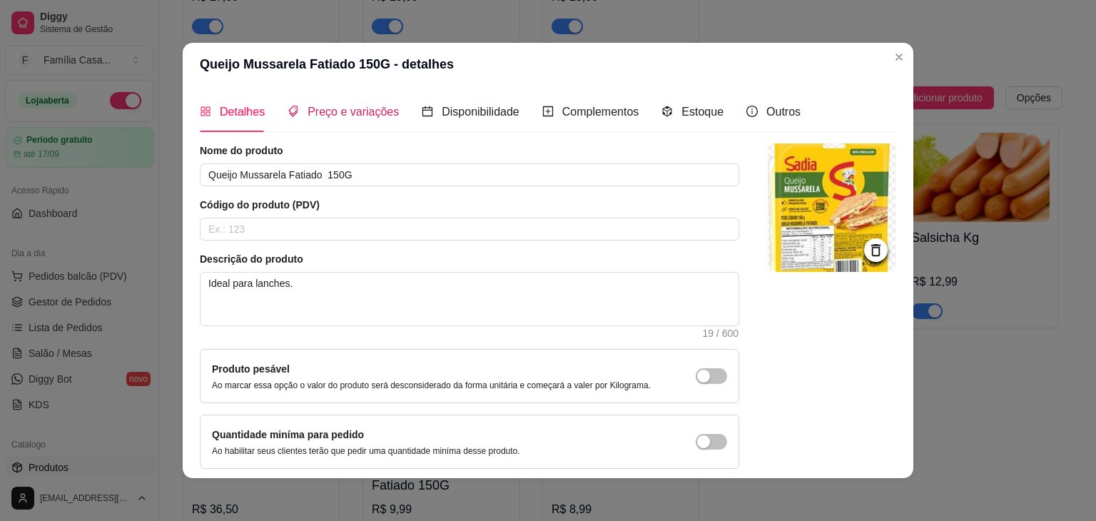
click at [342, 109] on span "Preço e variações" at bounding box center [353, 112] width 91 height 12
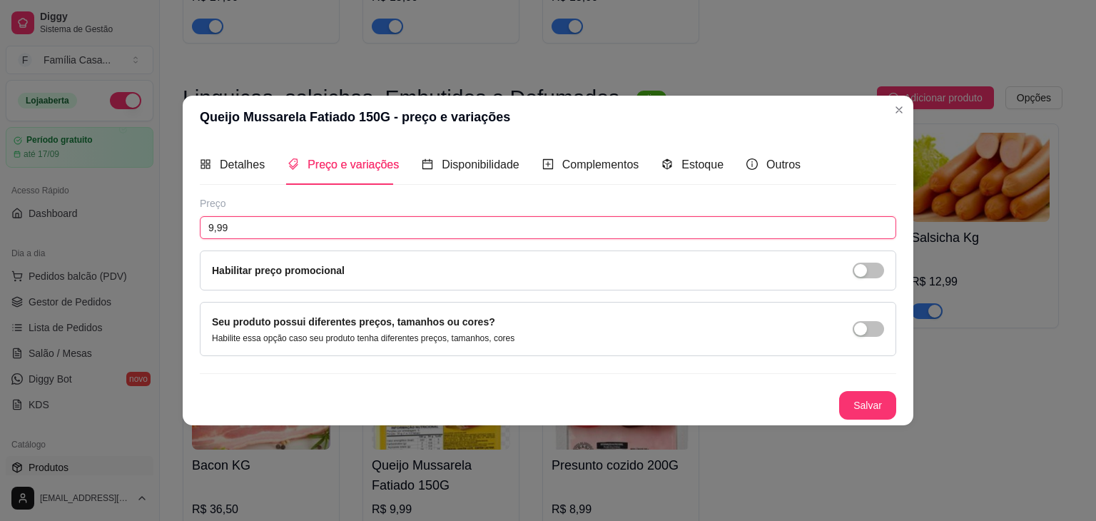
click at [240, 225] on input "9,99" at bounding box center [548, 227] width 696 height 23
type input "10,99"
click at [859, 405] on button "Salvar" at bounding box center [867, 405] width 57 height 29
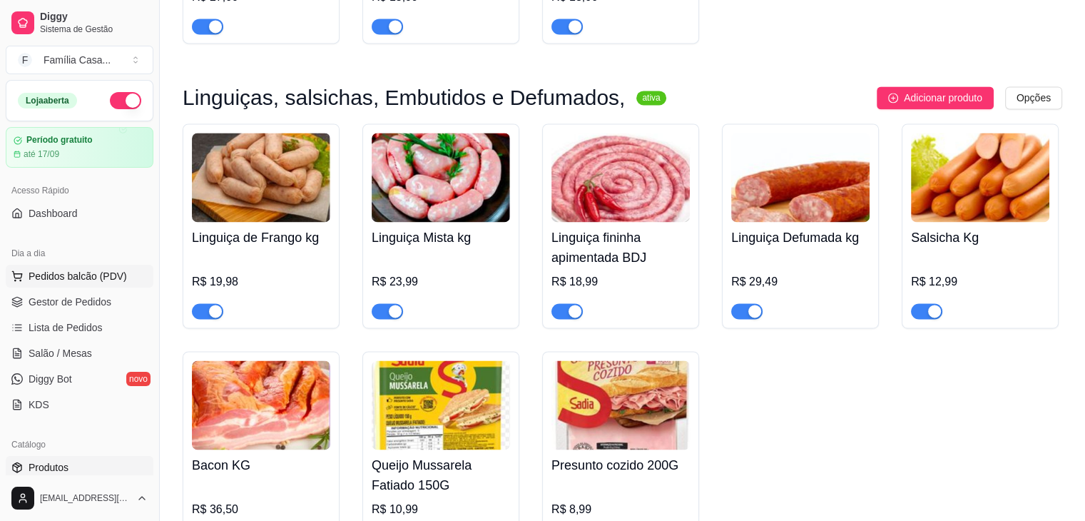
click at [81, 269] on span "Pedidos balcão (PDV)" at bounding box center [78, 276] width 98 height 14
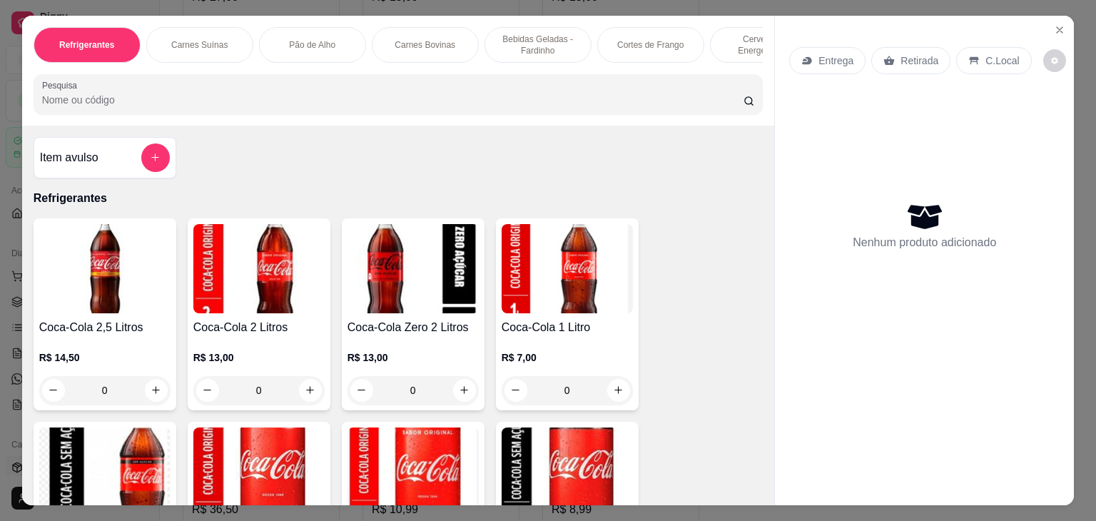
click at [420, 46] on div "Carnes Bovinas" at bounding box center [425, 45] width 107 height 36
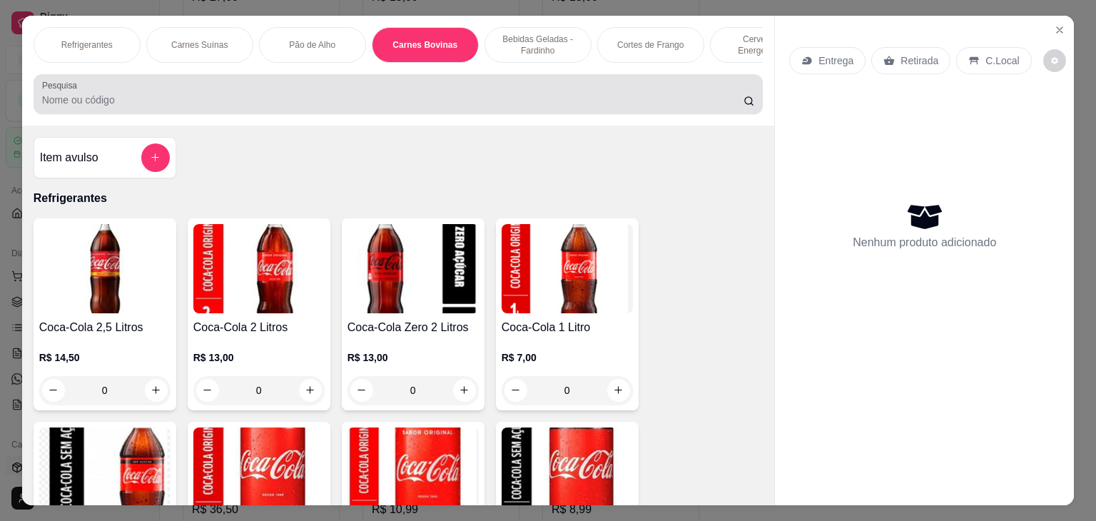
scroll to position [35, 0]
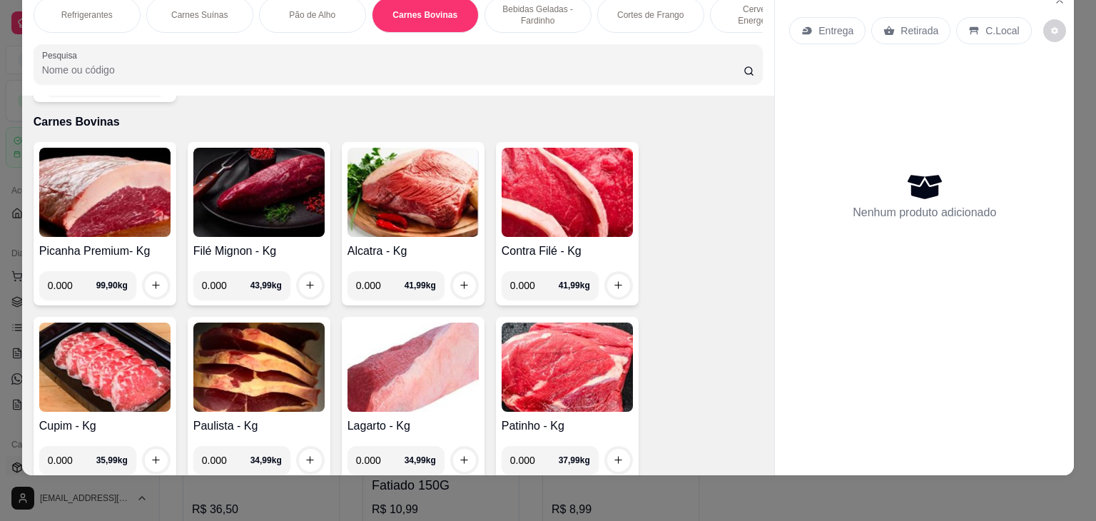
click at [542, 5] on p "Bebidas Geladas - Fardinho" at bounding box center [538, 15] width 83 height 23
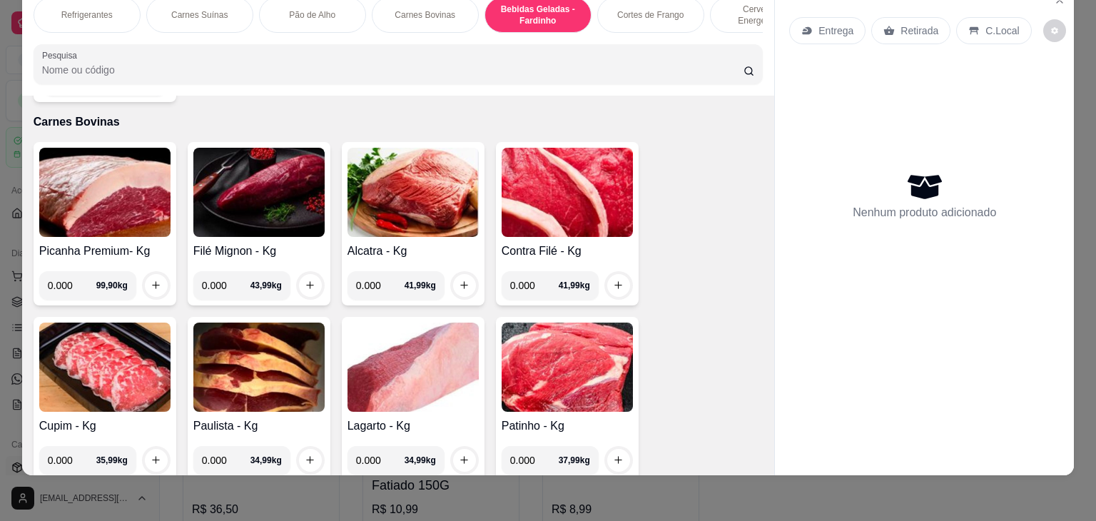
scroll to position [3369, 0]
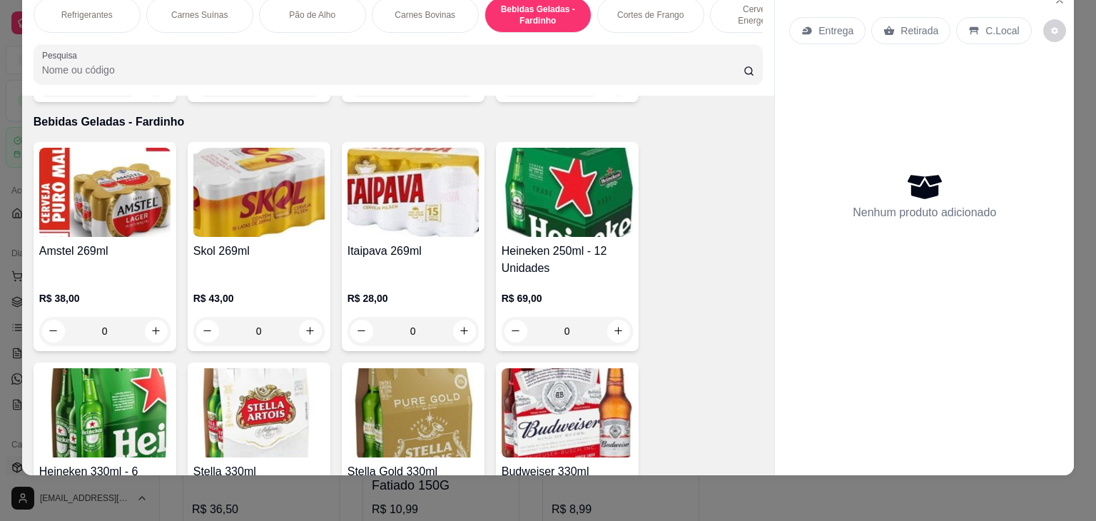
click at [667, 9] on p "Cortes de Frango" at bounding box center [650, 14] width 66 height 11
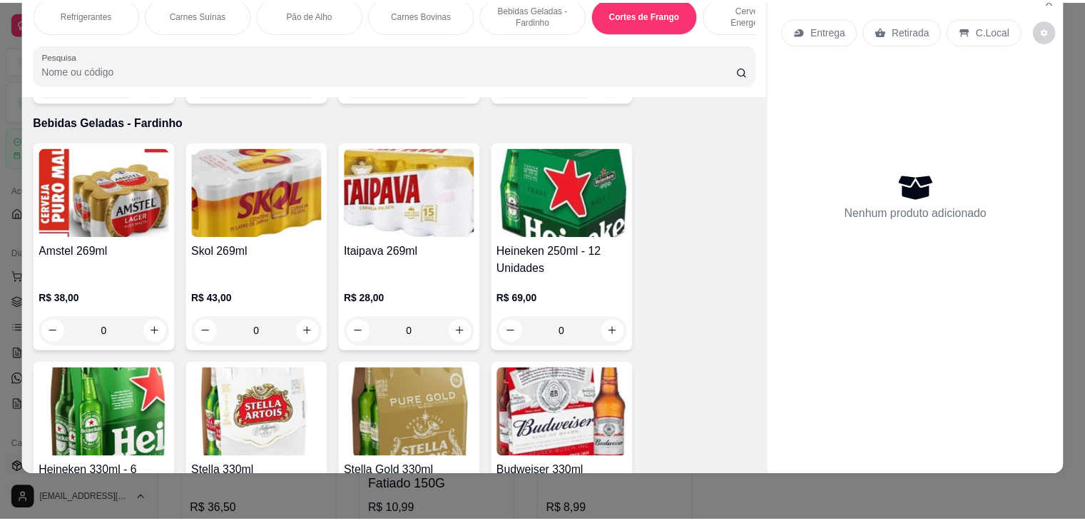
scroll to position [4042, 0]
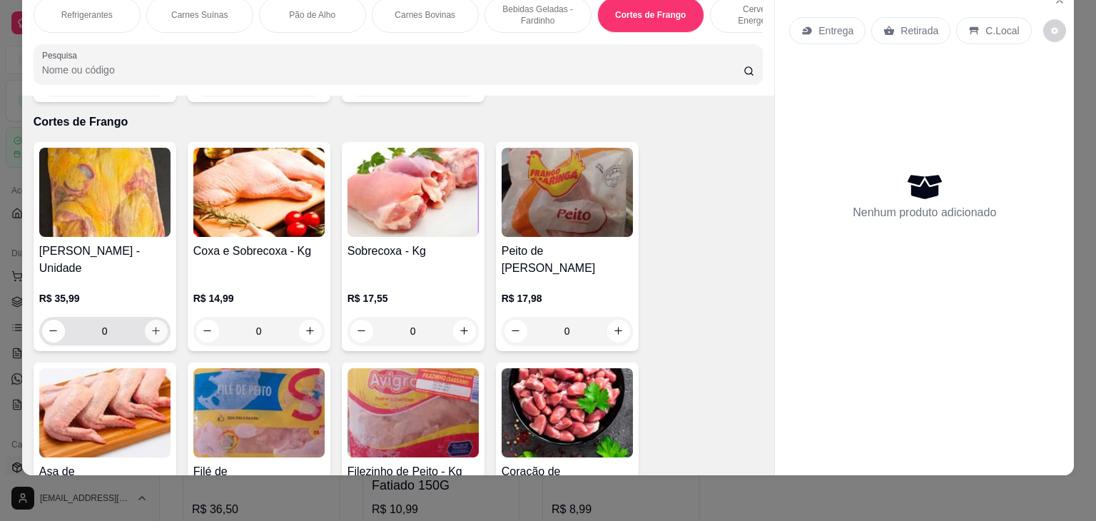
click at [154, 325] on icon "increase-product-quantity" at bounding box center [156, 330] width 11 height 11
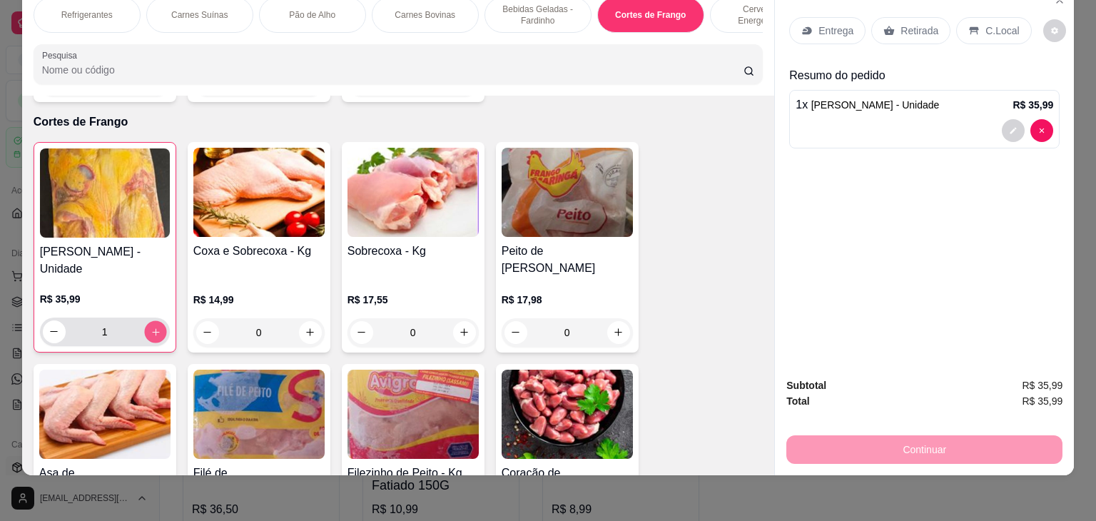
click at [154, 327] on icon "increase-product-quantity" at bounding box center [155, 332] width 11 height 11
type input "3"
click at [834, 24] on p "Entrega" at bounding box center [835, 31] width 35 height 14
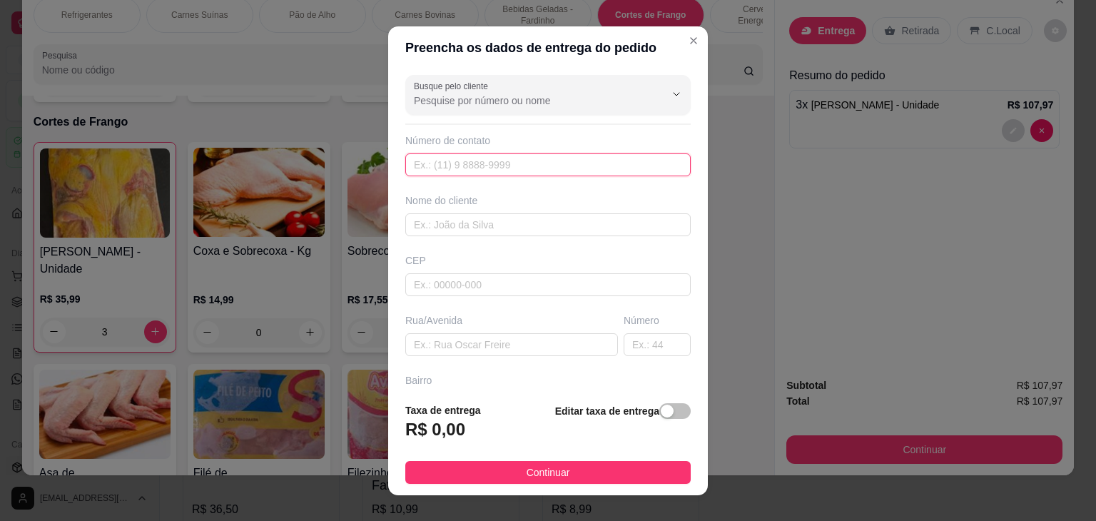
click at [465, 159] on input "text" at bounding box center [547, 164] width 285 height 23
type input "[PHONE_NUMBER]"
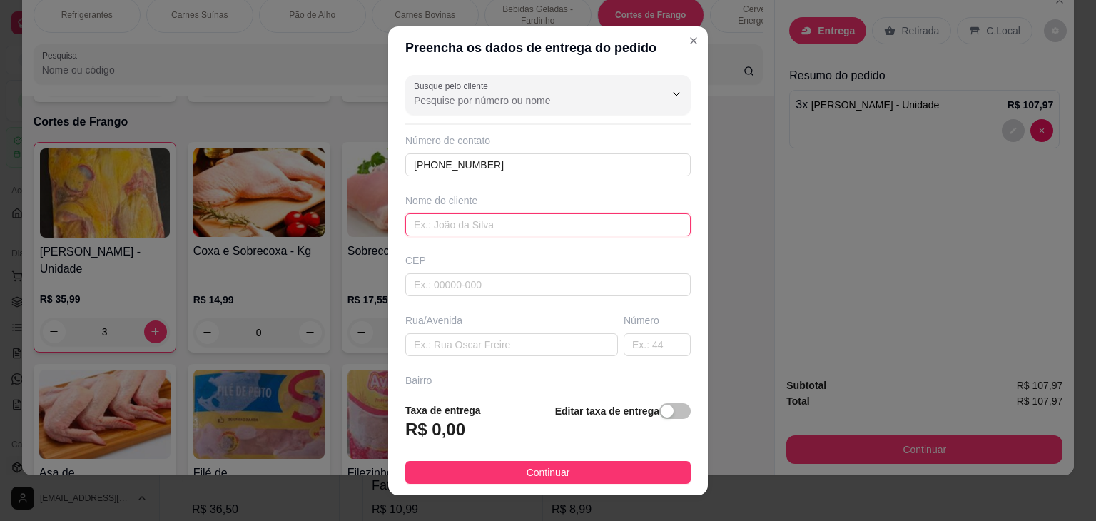
click at [428, 220] on input "text" at bounding box center [547, 224] width 285 height 23
type input "[PERSON_NAME]"
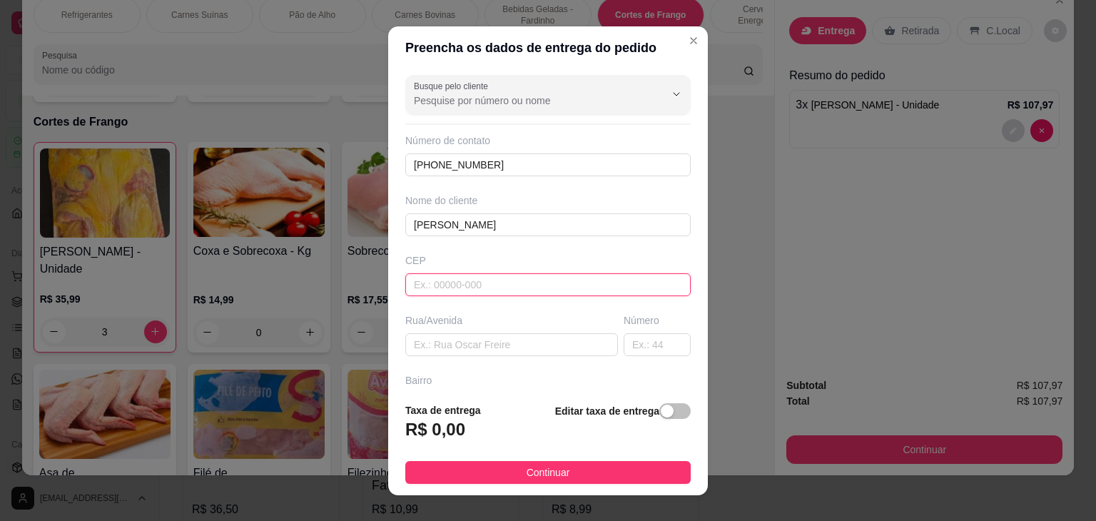
click at [417, 286] on input "text" at bounding box center [547, 284] width 285 height 23
type input "4493000"
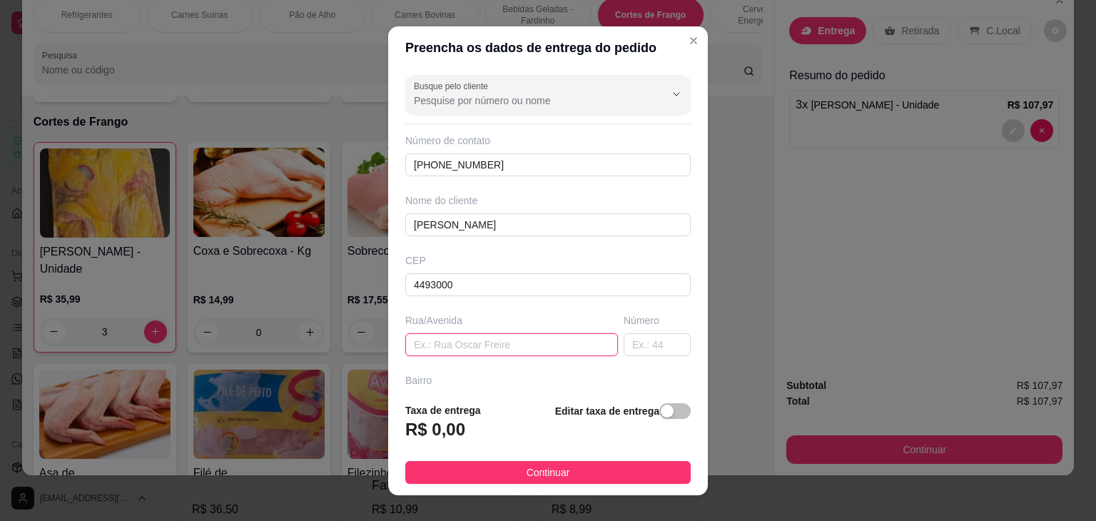
click at [428, 346] on input "text" at bounding box center [511, 344] width 213 height 23
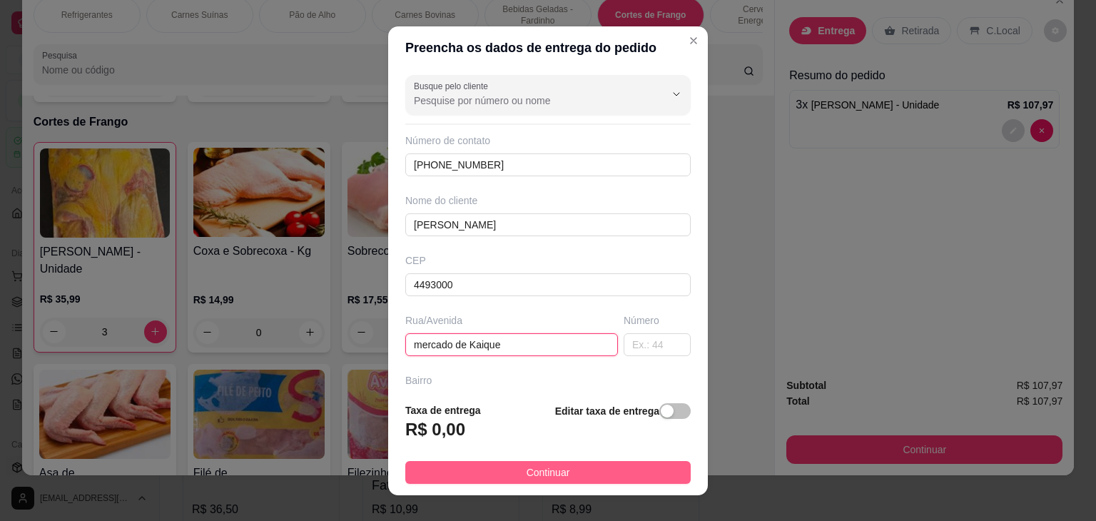
type input "mercado de Kaique"
click at [527, 470] on span "Continuar" at bounding box center [549, 473] width 44 height 16
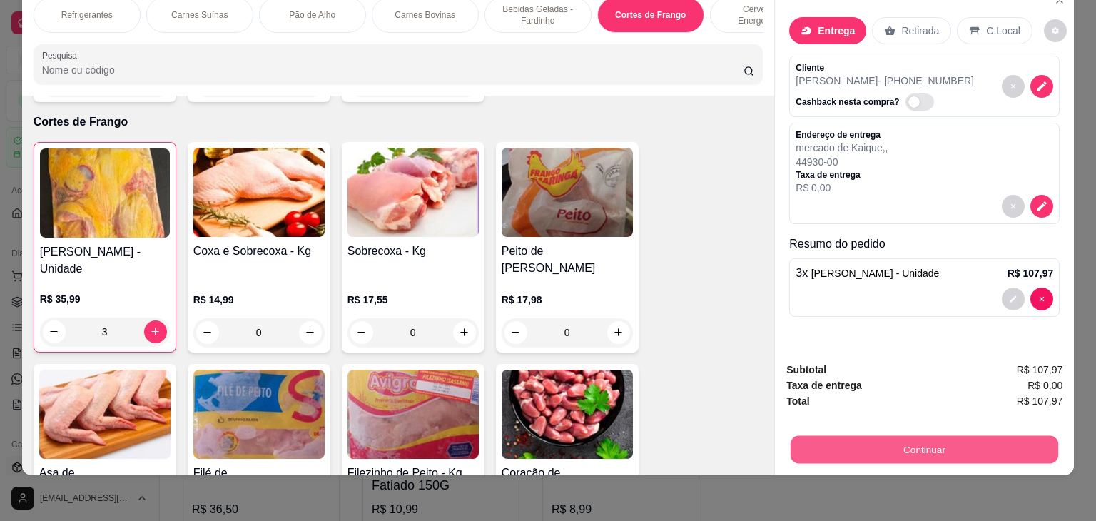
click at [878, 436] on button "Continuar" at bounding box center [925, 450] width 268 height 28
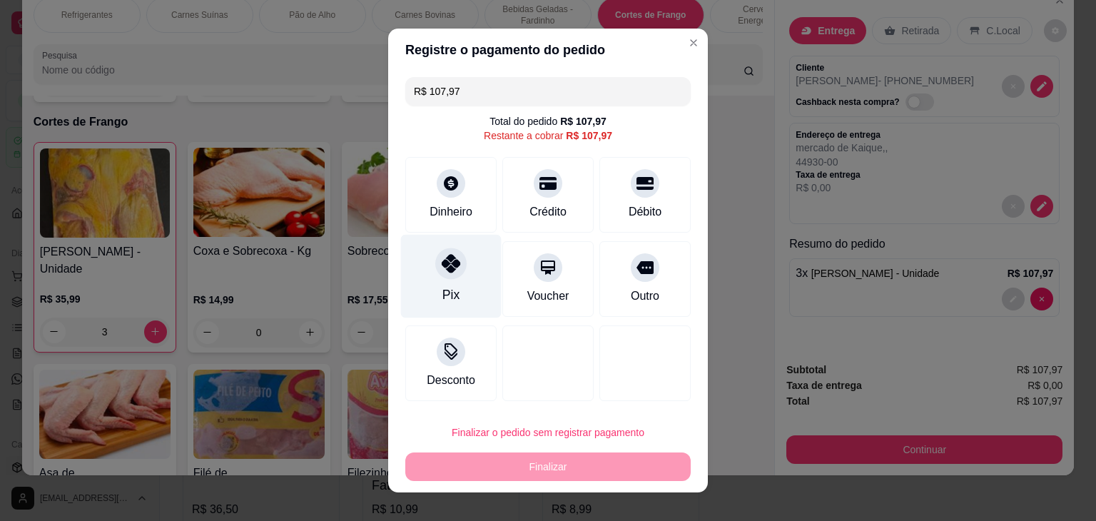
click at [454, 283] on div "Pix" at bounding box center [451, 276] width 101 height 83
type input "R$ 0,00"
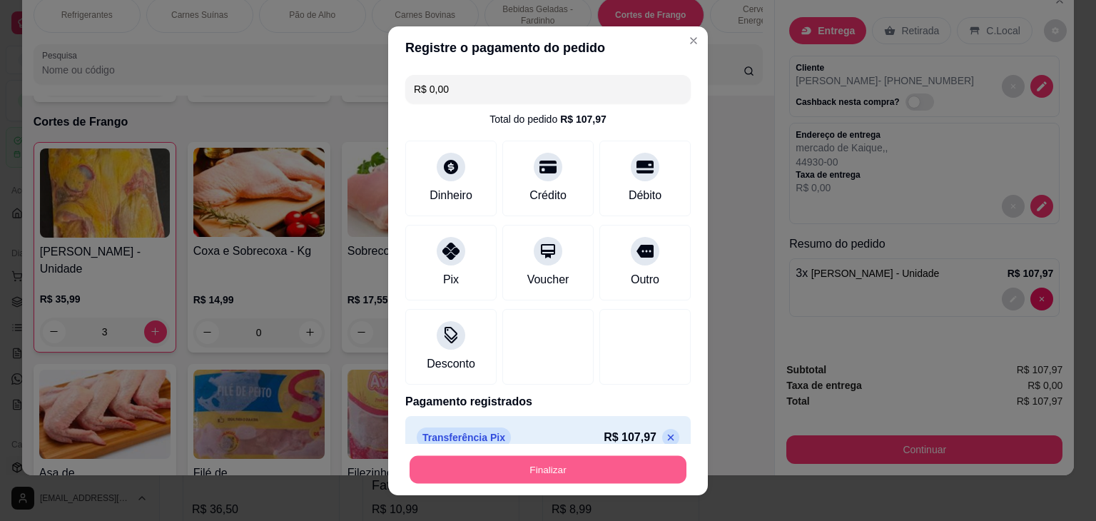
click at [511, 464] on button "Finalizar" at bounding box center [548, 469] width 277 height 28
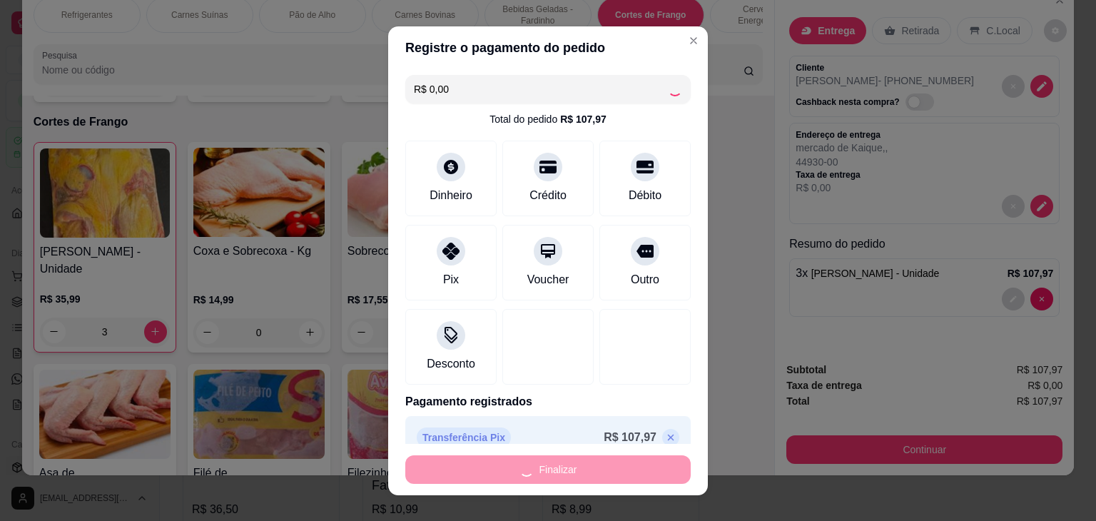
type input "0"
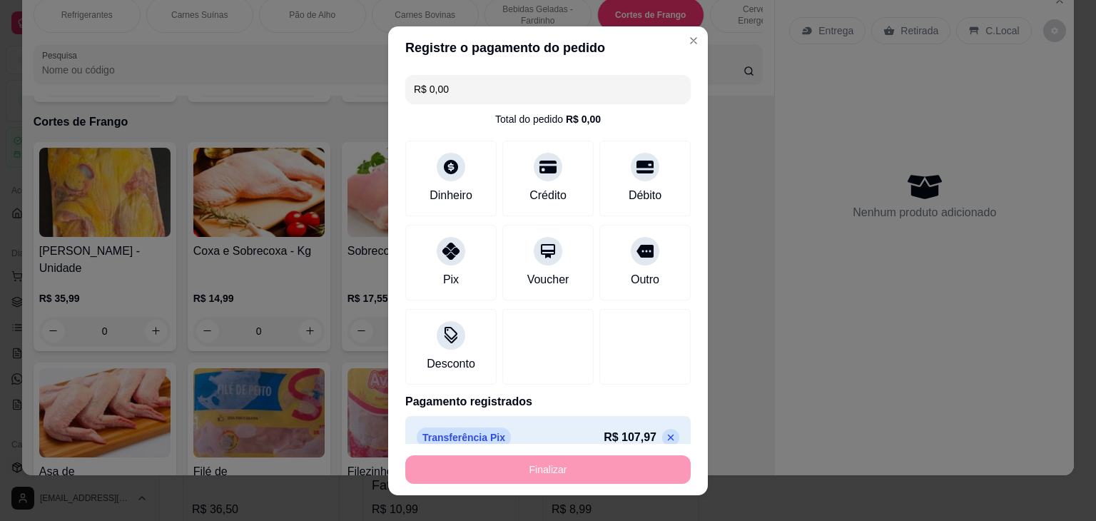
type input "-R$ 107,97"
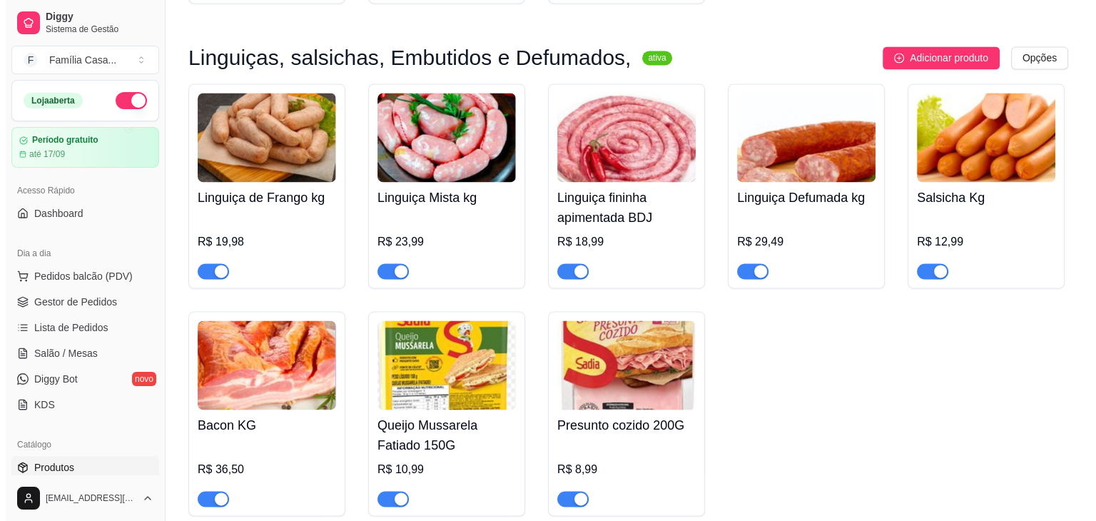
scroll to position [7454, 0]
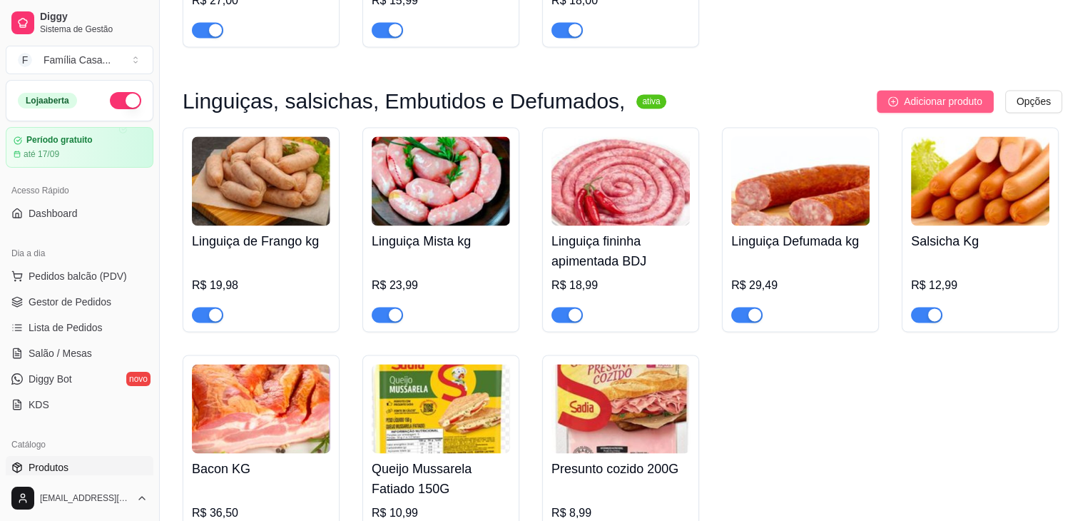
click at [979, 104] on span "Adicionar produto" at bounding box center [943, 101] width 78 height 16
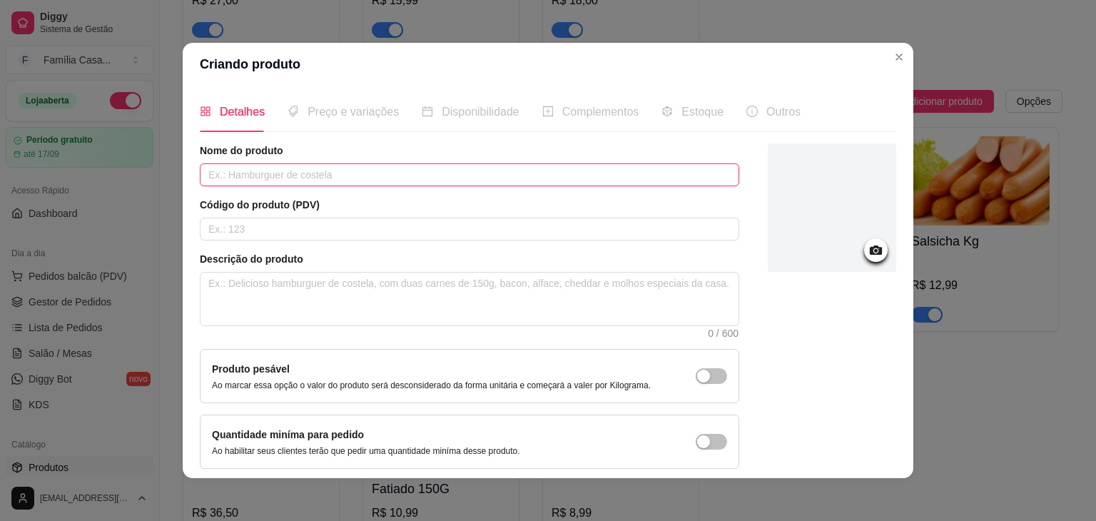
click at [338, 172] on input "text" at bounding box center [469, 174] width 539 height 23
type input "Aipim [GEOGRAPHIC_DATA]"
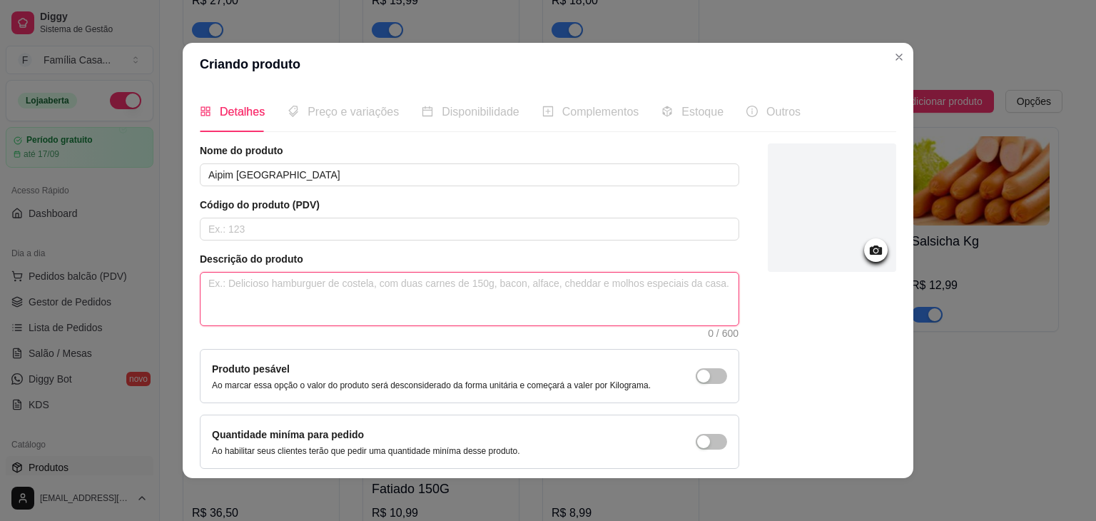
click at [305, 283] on textarea at bounding box center [470, 299] width 538 height 53
type textarea "D"
type textarea "De"
type textarea "Del"
type textarea "Deli"
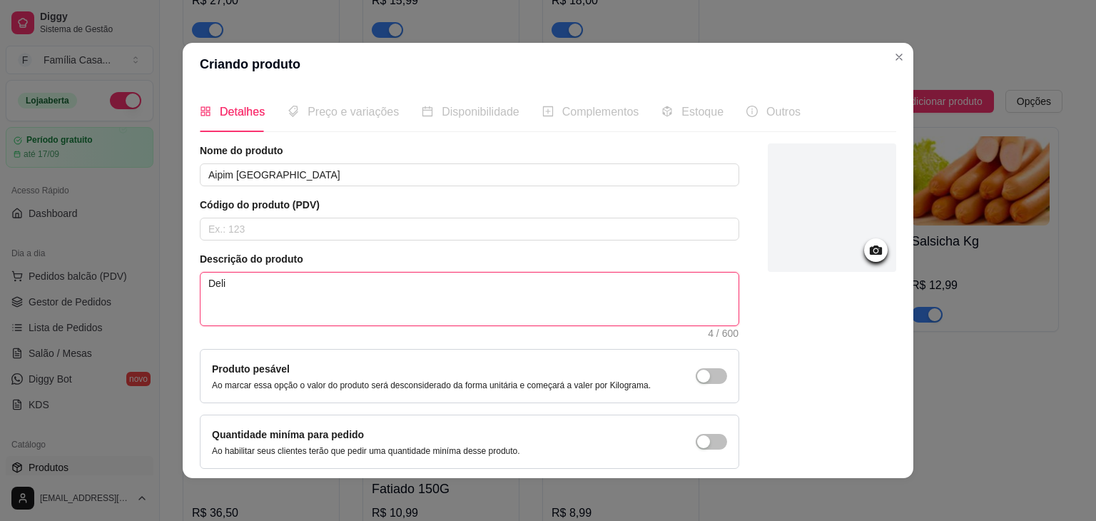
type textarea "Delic"
type textarea "Delici"
type textarea "Delicio"
type textarea "Delicios"
type textarea "Delicioso"
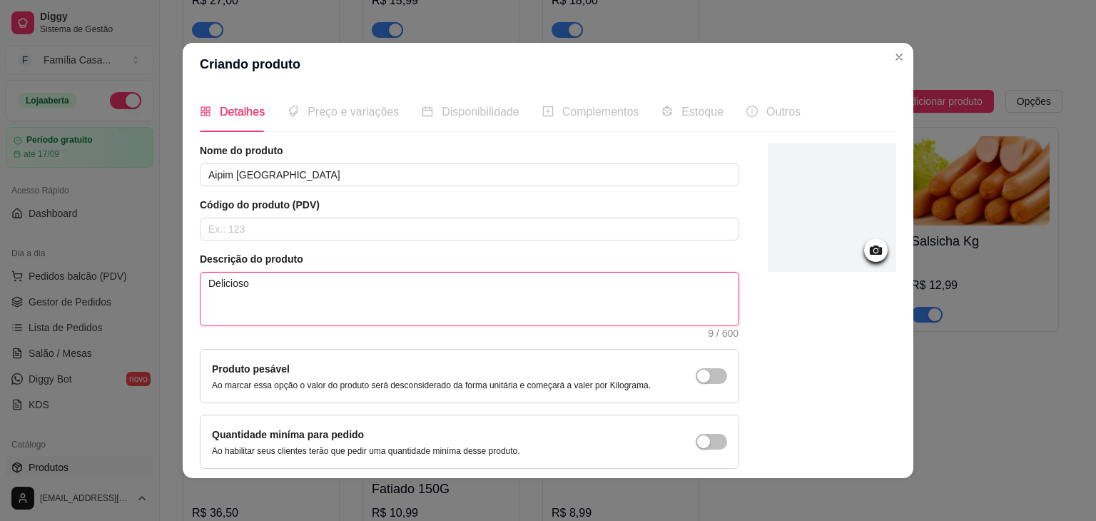
type textarea "Delicioso"
type textarea "Delicioso a"
type textarea "Delicioso ai"
type textarea "Delicioso aip"
type textarea "Delicioso aipi"
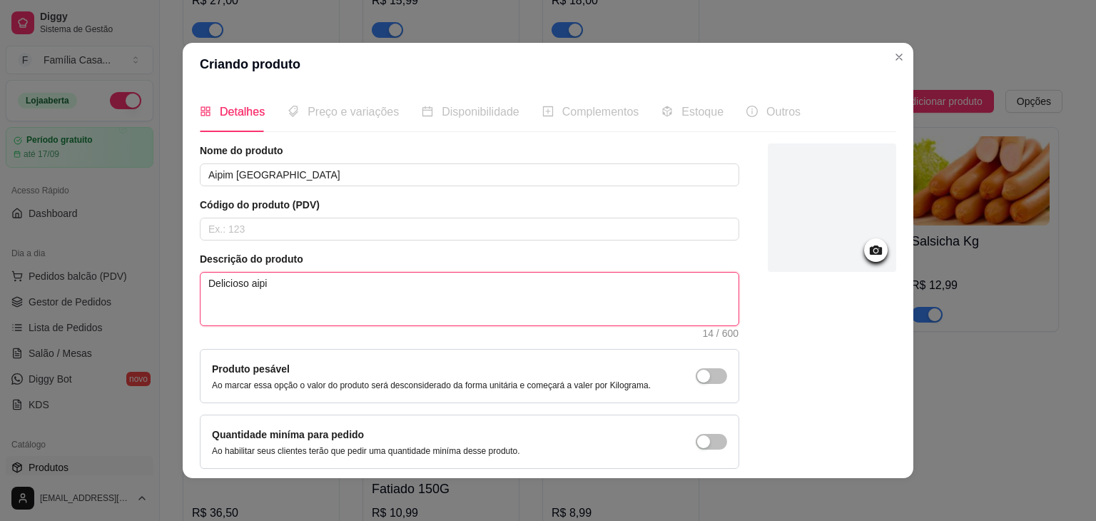
type textarea "Delicioso aipim"
type textarea "Delicioso aipim a"
type textarea "Delicioso aipim a v"
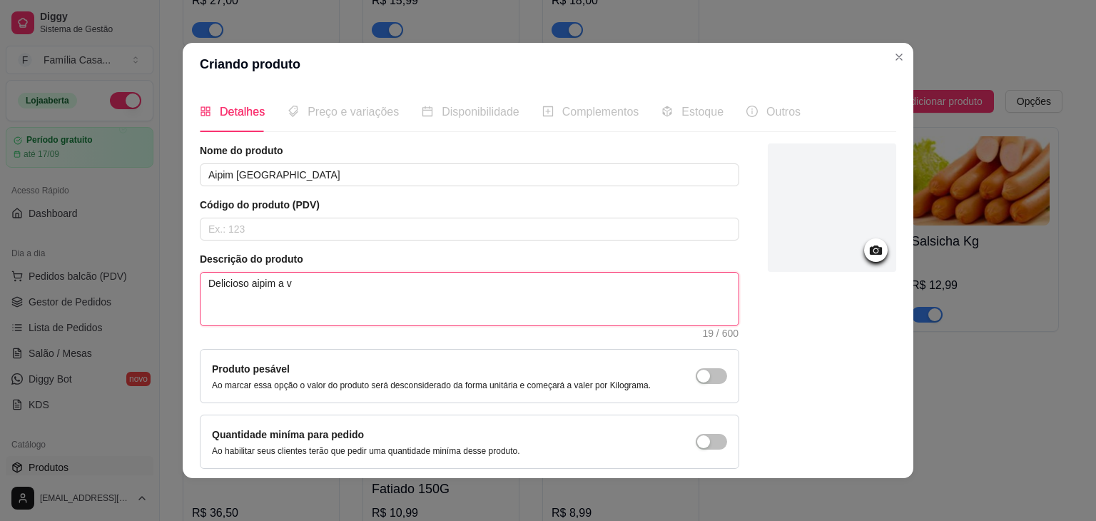
type textarea "Delicioso aipim a vã"
type textarea "Delicioso aipim a v"
type textarea "Delicioso aipim a vá"
type textarea "Delicioso aipim a vác"
type textarea "Delicioso aipim a vácu"
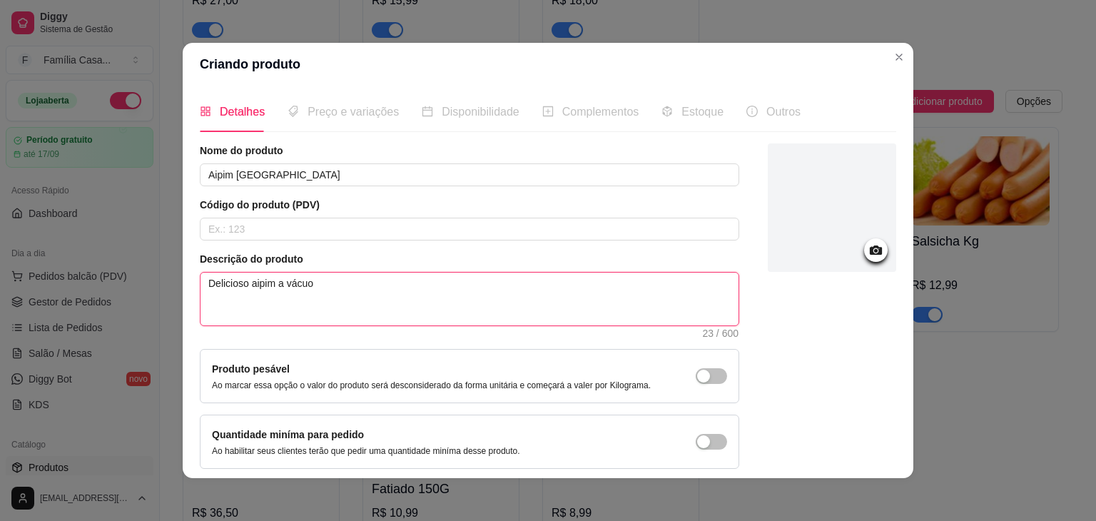
type textarea "Delicioso aipim a vácuo"
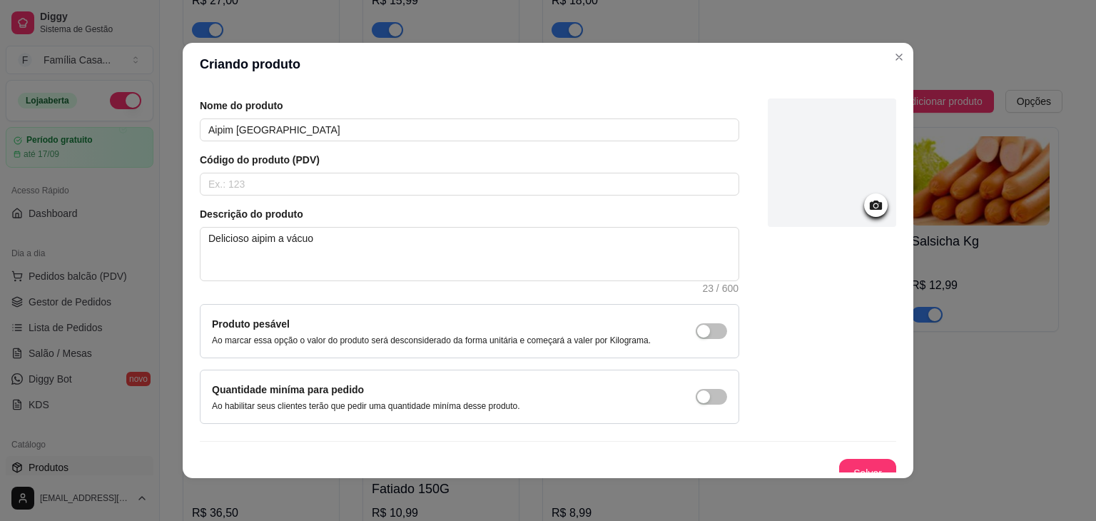
scroll to position [59, 0]
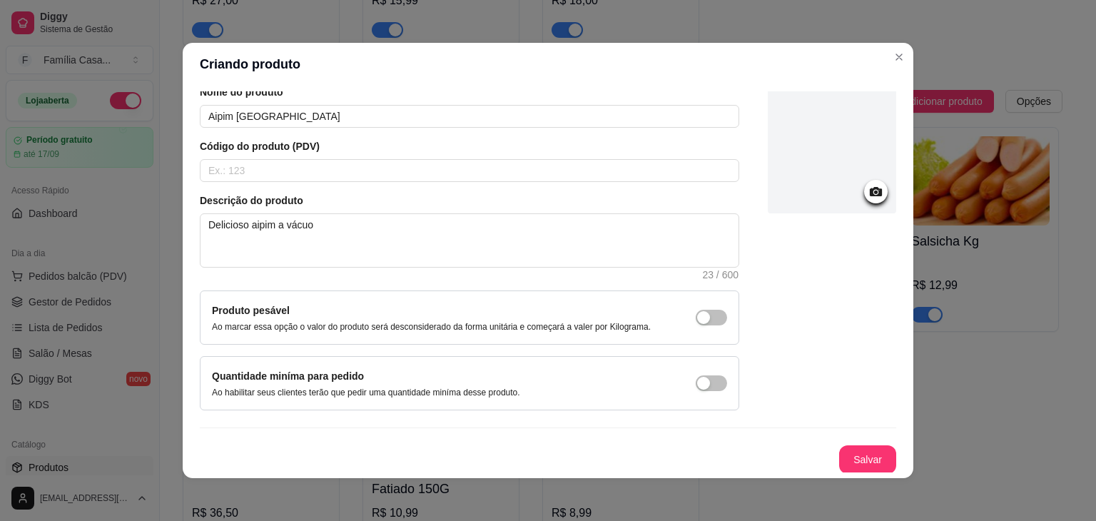
click at [870, 188] on icon at bounding box center [876, 191] width 12 height 9
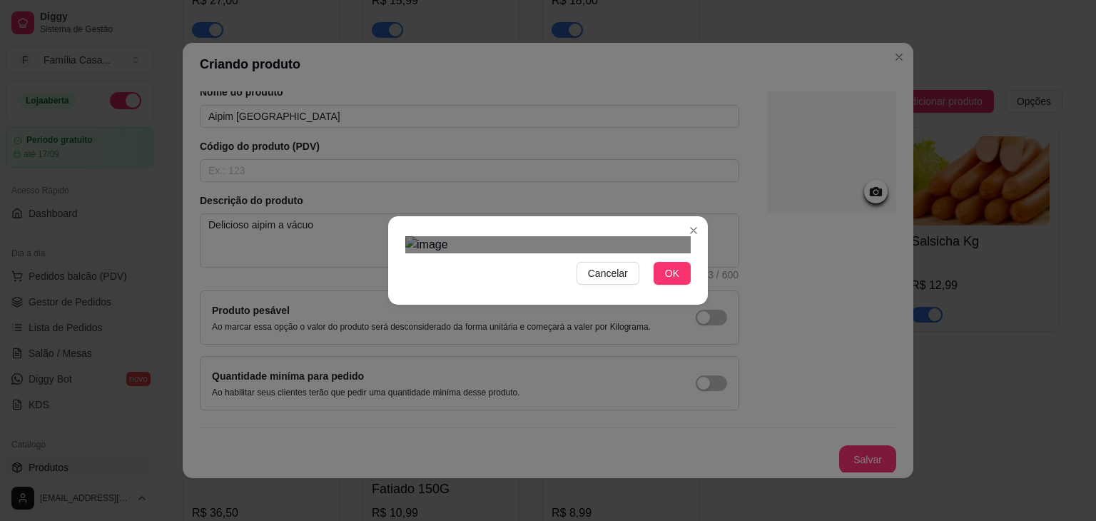
click at [630, 253] on div at bounding box center [547, 244] width 285 height 17
click at [669, 281] on span "OK" at bounding box center [672, 273] width 14 height 16
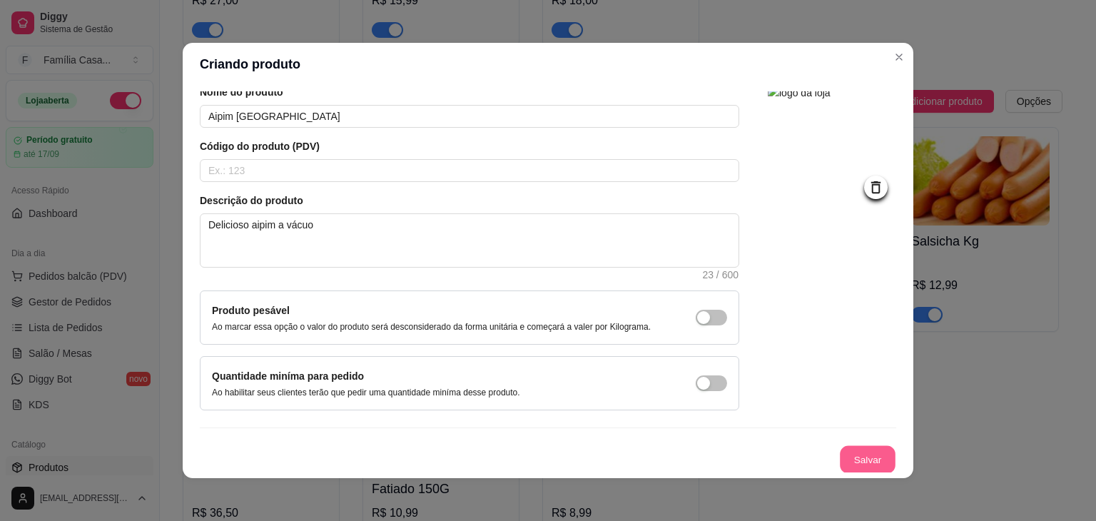
click at [861, 456] on button "Salvar" at bounding box center [868, 460] width 56 height 28
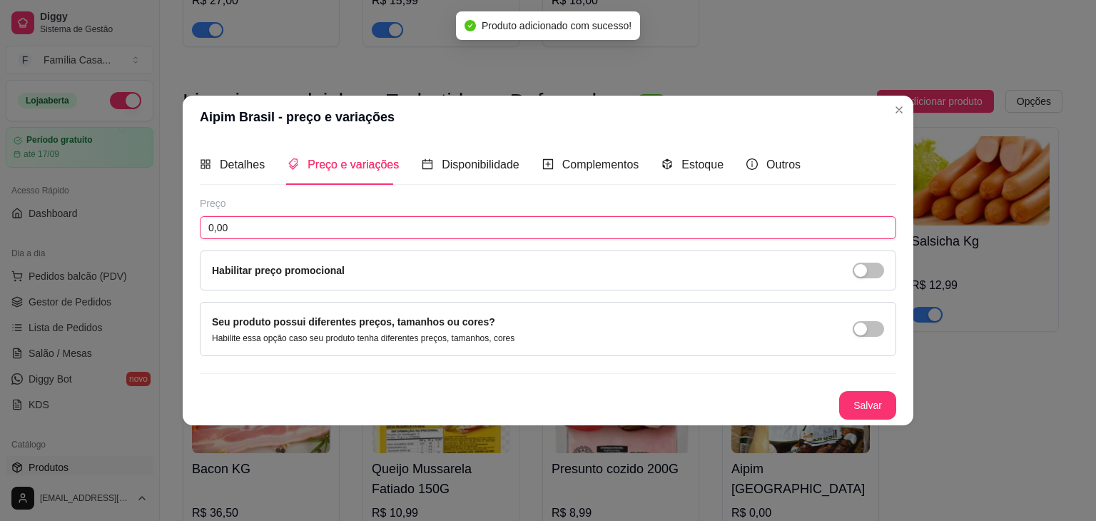
click at [350, 232] on input "0,00" at bounding box center [548, 227] width 696 height 23
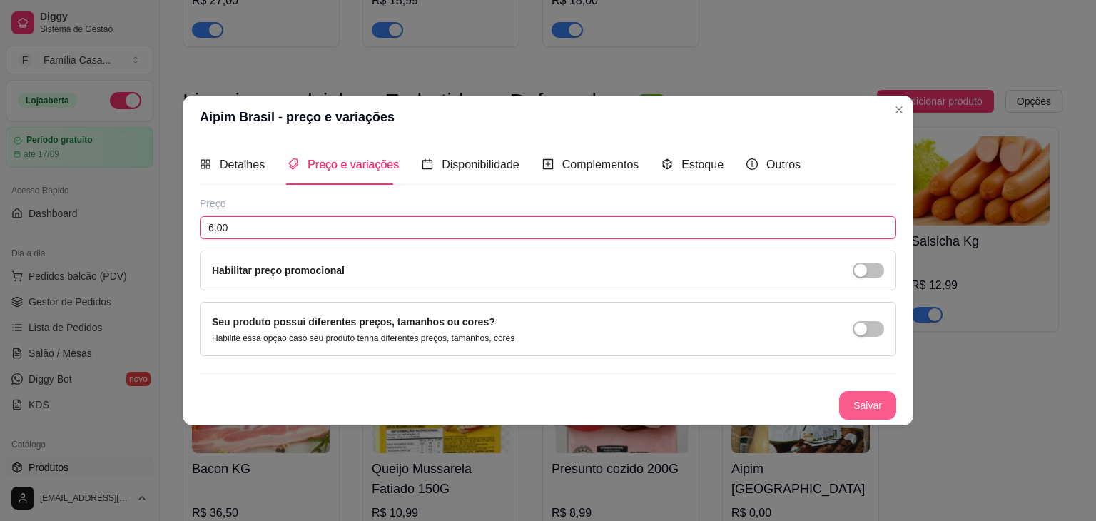
type input "6,00"
click at [857, 405] on button "Salvar" at bounding box center [868, 406] width 56 height 28
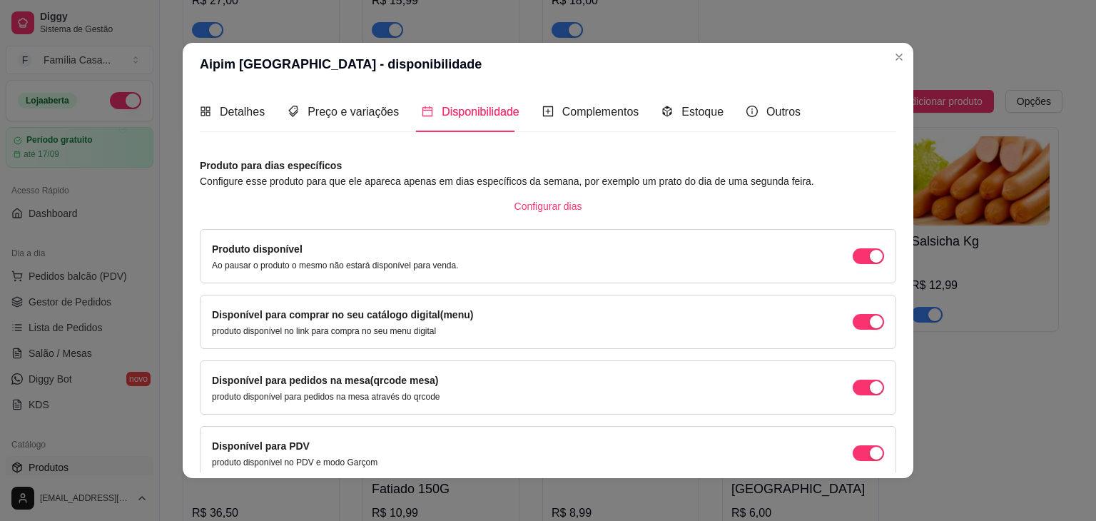
scroll to position [64, 0]
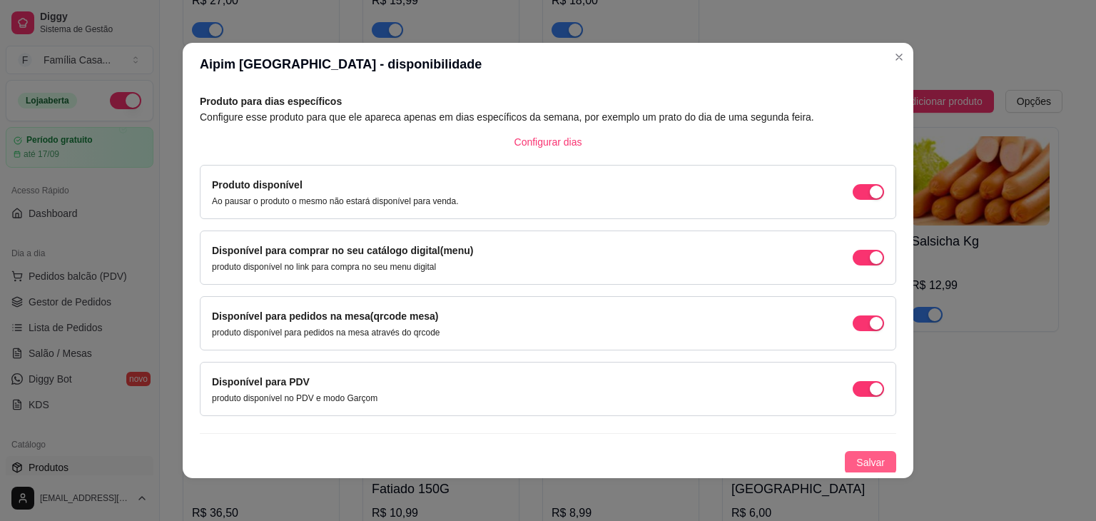
click at [860, 462] on span "Salvar" at bounding box center [870, 463] width 29 height 16
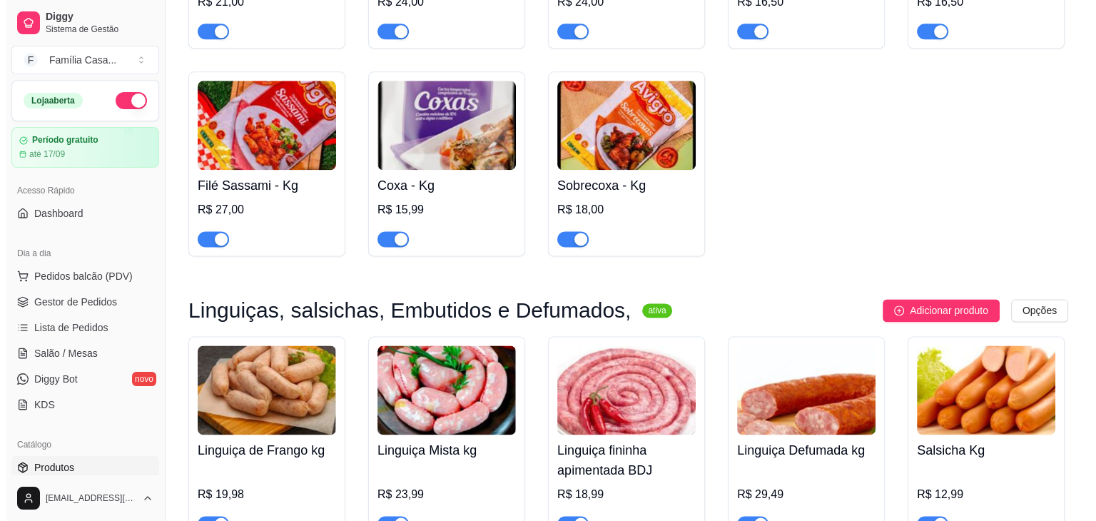
scroll to position [7198, 0]
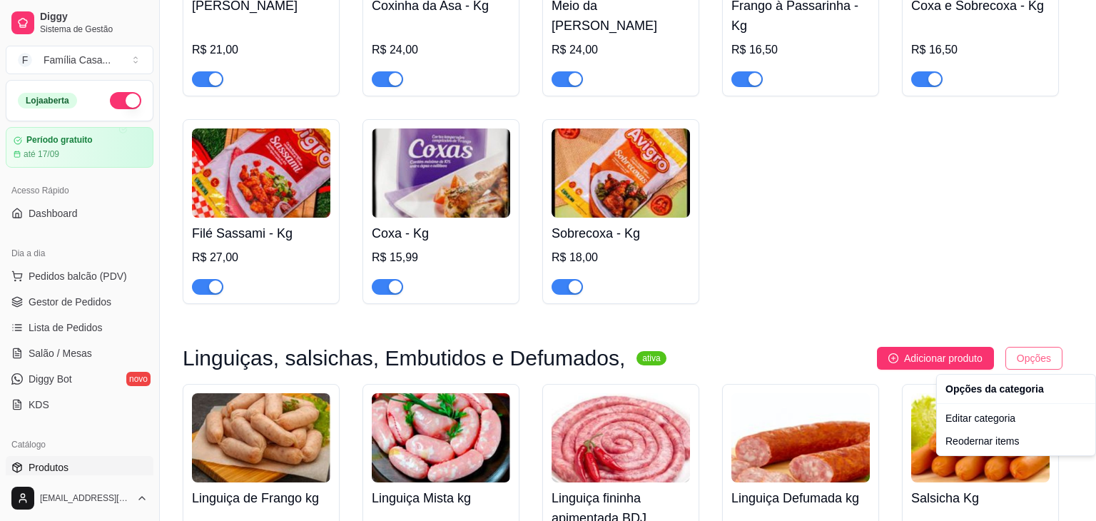
click at [1010, 422] on div "Editar categoria" at bounding box center [1016, 418] width 153 height 23
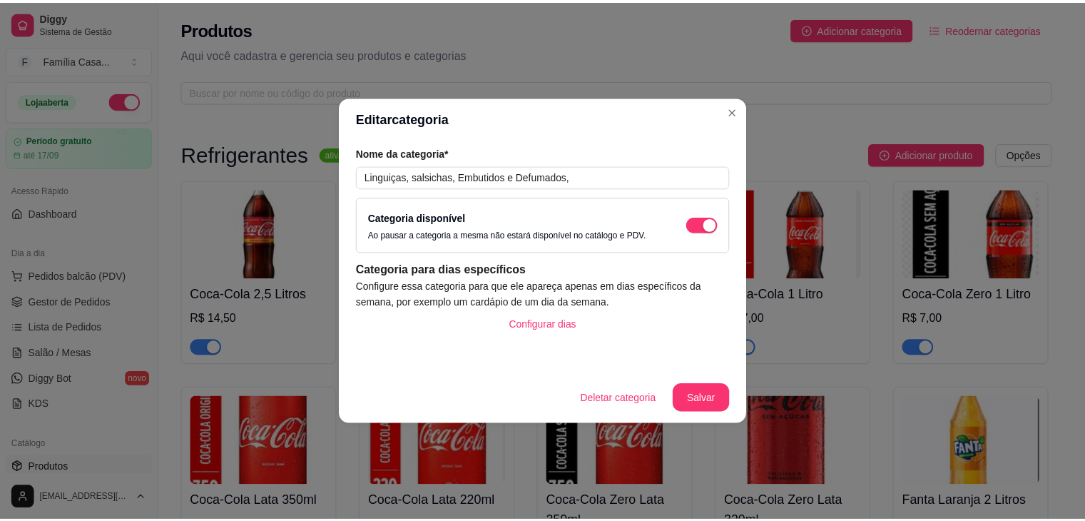
scroll to position [7297, 0]
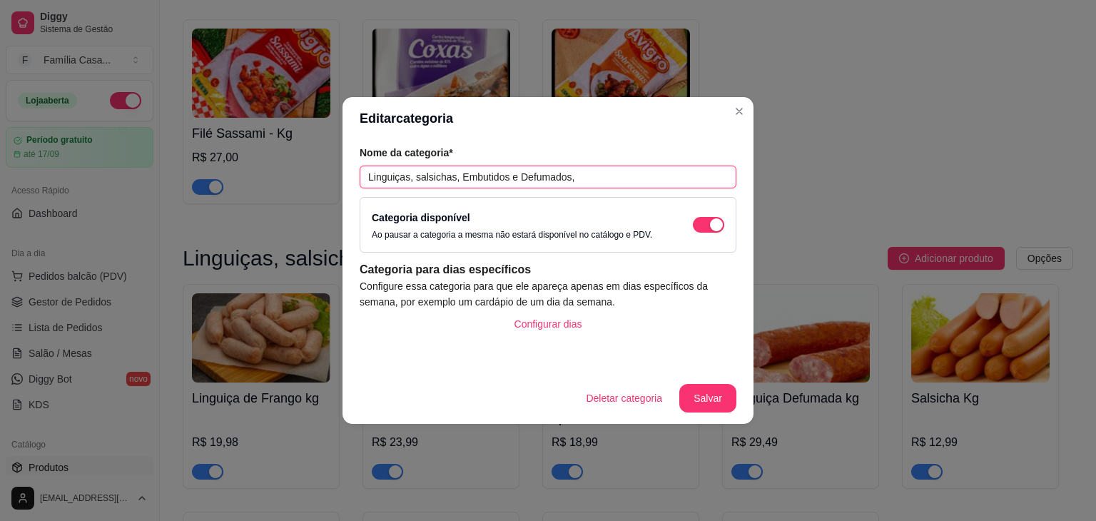
click at [366, 178] on input "Linguiças, salsichas, Embutidos e Defumados," at bounding box center [548, 177] width 377 height 23
type input "Feijões, aipim,Linguiças, salsichas, Embutidos e Defumados,"
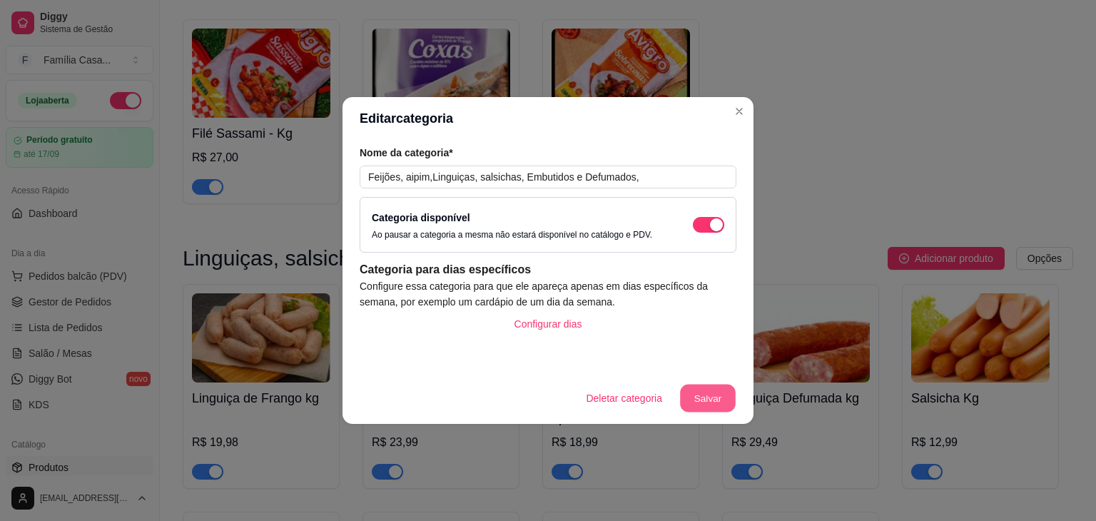
click at [731, 405] on button "Salvar" at bounding box center [708, 399] width 56 height 28
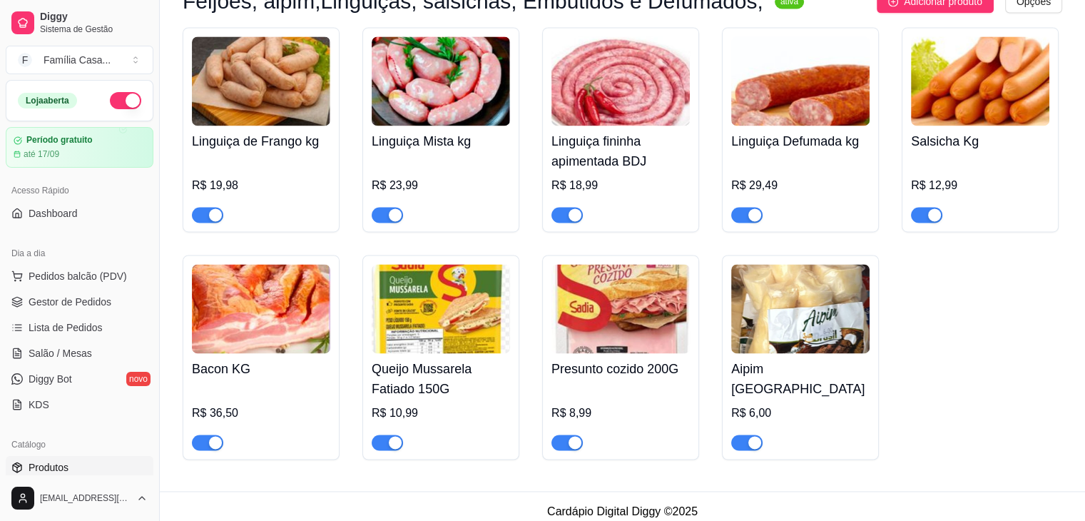
scroll to position [7569, 0]
